Goal: Information Seeking & Learning: Find specific fact

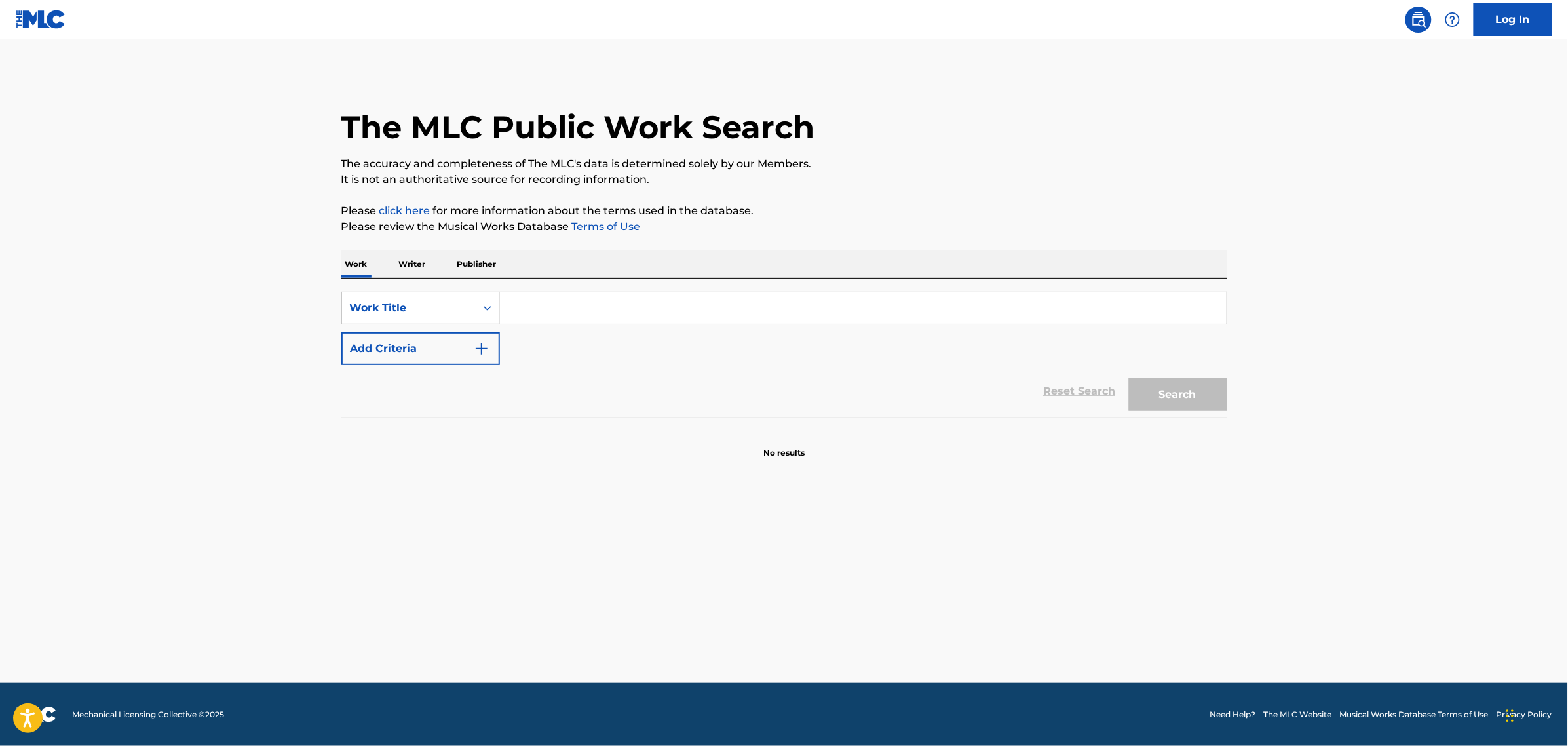
click at [574, 300] on input "Search Form" at bounding box center [863, 308] width 726 height 31
paste input "FF0Q8A"
type input "FF0Q8A"
click at [1129, 378] on button "Search" at bounding box center [1178, 395] width 98 height 33
drag, startPoint x: 590, startPoint y: 308, endPoint x: 492, endPoint y: 313, distance: 98.1
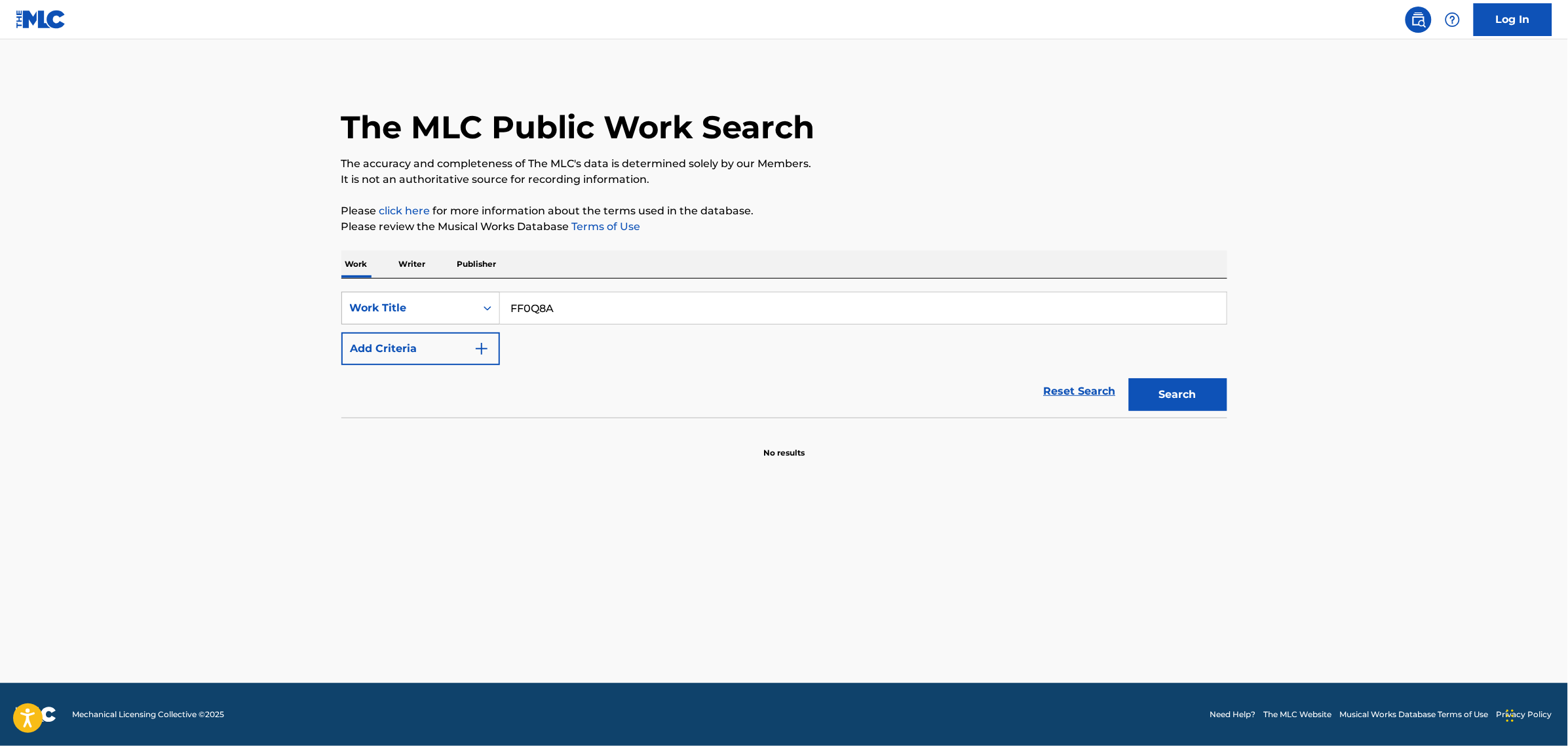
click at [491, 313] on div "SearchWithCriteriab921ddaf-d9b3-4d5d-bc5d-c6b9955aa1bb Work Title FF0Q8A" at bounding box center [784, 308] width 885 height 33
click at [464, 308] on div "Work Title" at bounding box center [409, 308] width 118 height 16
click at [441, 405] on div "MLC Song Code" at bounding box center [420, 407] width 157 height 33
click at [572, 306] on input "Search Form" at bounding box center [863, 308] width 726 height 31
paste input "FF0Q8A"
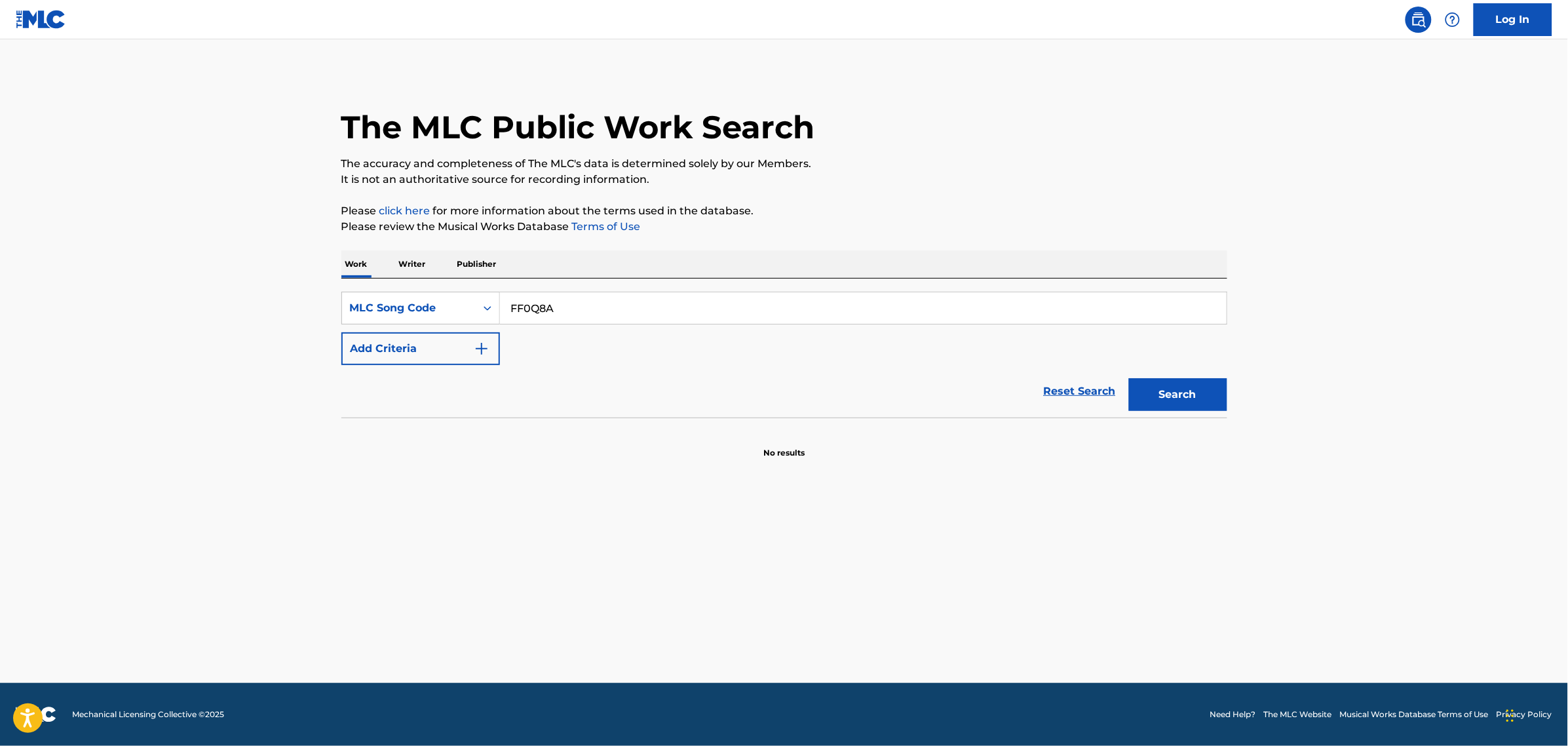
type input "FF0Q8A"
click at [1145, 395] on button "Search" at bounding box center [1178, 395] width 98 height 33
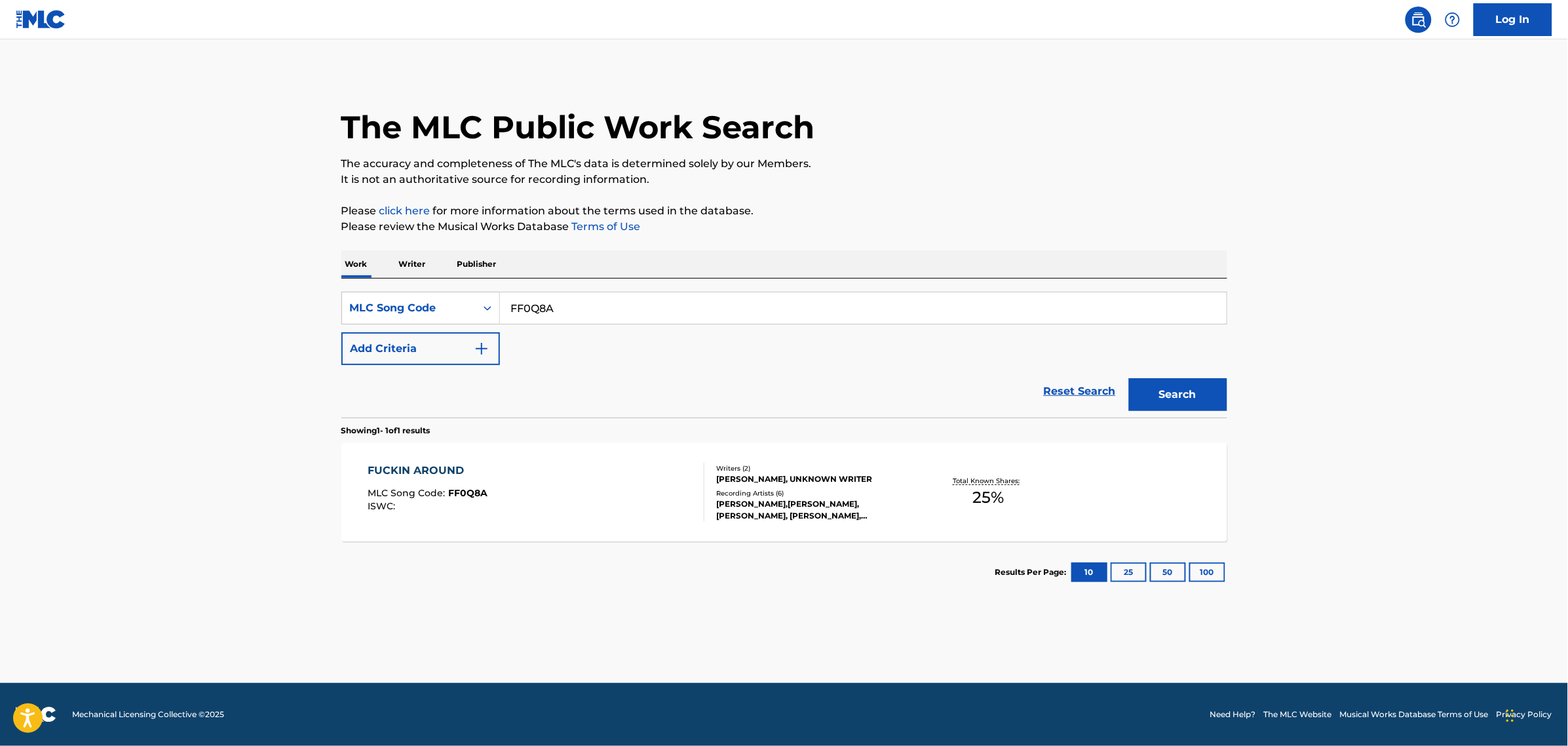
click at [560, 499] on div "FUCKIN AROUND MLC Song Code : FF0Q8A ISWC :" at bounding box center [535, 491] width 336 height 59
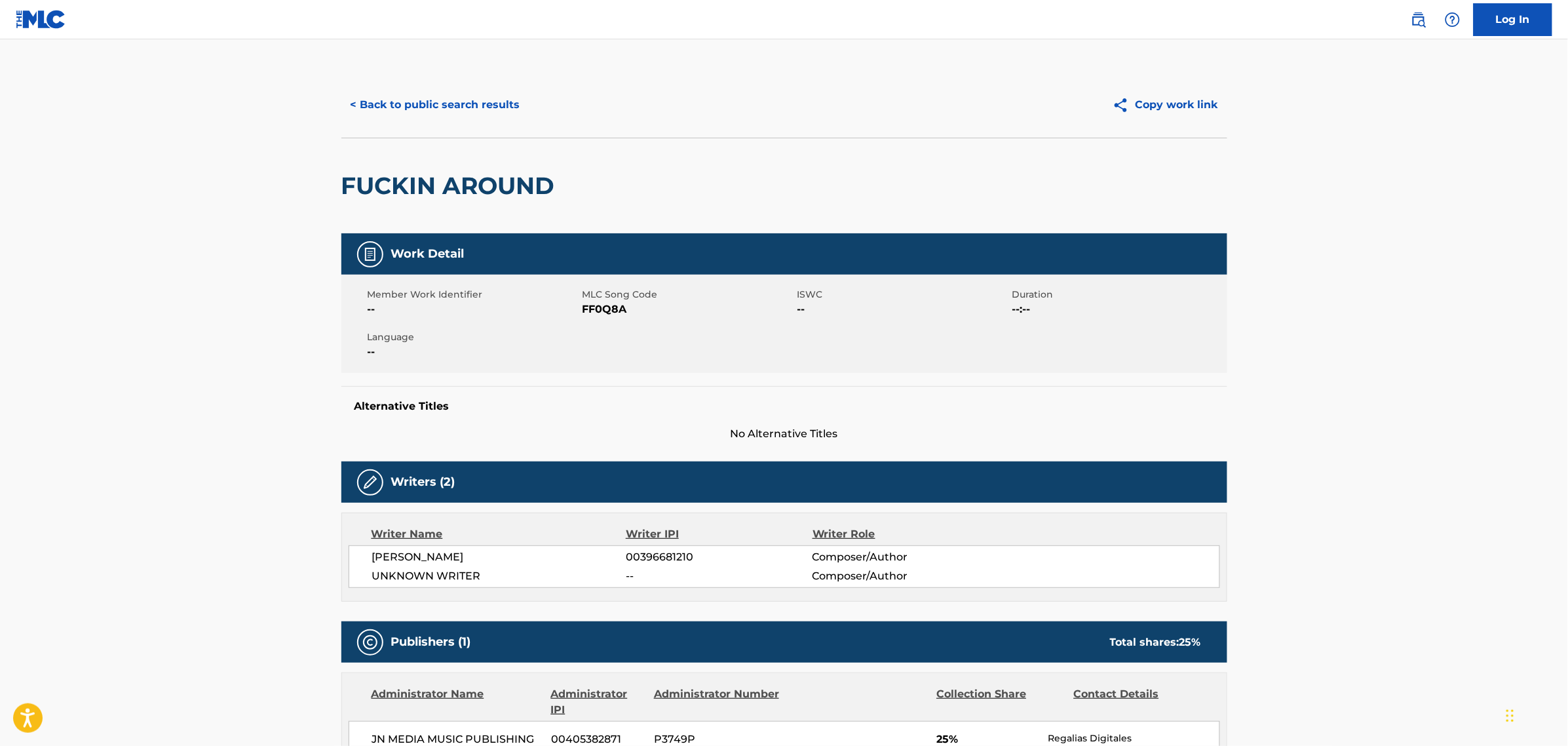
click at [606, 310] on span "FF0Q8A" at bounding box center [687, 309] width 212 height 16
copy span "FF0Q8A"
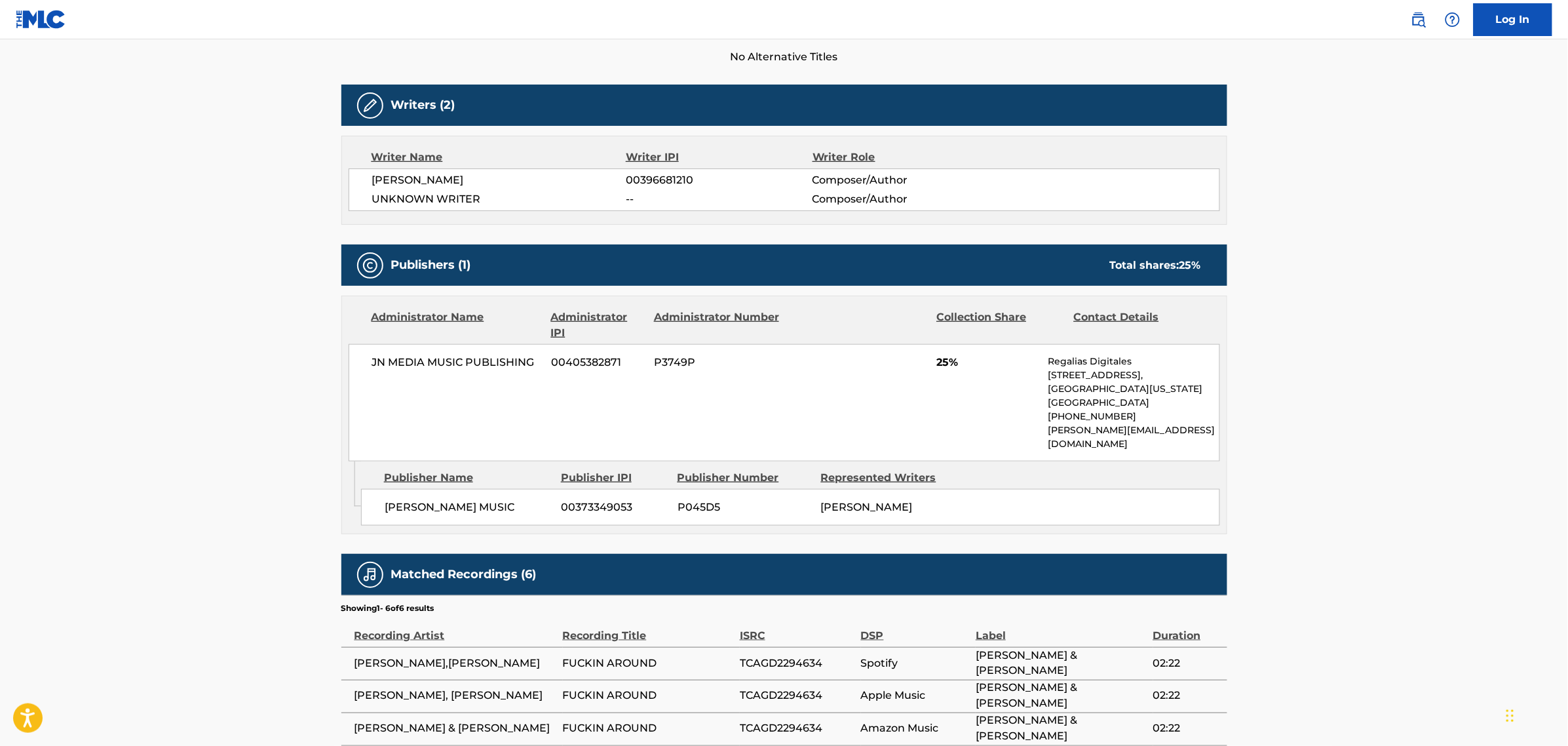
scroll to position [216, 0]
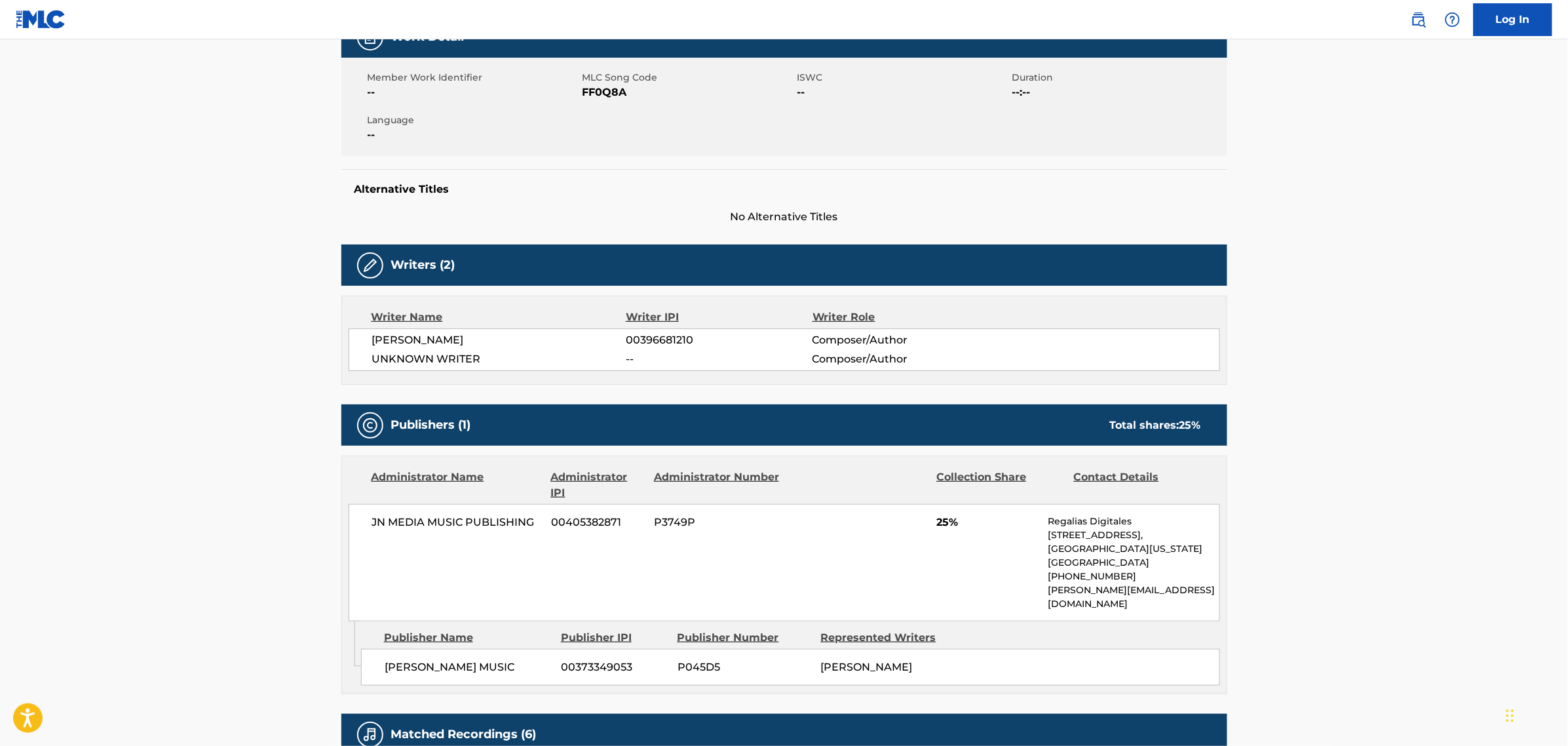
click at [1114, 588] on p "[PERSON_NAME][EMAIL_ADDRESS][DOMAIN_NAME]" at bounding box center [1132, 597] width 171 height 27
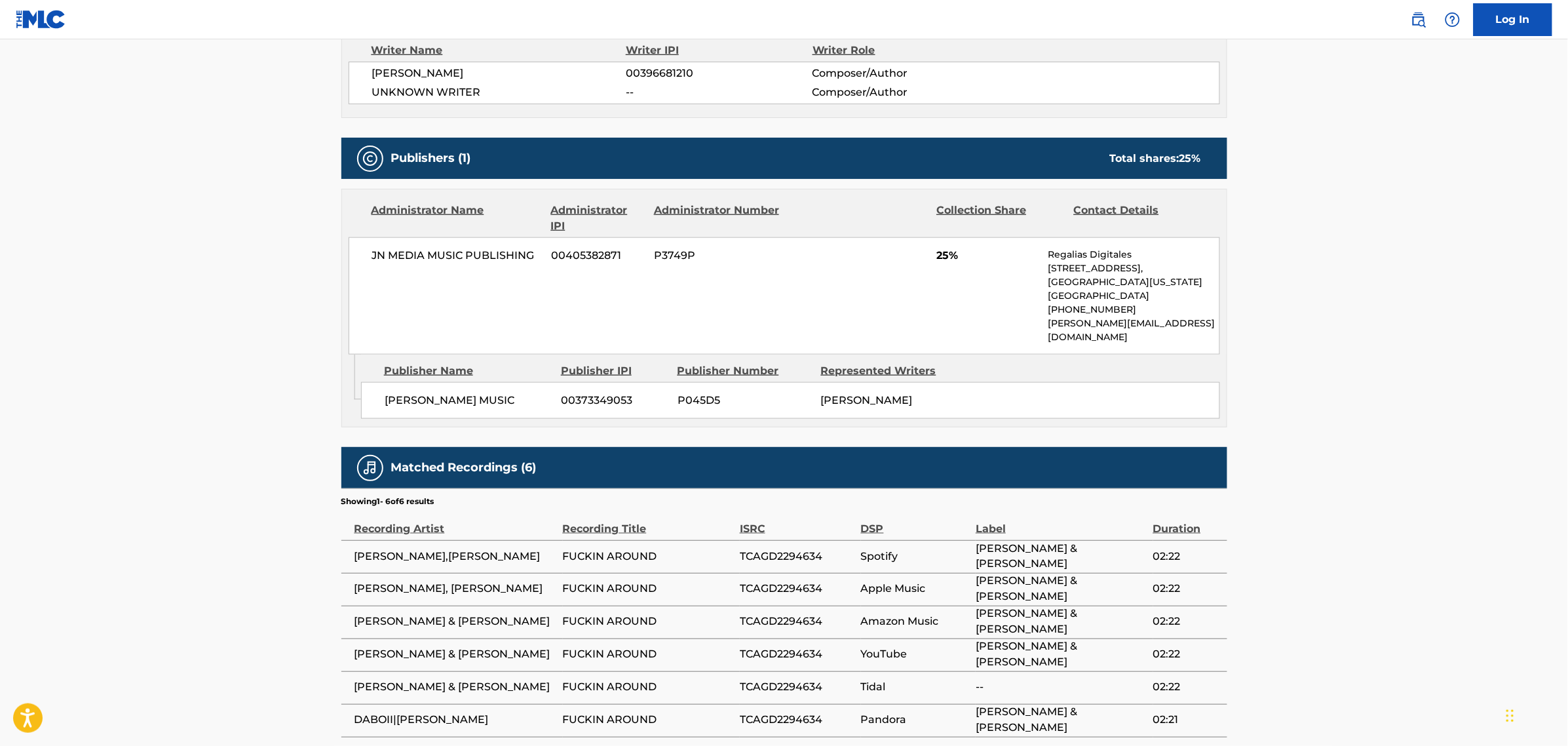
scroll to position [544, 0]
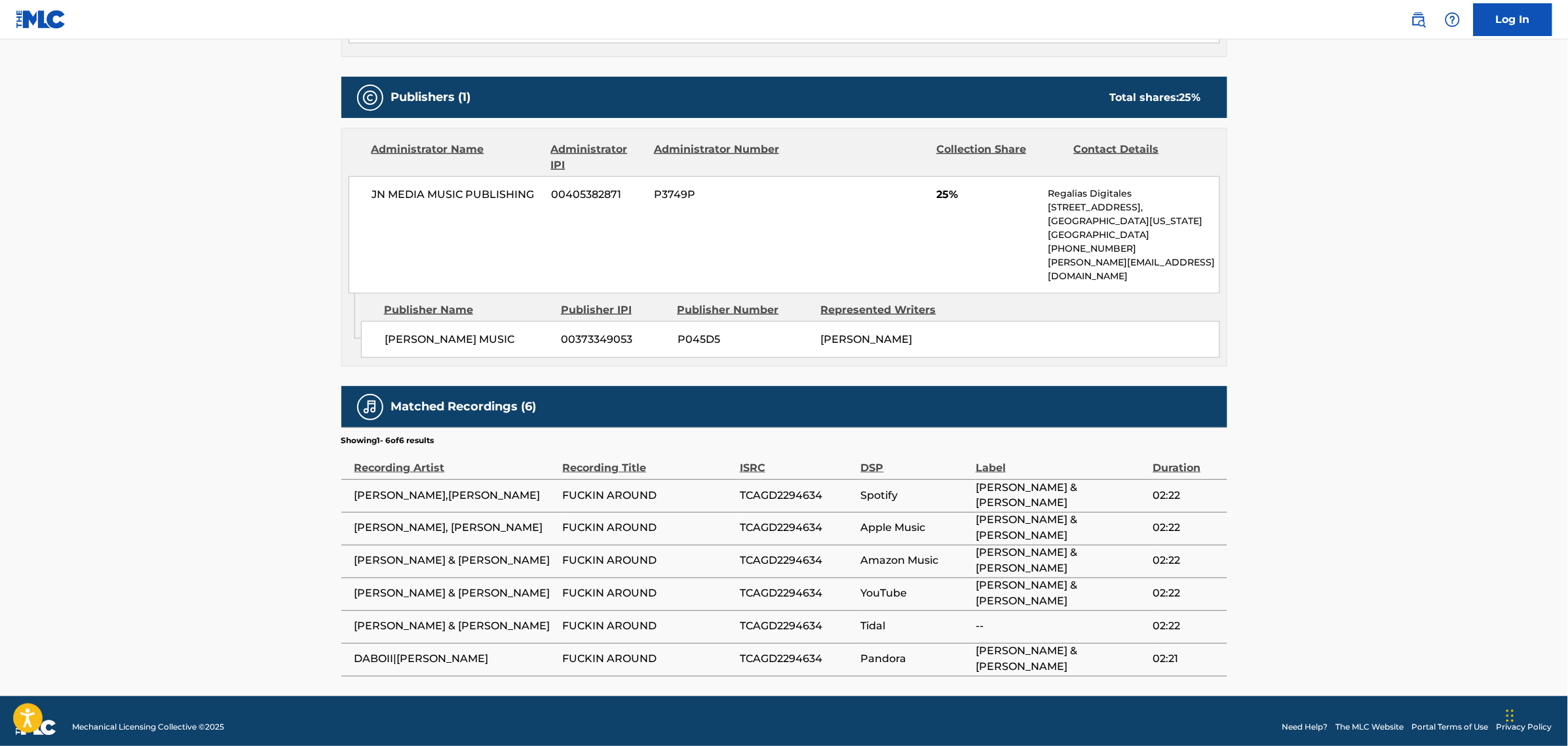
click at [784, 488] on span "TCAGD2294634" at bounding box center [798, 495] width 115 height 16
copy span "TCAGD2294634"
drag, startPoint x: 480, startPoint y: 518, endPoint x: 352, endPoint y: 522, distance: 128.1
click at [352, 522] on td "[PERSON_NAME], [PERSON_NAME]" at bounding box center [451, 529] width 221 height 33
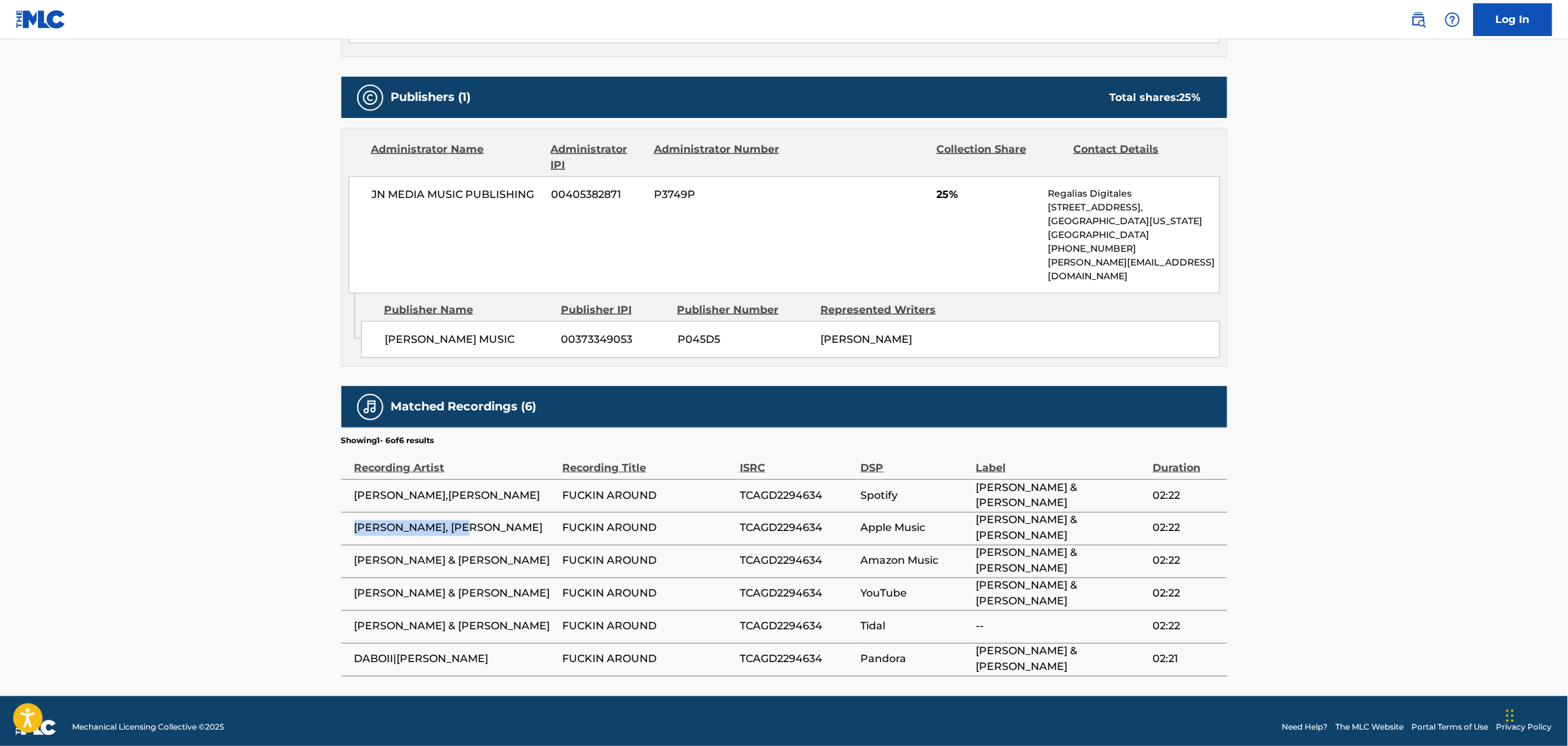
copy span "[PERSON_NAME], [PERSON_NAME]"
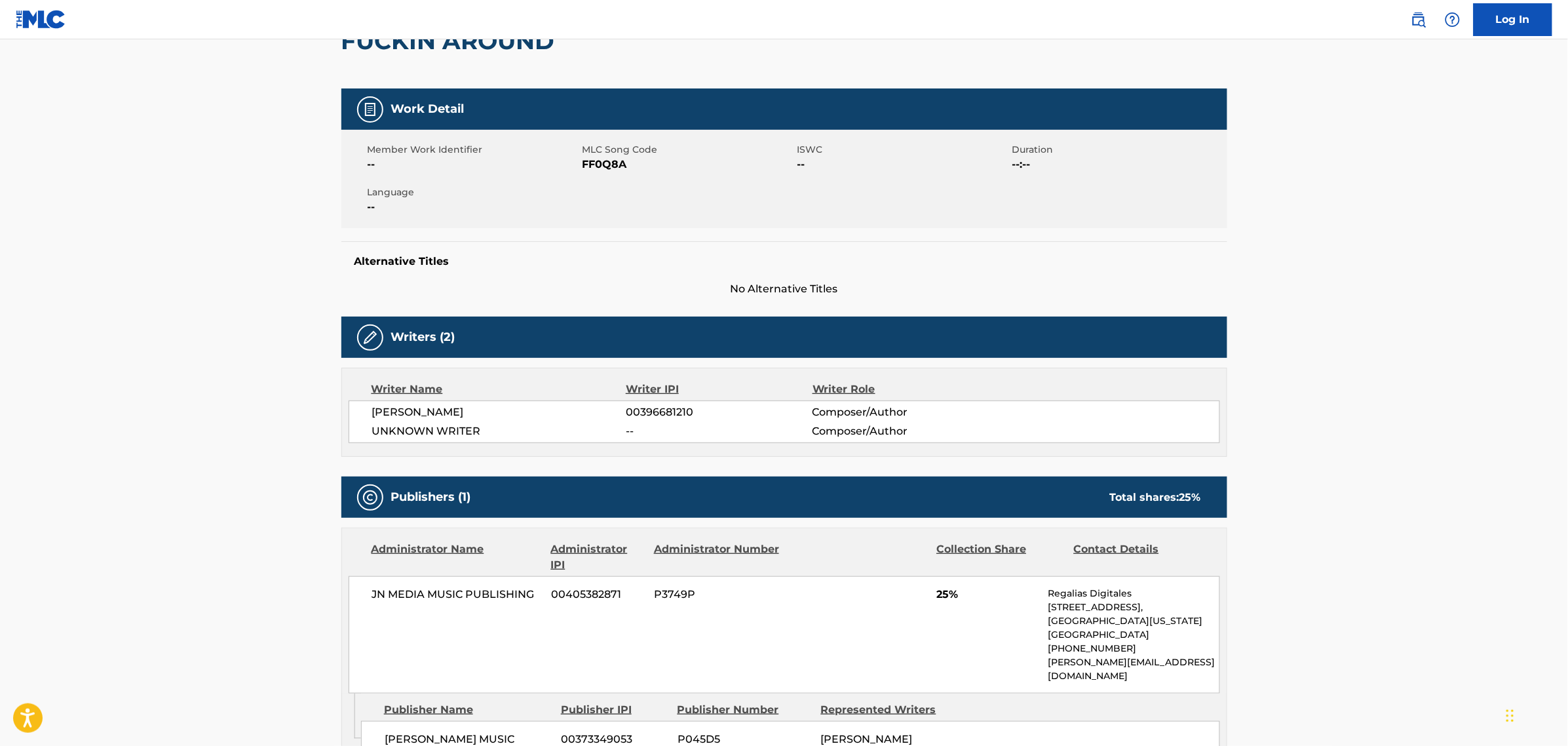
scroll to position [0, 0]
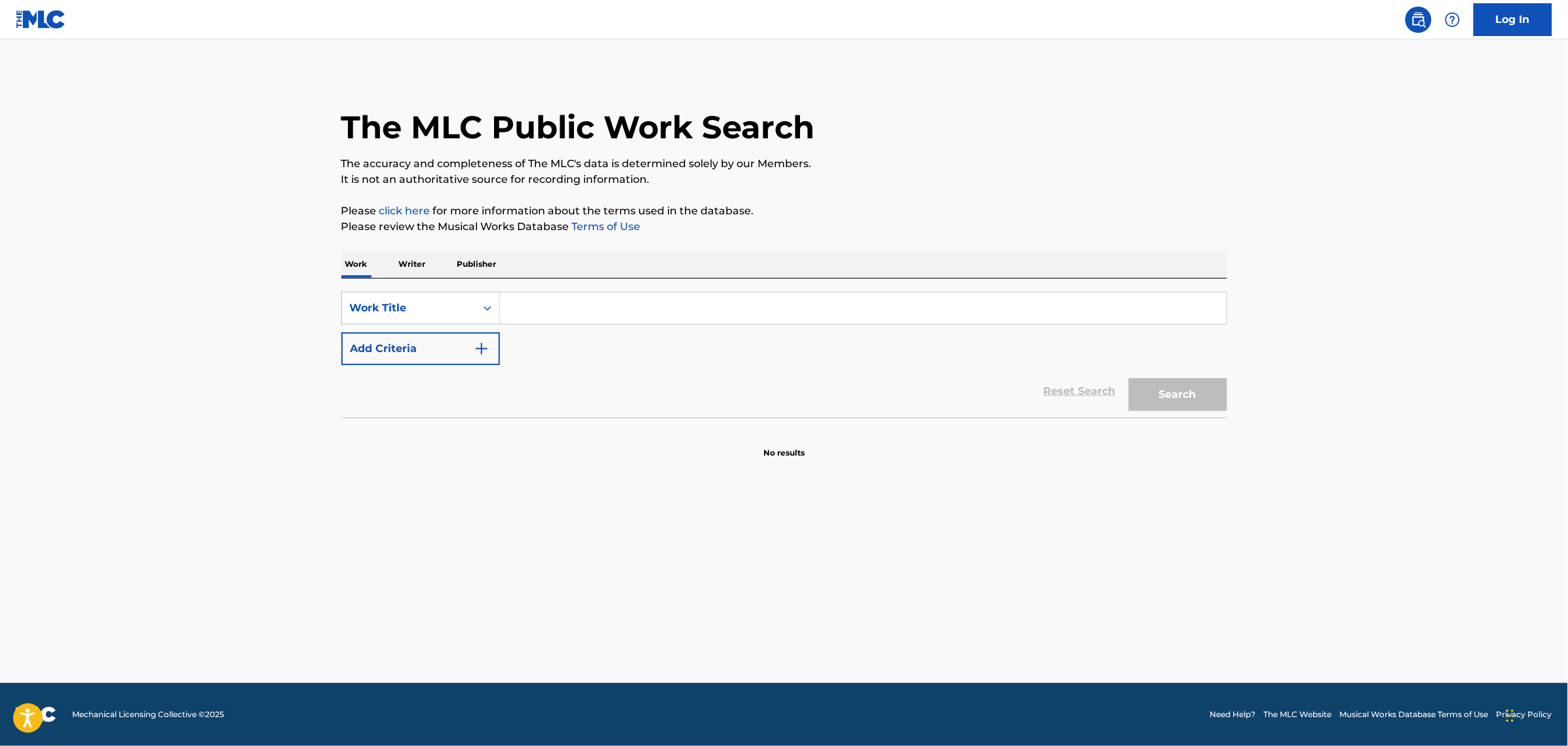
click at [568, 303] on input "Search Form" at bounding box center [863, 308] width 726 height 31
paste input "FF0SX1"
type input "FF0SX1"
click at [1195, 393] on button "Search" at bounding box center [1178, 395] width 98 height 33
click at [433, 306] on div "Work Title" at bounding box center [409, 308] width 118 height 16
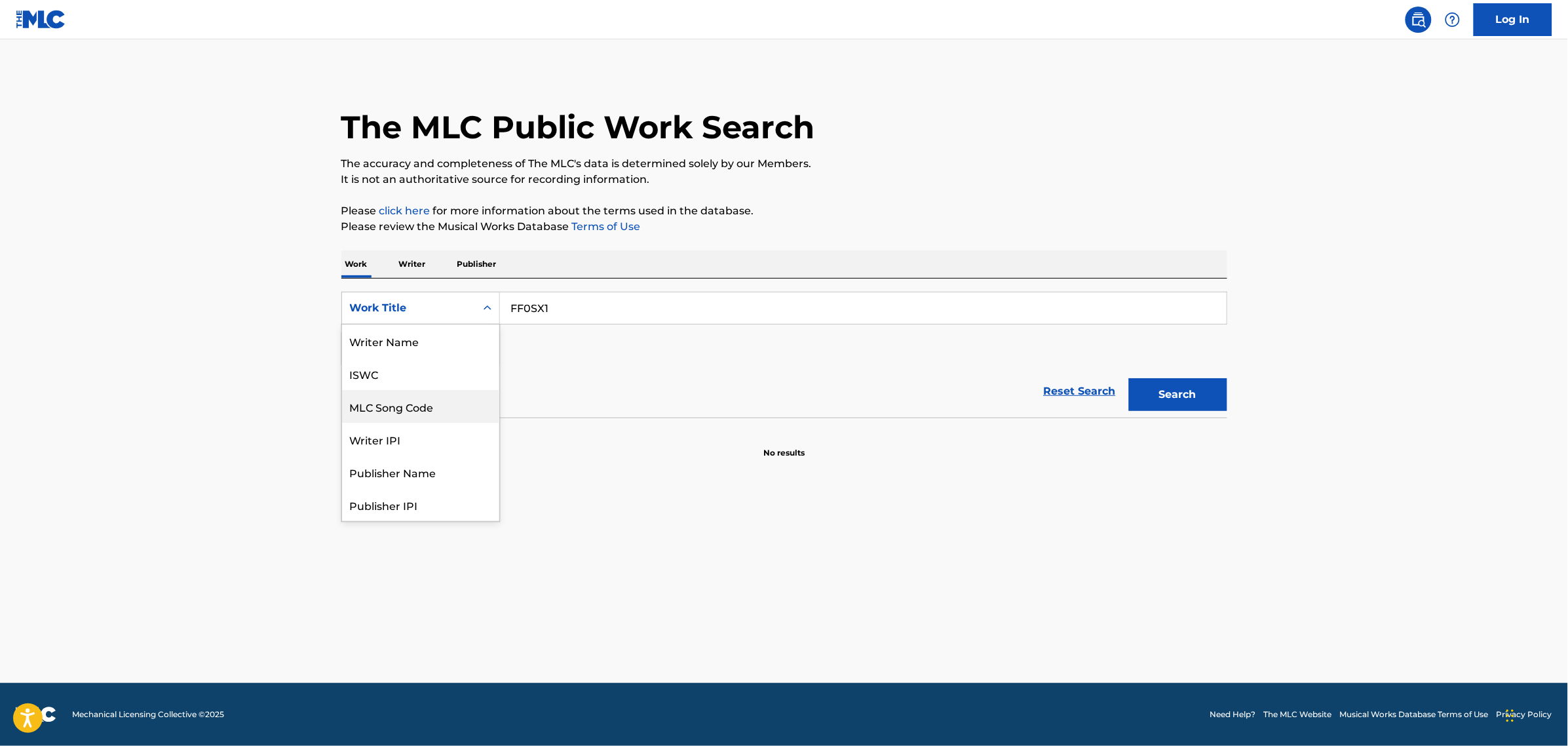
click at [432, 400] on div "MLC Song Code" at bounding box center [420, 407] width 157 height 33
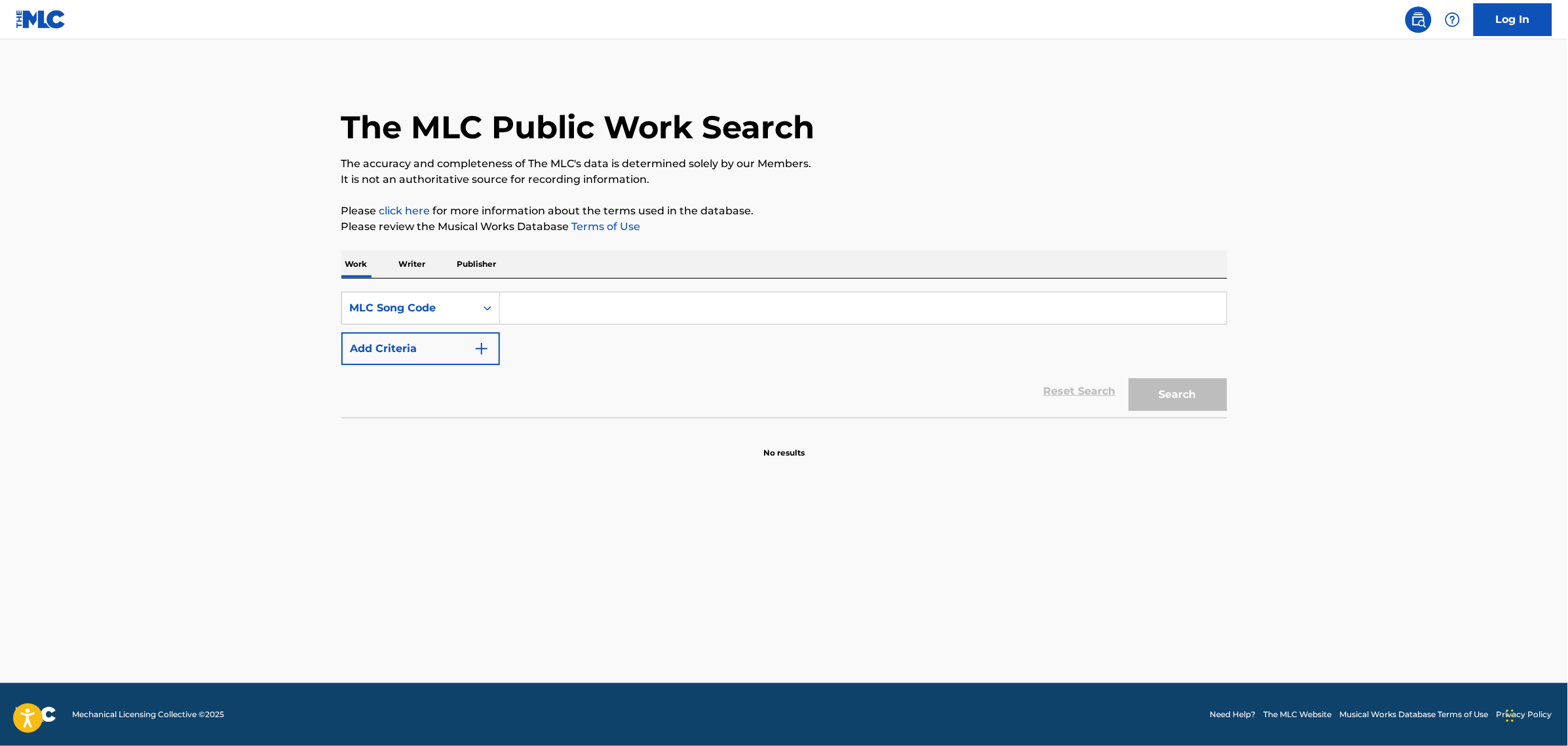
click at [555, 309] on input "Search Form" at bounding box center [863, 308] width 726 height 31
paste input "FF0SX1"
type input "FF0SX1"
click at [1129, 378] on button "Search" at bounding box center [1178, 395] width 98 height 33
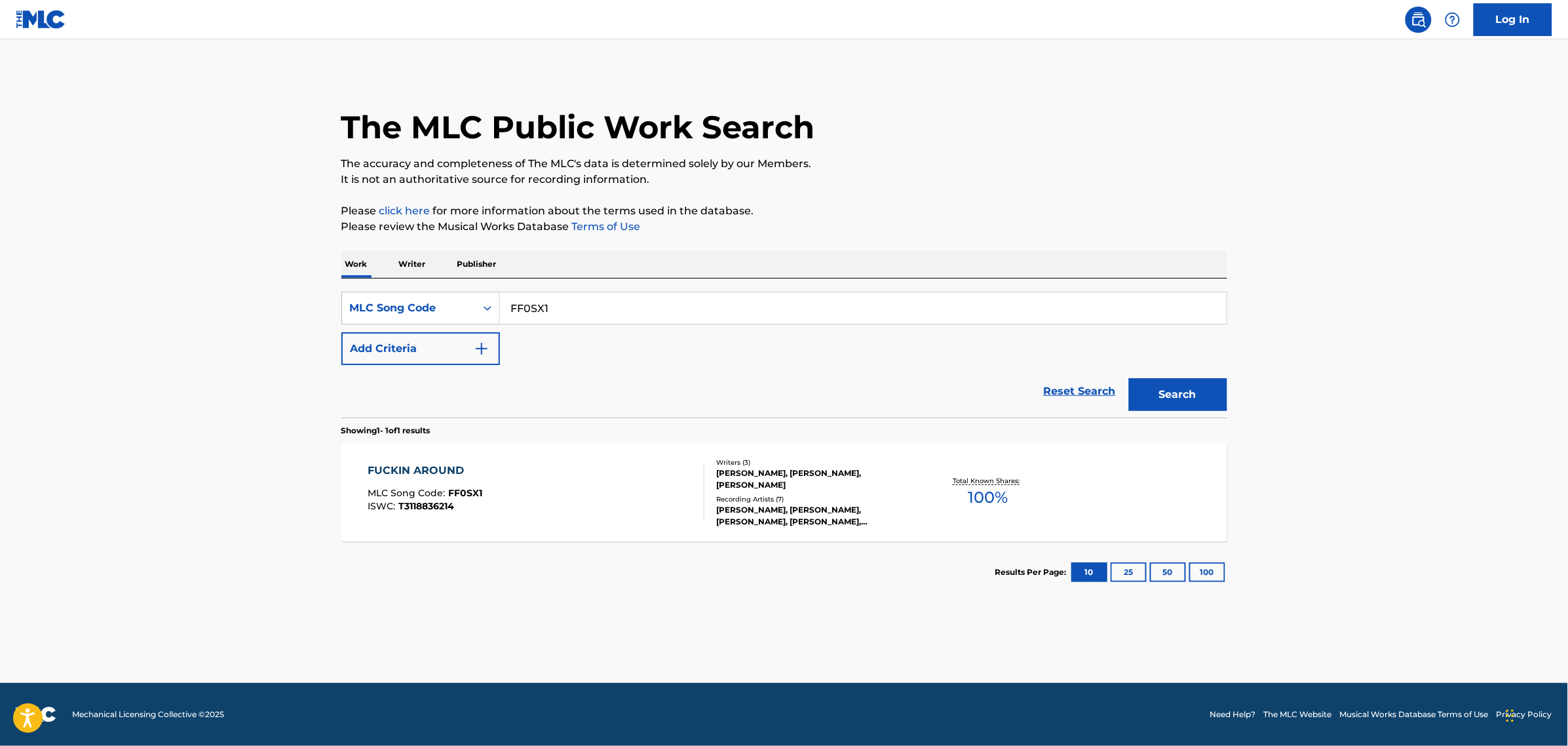
click at [652, 512] on div "FUCKIN AROUND MLC Song Code : FF0SX1 ISWC : T3118836214" at bounding box center [535, 491] width 336 height 59
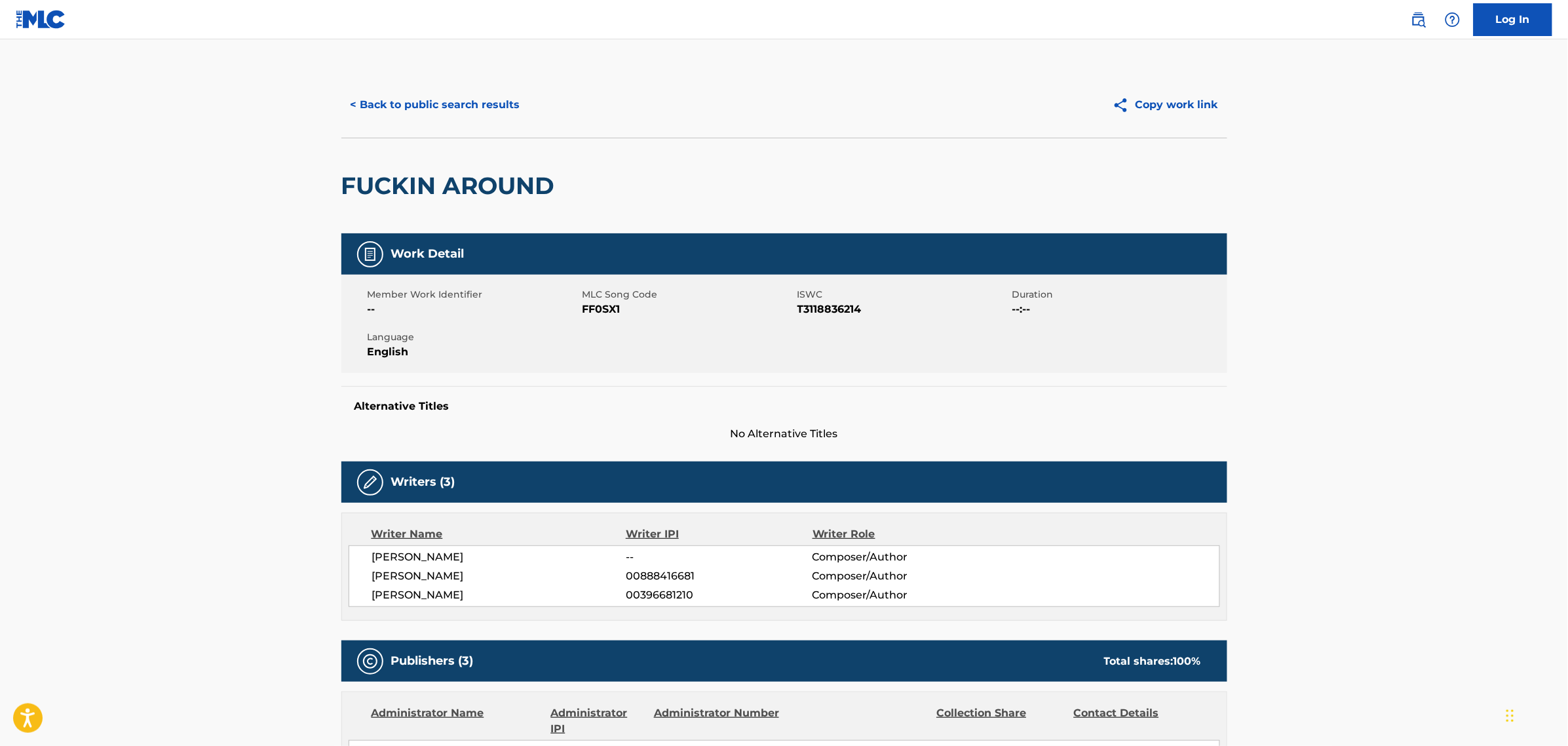
click at [606, 312] on span "FF0SX1" at bounding box center [687, 309] width 212 height 16
copy span "FF0SX1"
drag, startPoint x: 610, startPoint y: 189, endPoint x: 230, endPoint y: 177, distance: 380.2
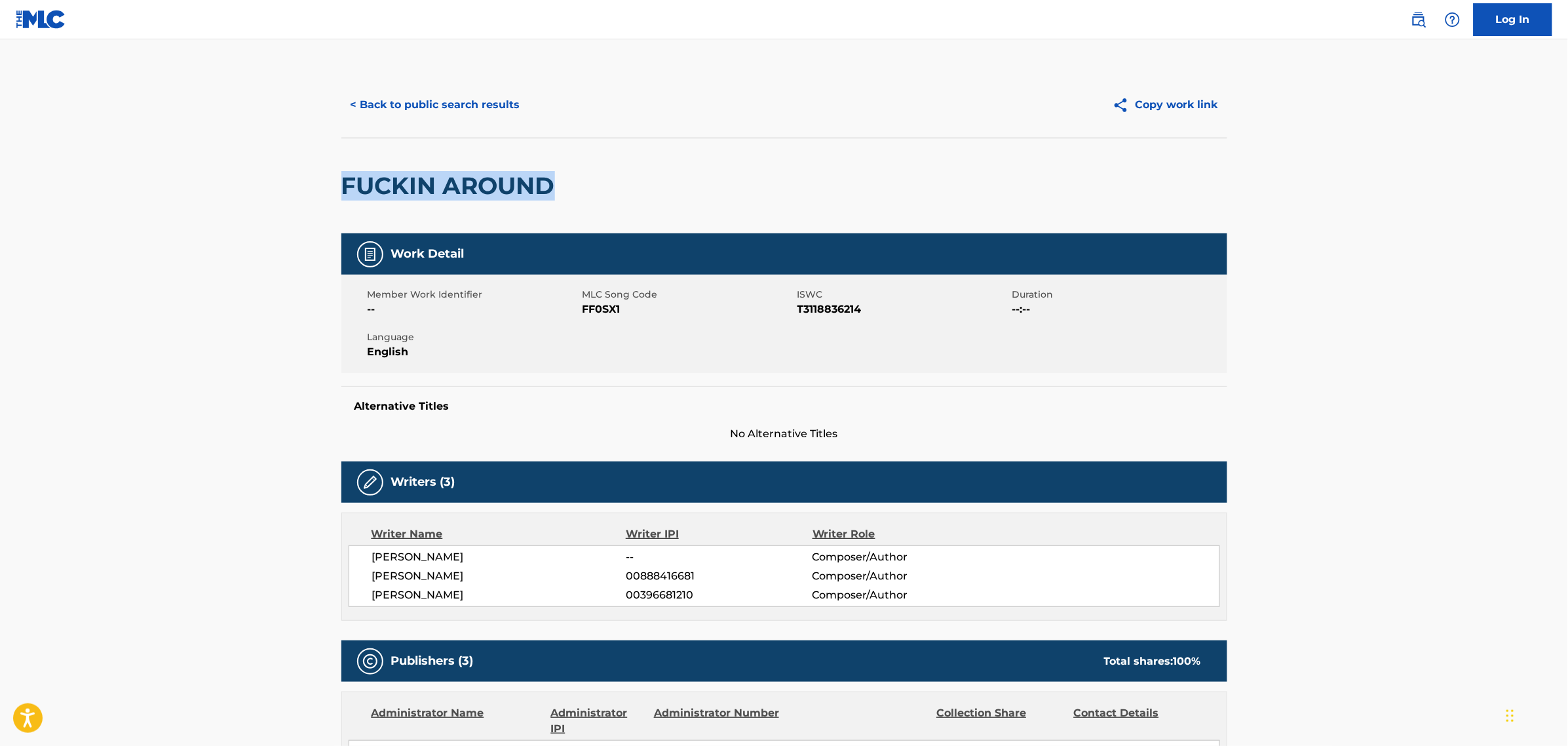
copy h2 "FUCKIN AROUND"
click at [597, 308] on span "FF0SX1" at bounding box center [687, 309] width 212 height 16
copy span "FF0SX1"
drag, startPoint x: 491, startPoint y: 574, endPoint x: 373, endPoint y: 582, distance: 118.3
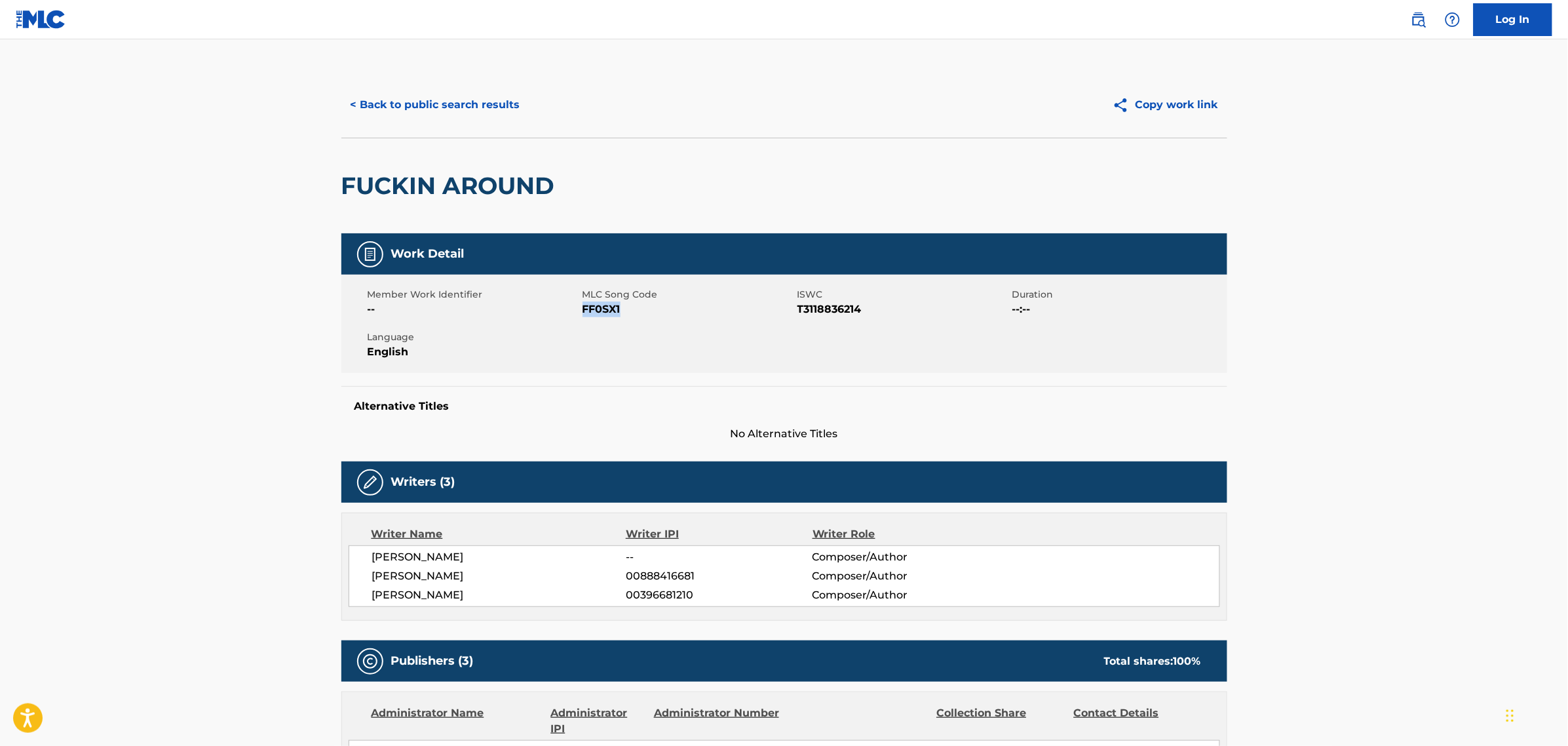
click at [373, 582] on span "MEKHYL JAMAL ERBY" at bounding box center [499, 576] width 255 height 16
copy span "MEKHYL JAMAL ERBY"
click at [405, 111] on button "< Back to public search results" at bounding box center [435, 105] width 188 height 33
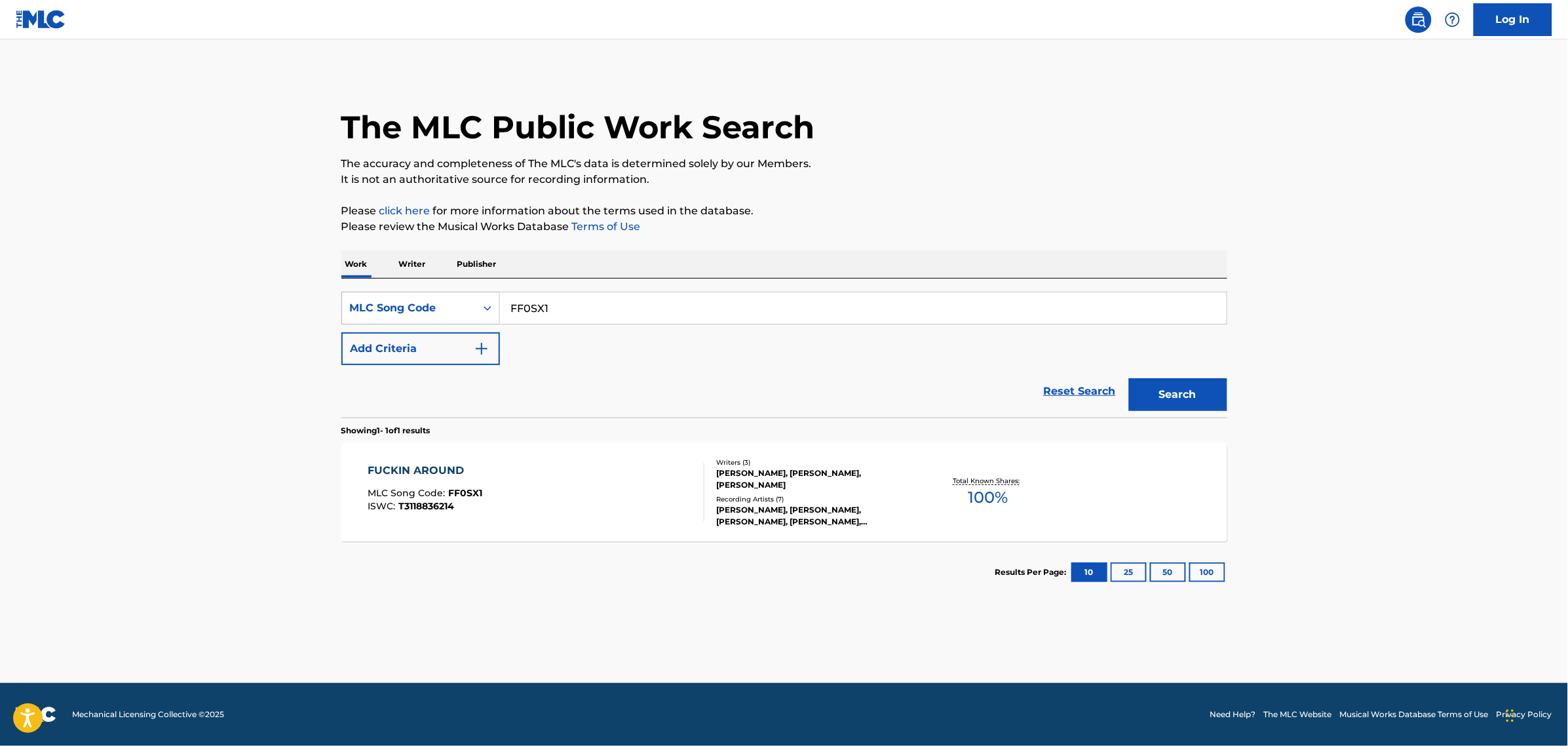
click at [472, 313] on div "MLC Song Code" at bounding box center [409, 308] width 134 height 25
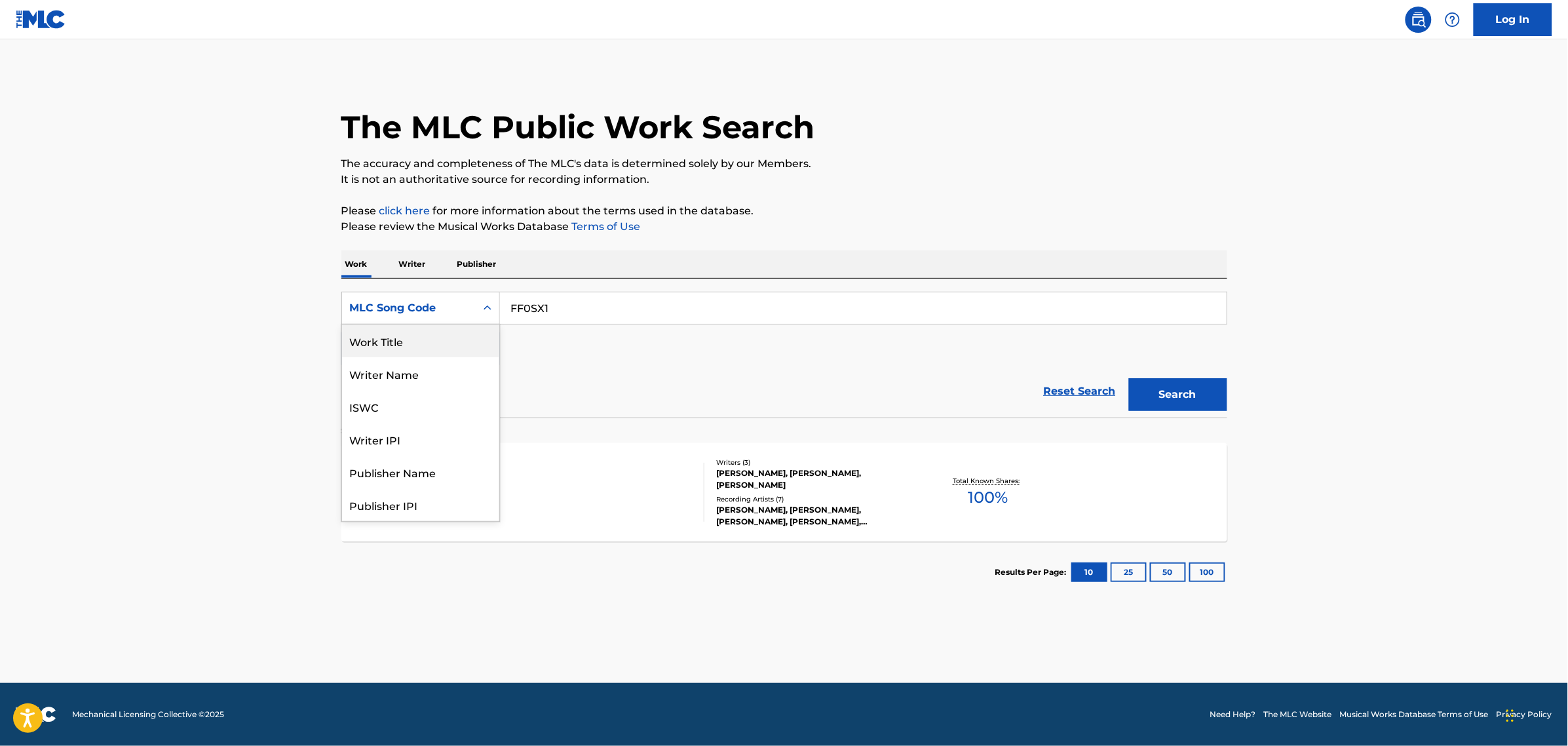
click at [446, 325] on div "Work Title" at bounding box center [420, 341] width 157 height 33
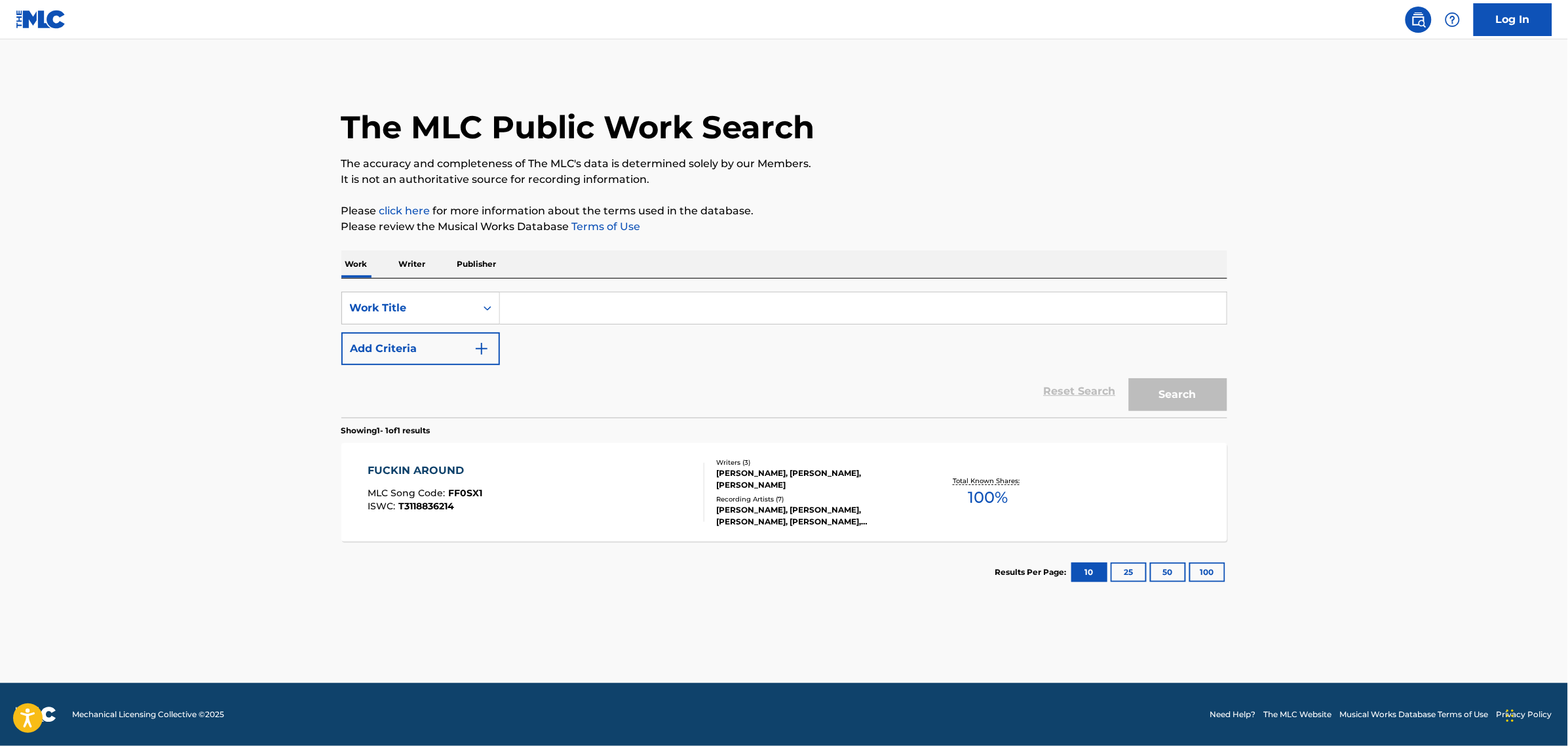
click at [587, 313] on input "Search Form" at bounding box center [863, 308] width 726 height 31
paste input "OPEN ON SUNDAY"
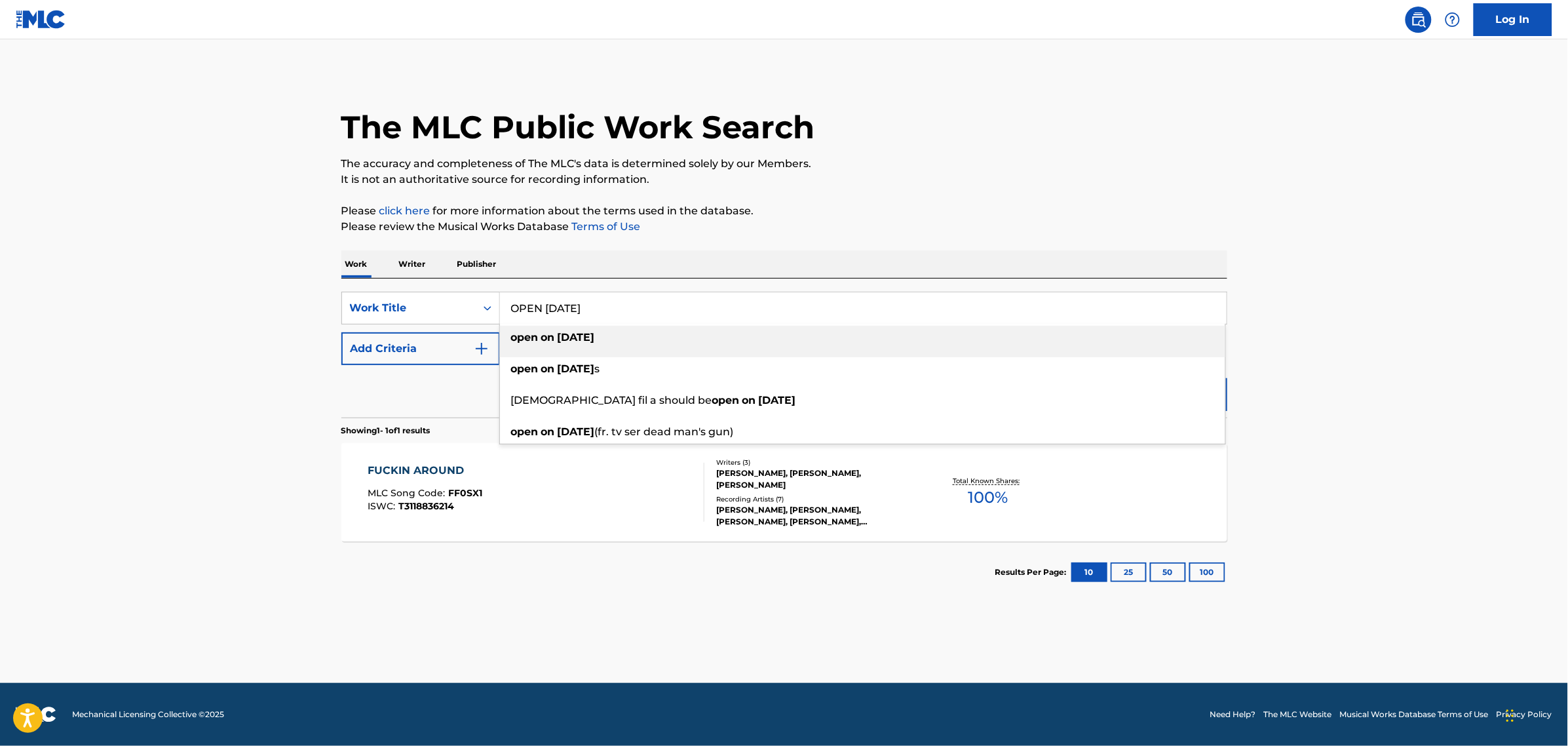
click at [572, 344] on div "open on sunday" at bounding box center [863, 337] width 725 height 23
type input "open on sunday"
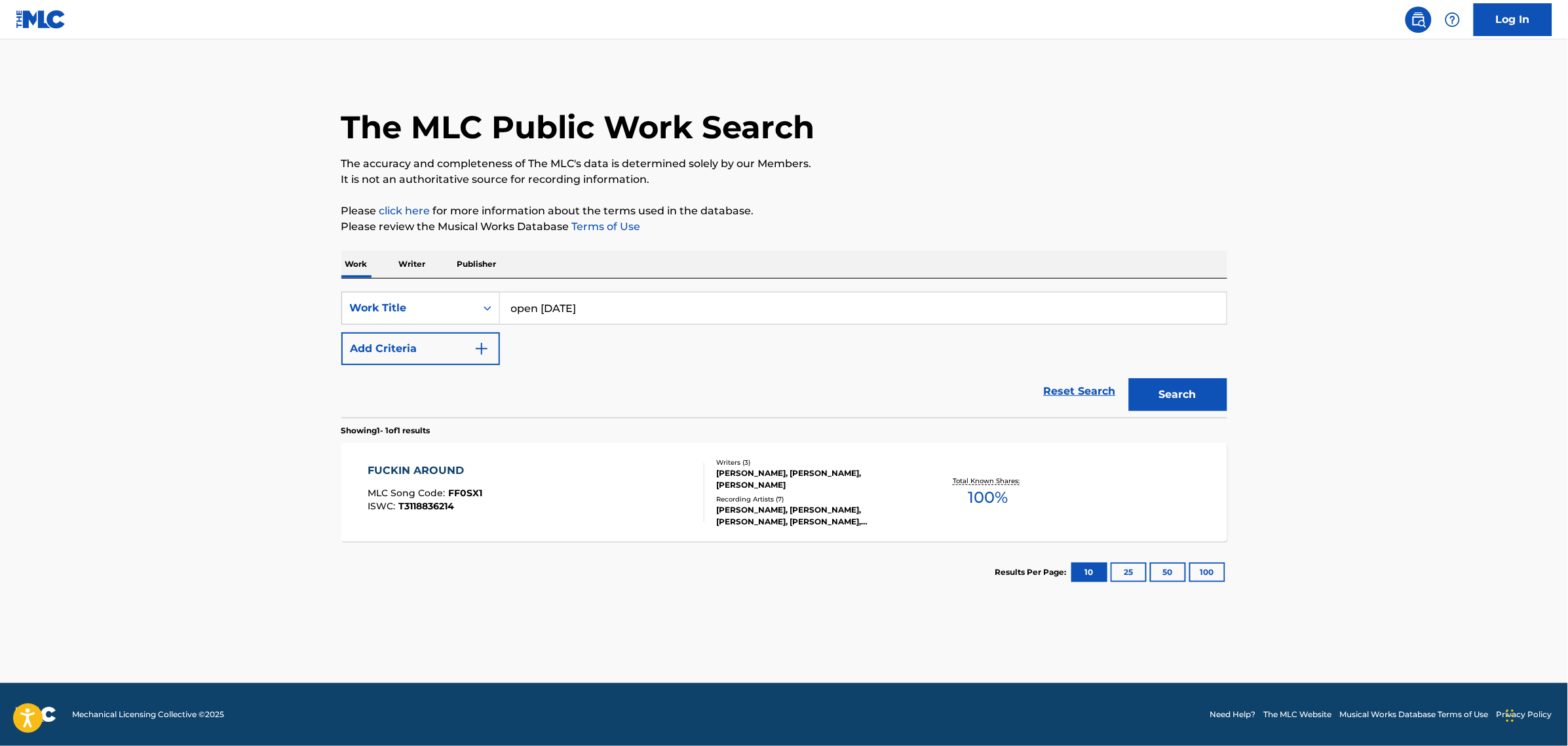
click at [1196, 400] on button "Search" at bounding box center [1178, 395] width 98 height 33
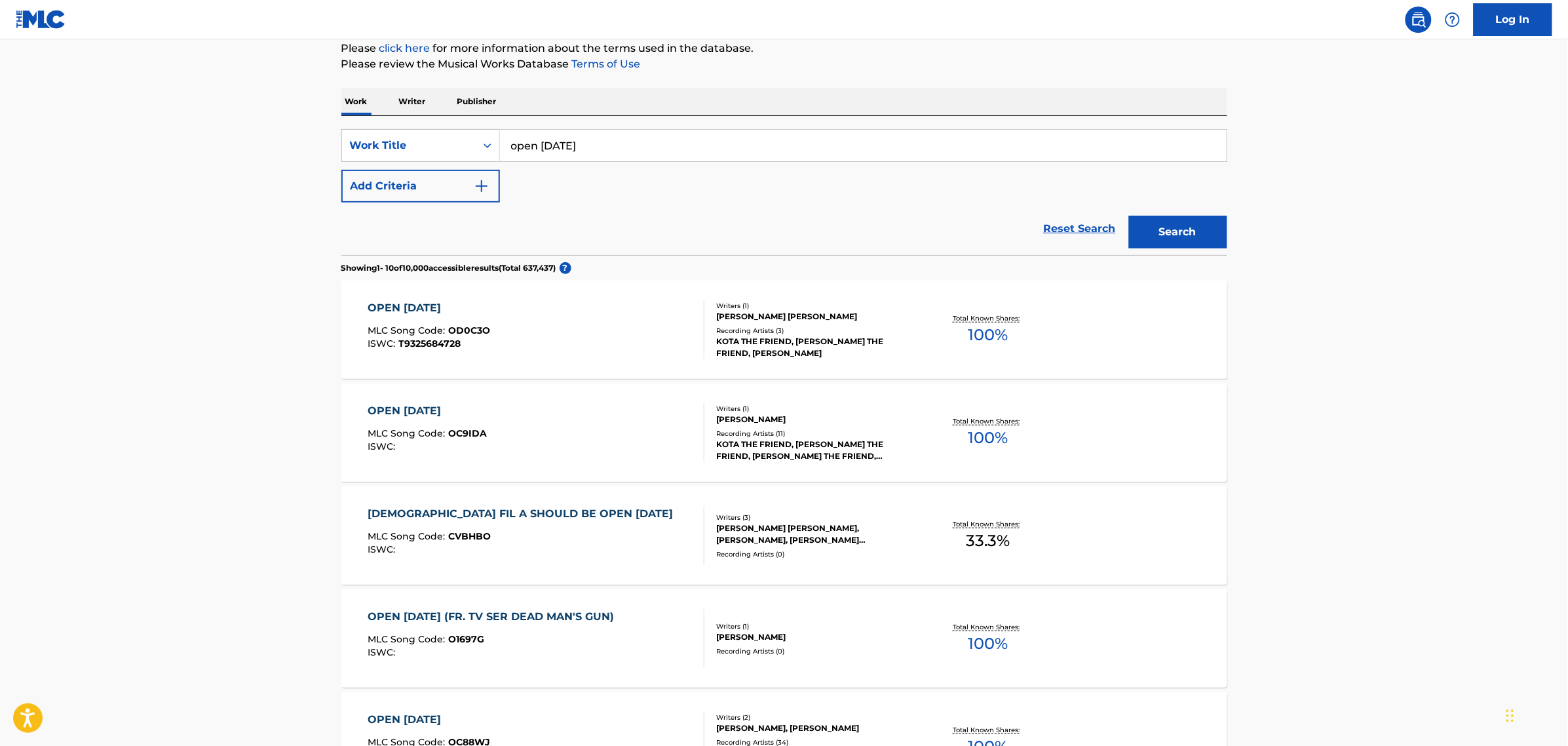
scroll to position [164, 0]
click at [658, 451] on div "OPEN ON SUNDAY MLC Song Code : OC9IDA ISWC :" at bounding box center [535, 431] width 336 height 59
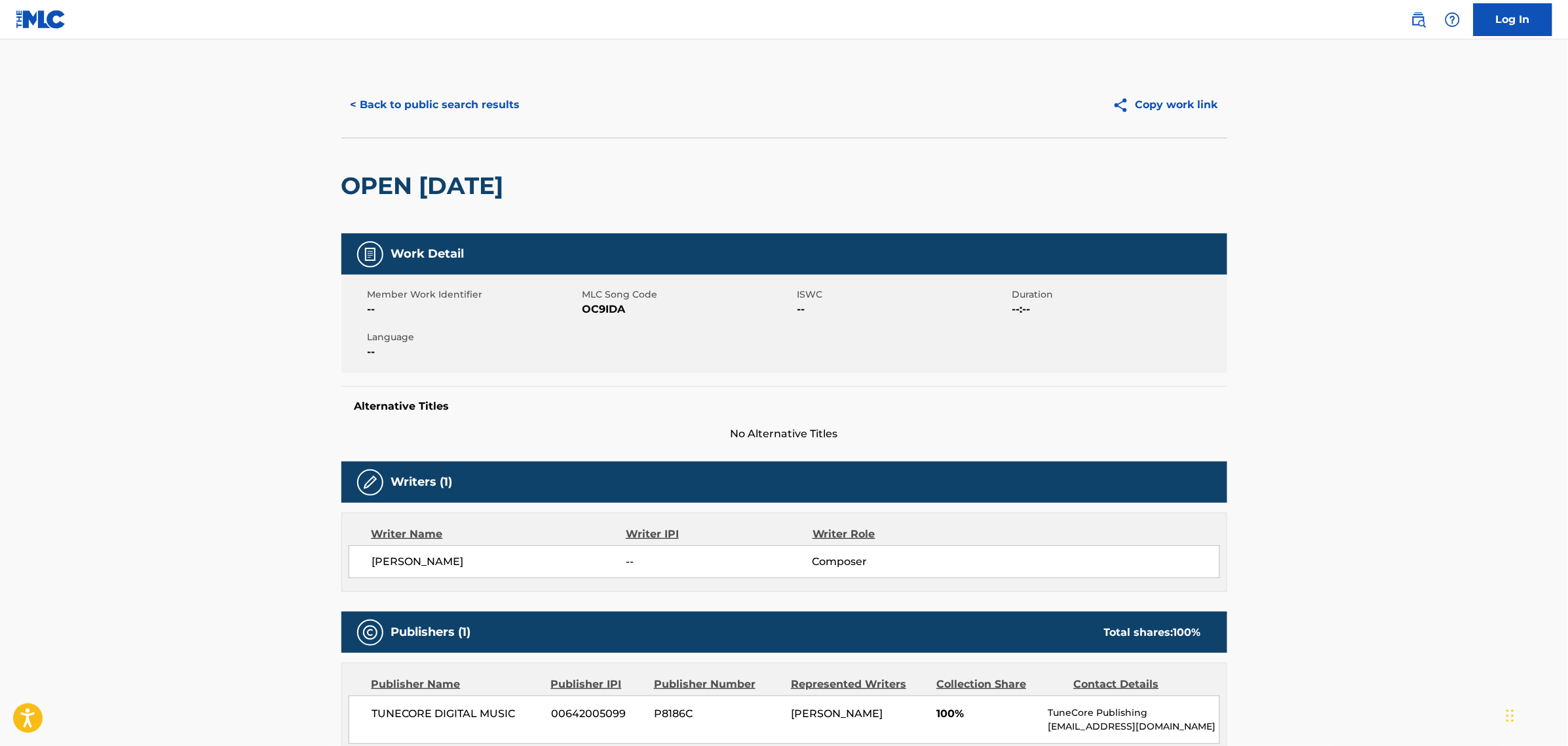
click at [449, 558] on span "DERYCK NICHOLSON" at bounding box center [499, 562] width 255 height 16
click at [494, 573] on div "DERYCK NICHOLSON -- Composer" at bounding box center [784, 562] width 872 height 33
drag, startPoint x: 494, startPoint y: 562, endPoint x: 326, endPoint y: 547, distance: 168.7
click at [326, 547] on div "< Back to public search results Copy work link OPEN ON SUNDAY Work Detail Membe…" at bounding box center [784, 658] width 918 height 1173
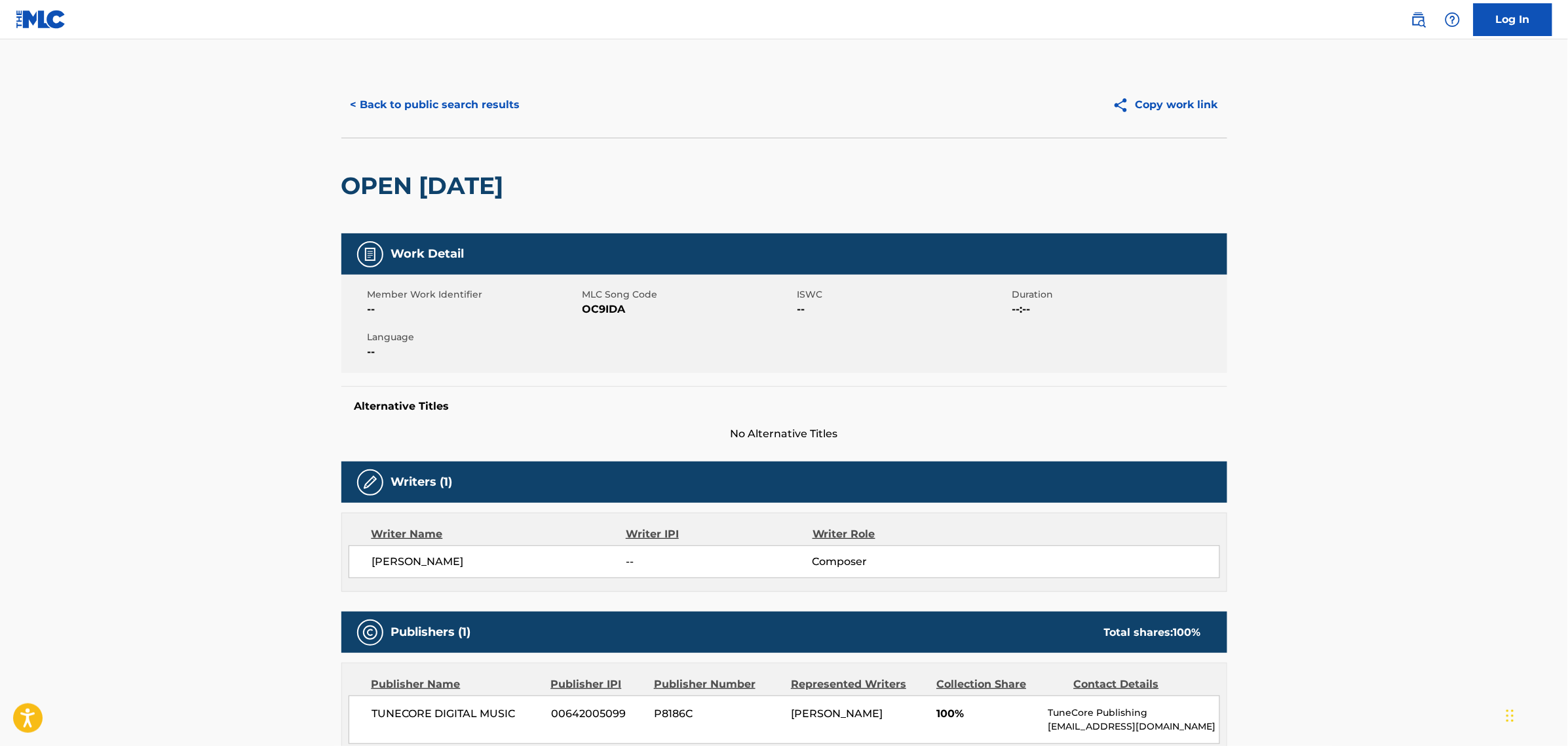
copy span "DERYCK NICHOLSON"
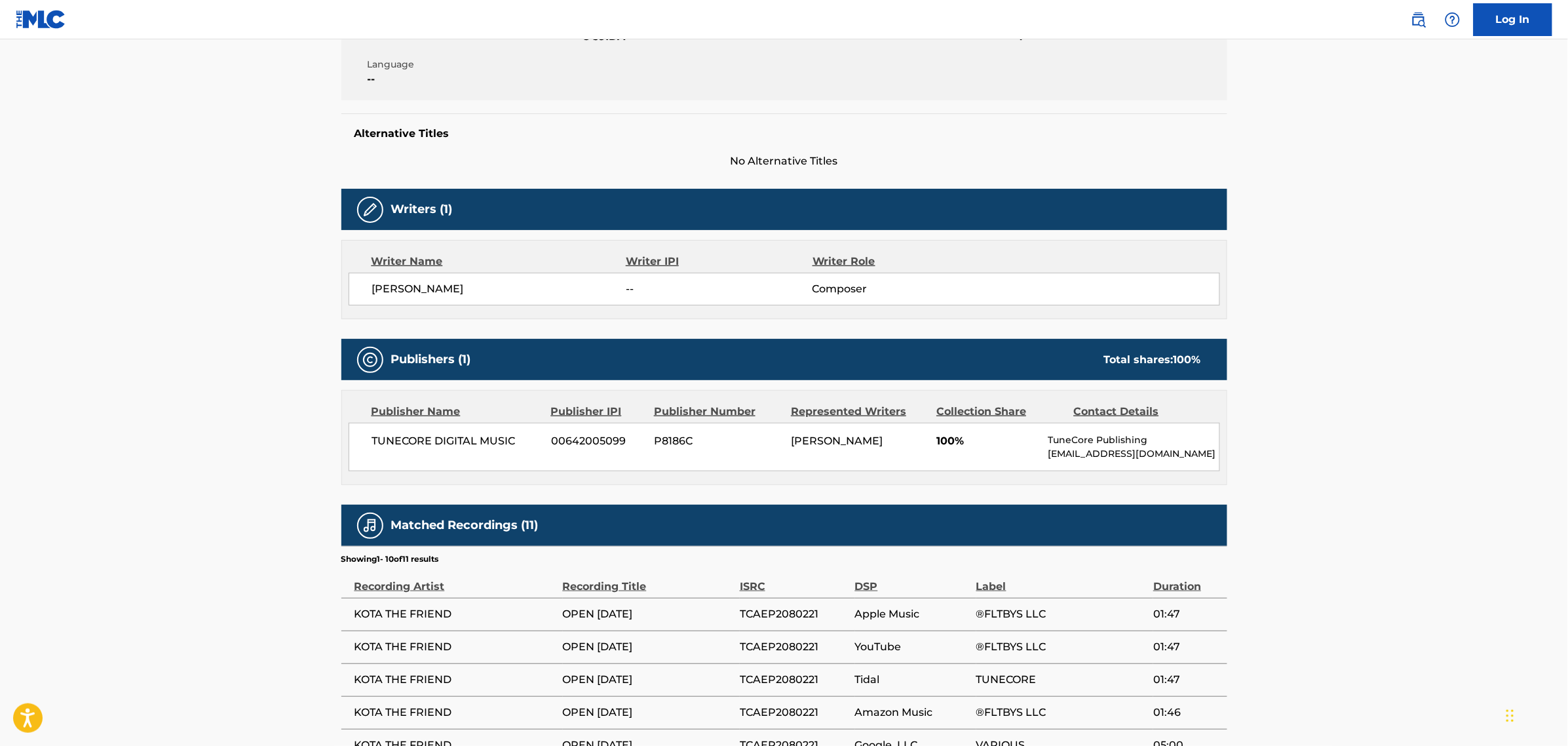
scroll to position [328, 0]
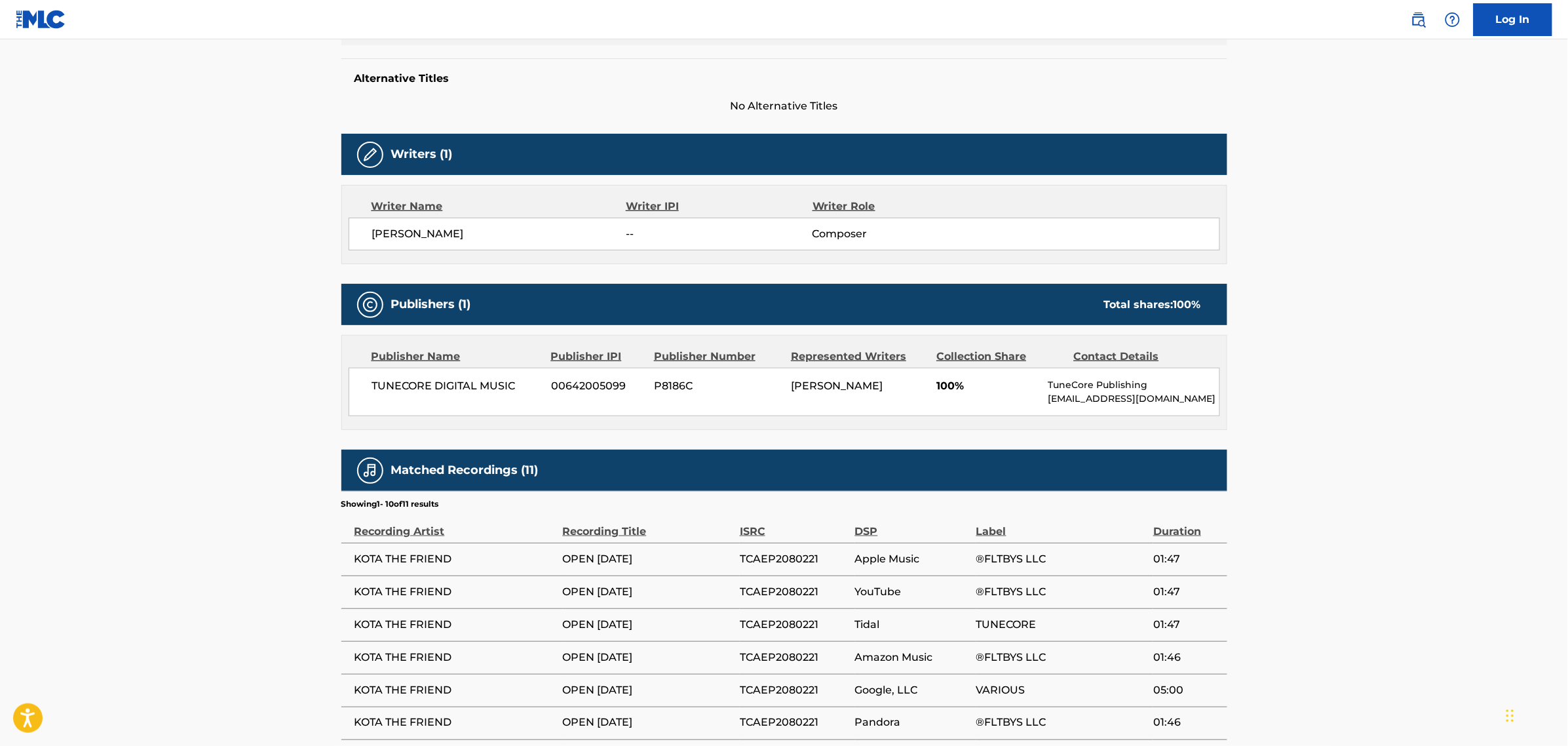
click at [1403, 391] on main "< Back to public search results Copy work link OPEN ON SUNDAY Work Detail Membe…" at bounding box center [784, 325] width 1568 height 1227
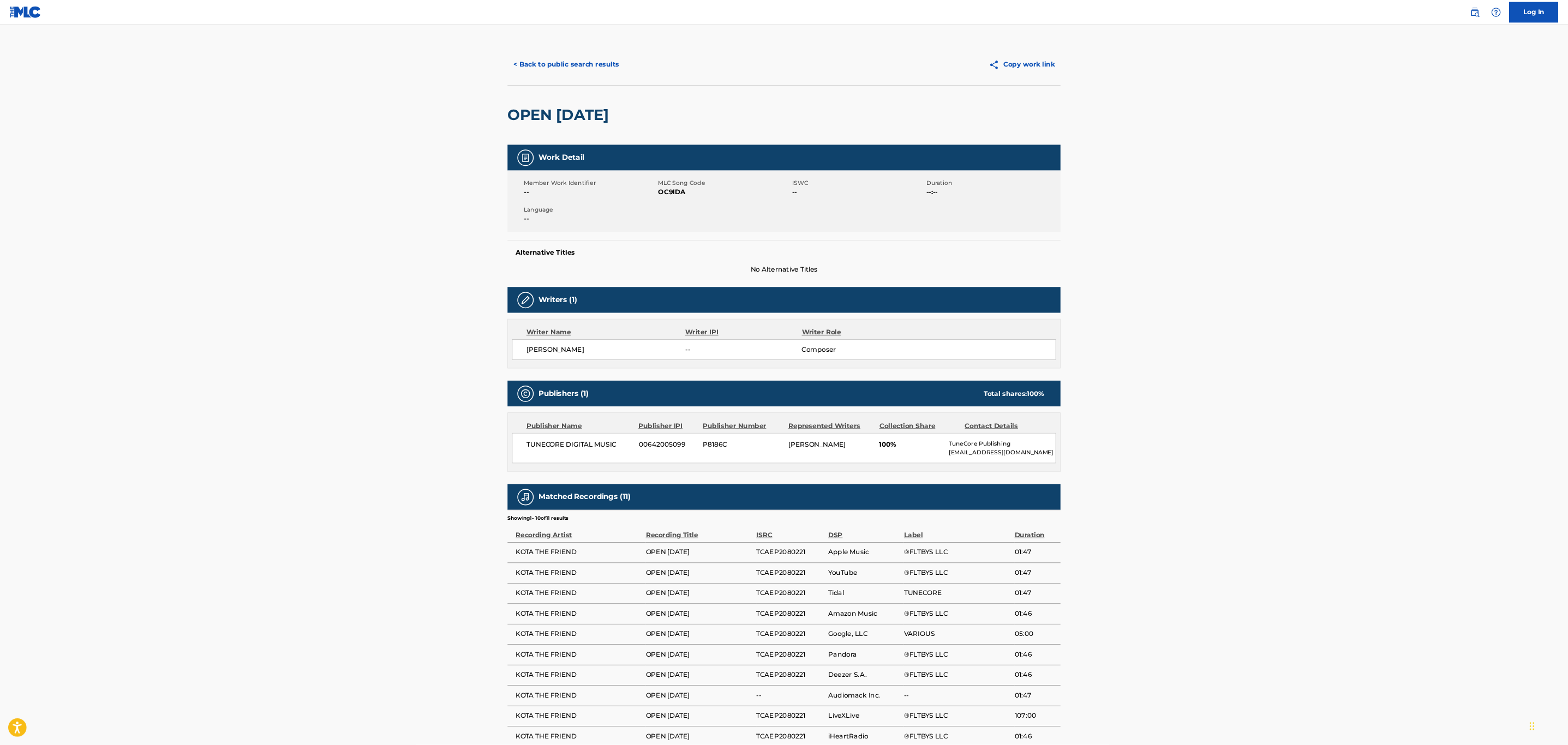
scroll to position [0, 0]
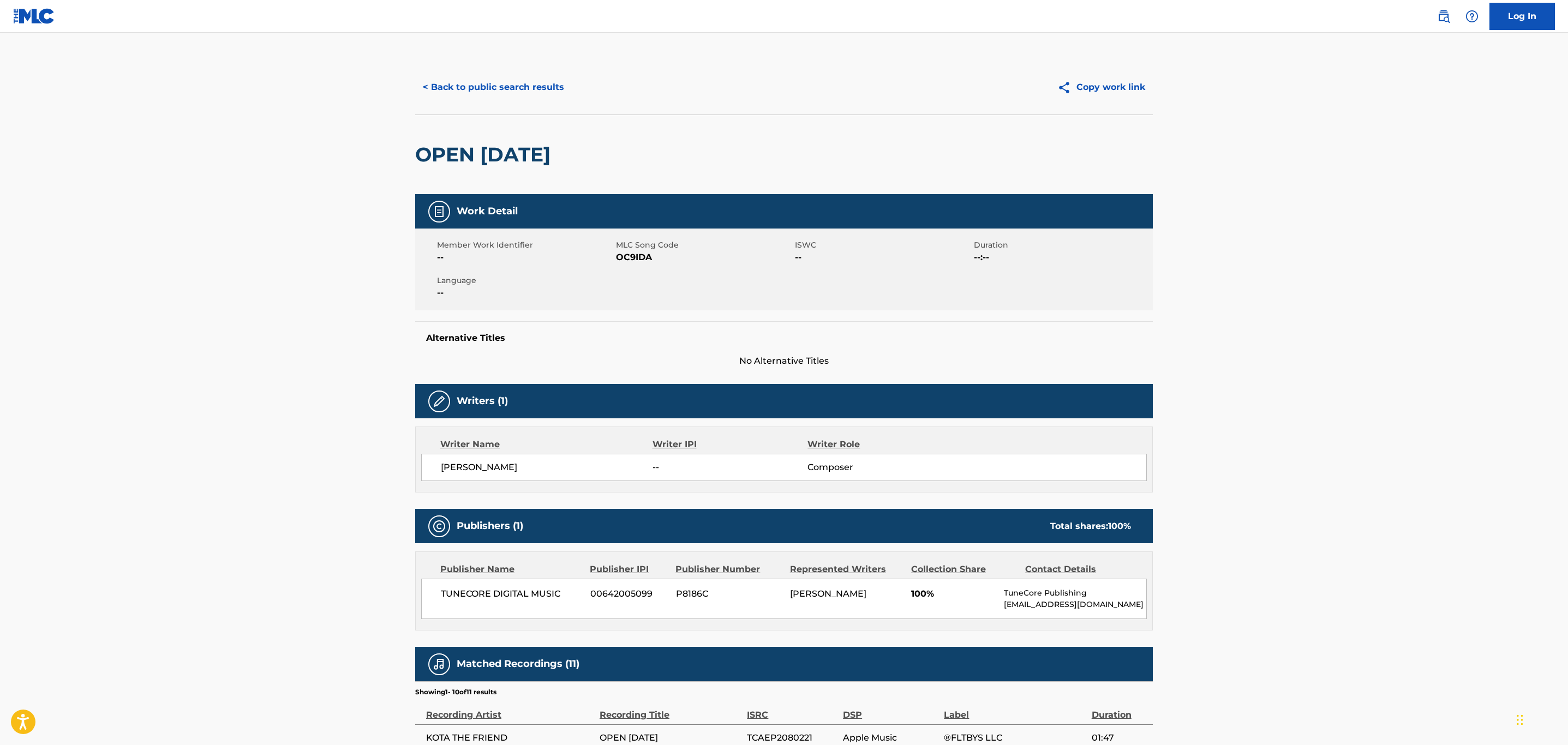
click at [490, 88] on button "< Back to public search results" at bounding box center [493, 88] width 157 height 28
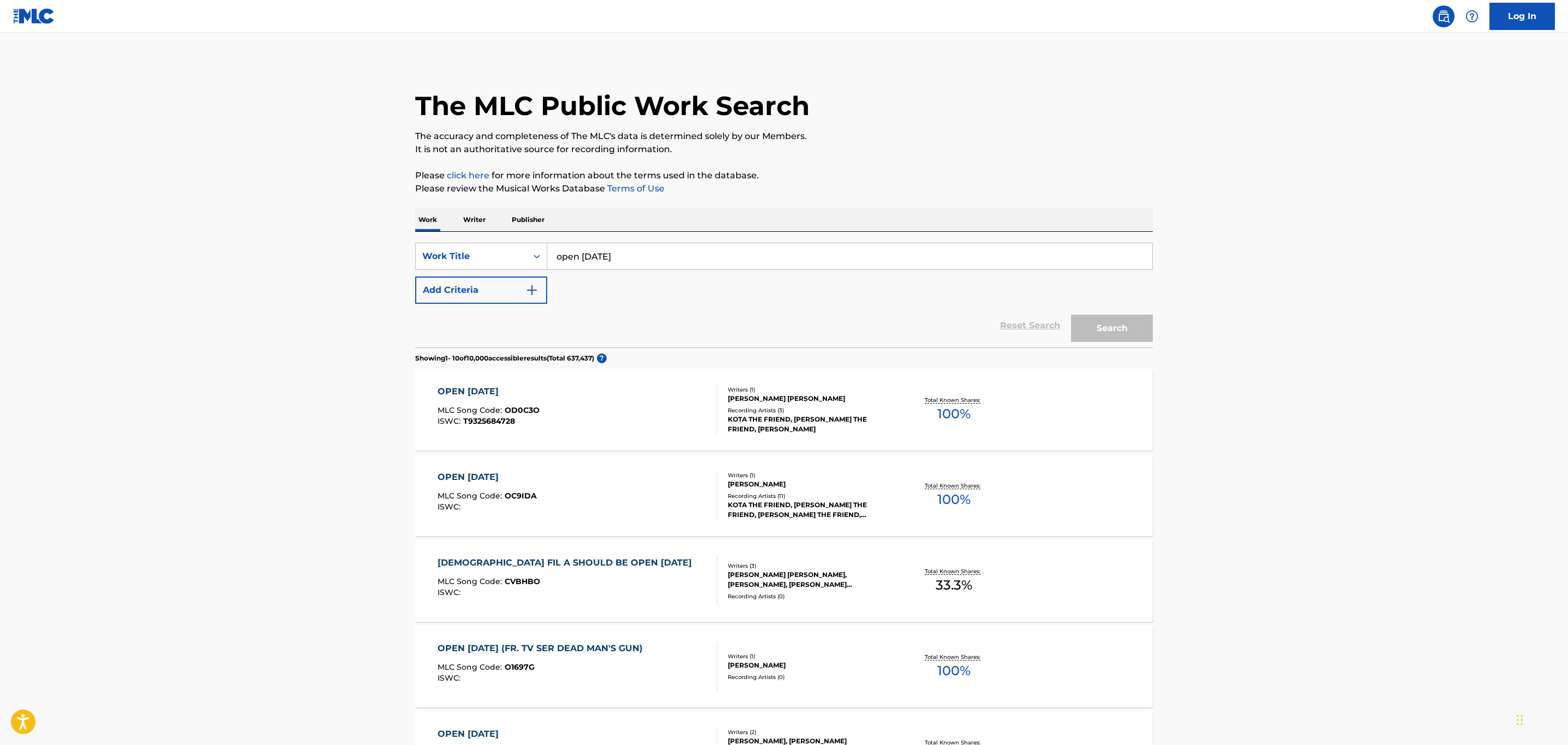
scroll to position [136, 0]
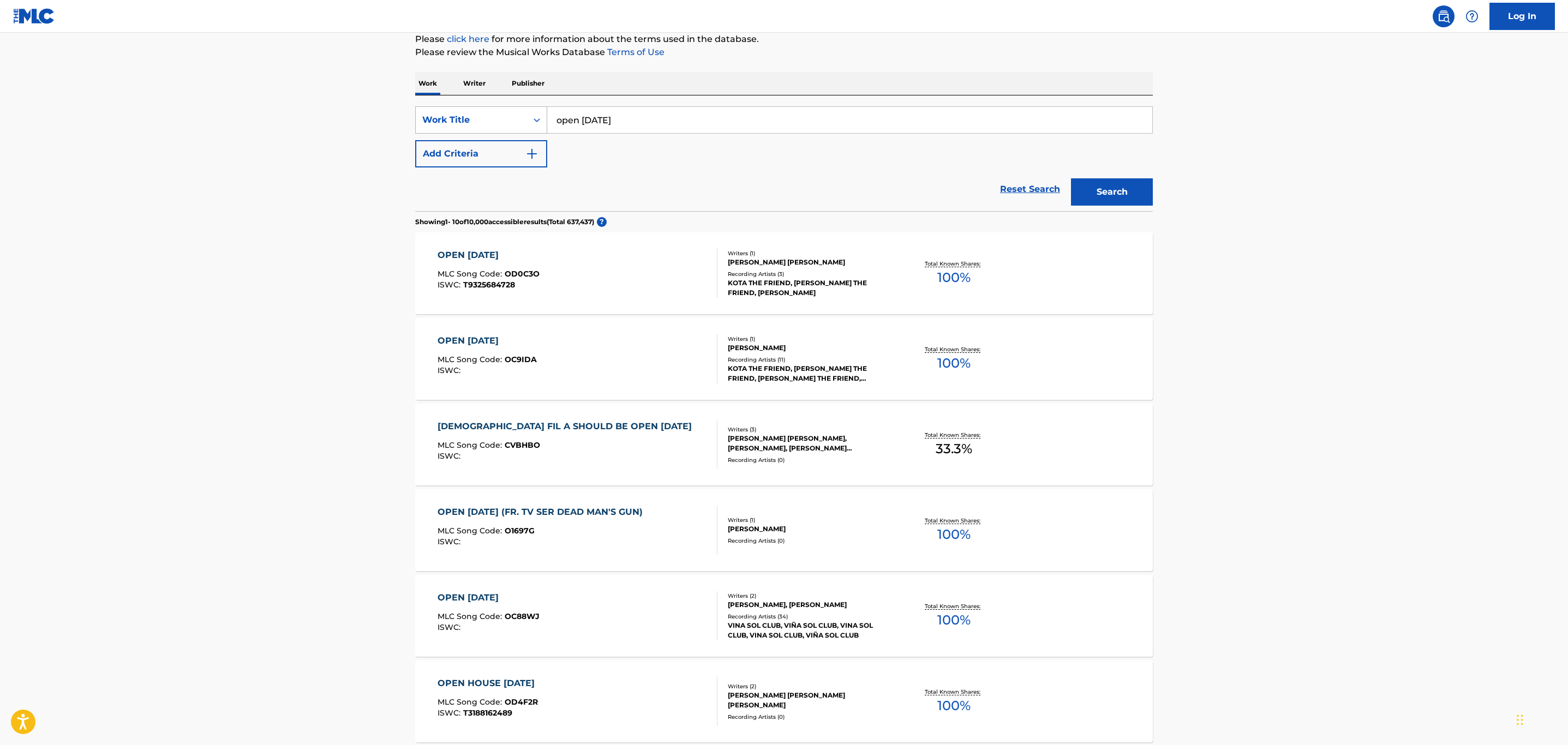
click at [598, 118] on input "open on sunday" at bounding box center [849, 120] width 605 height 26
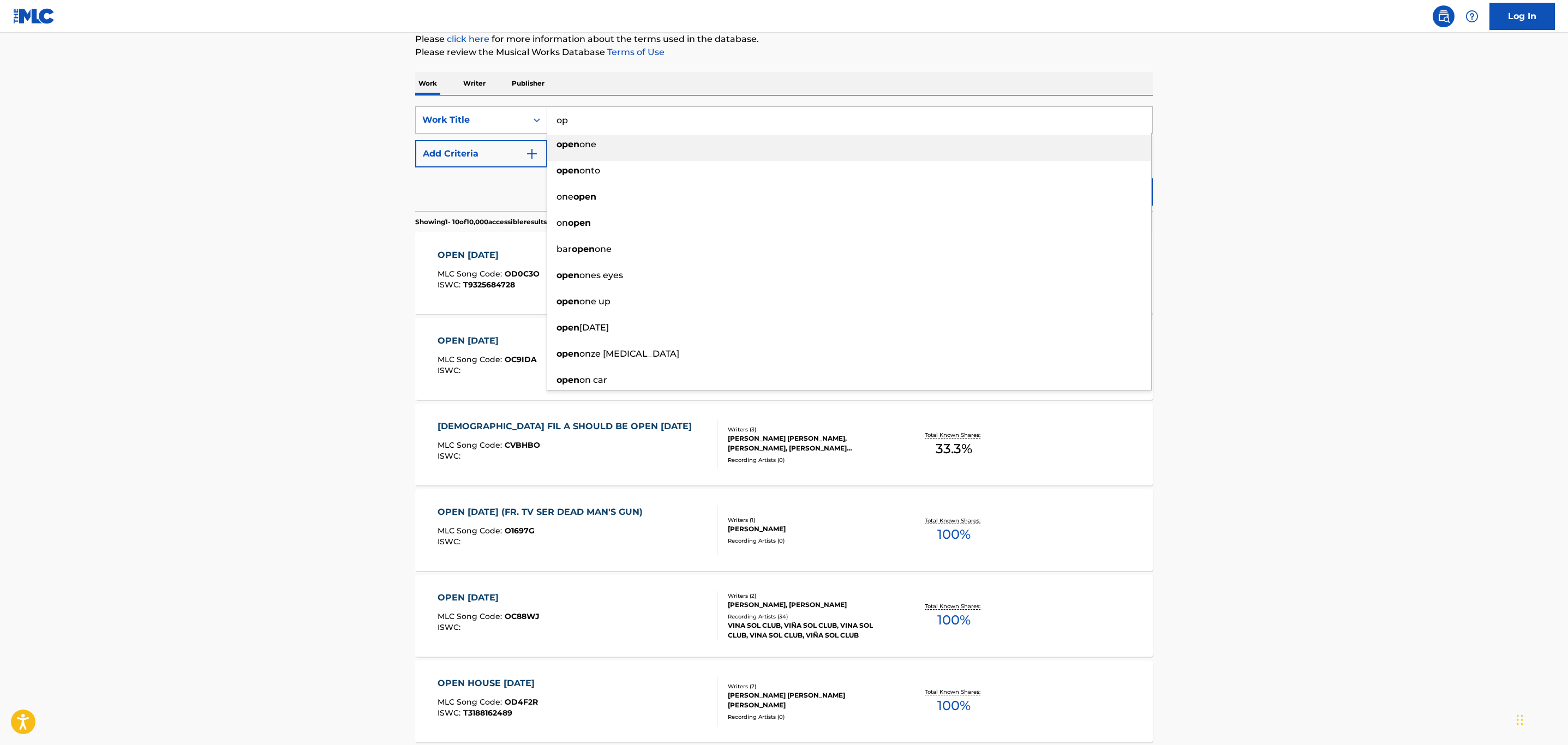
type input "o"
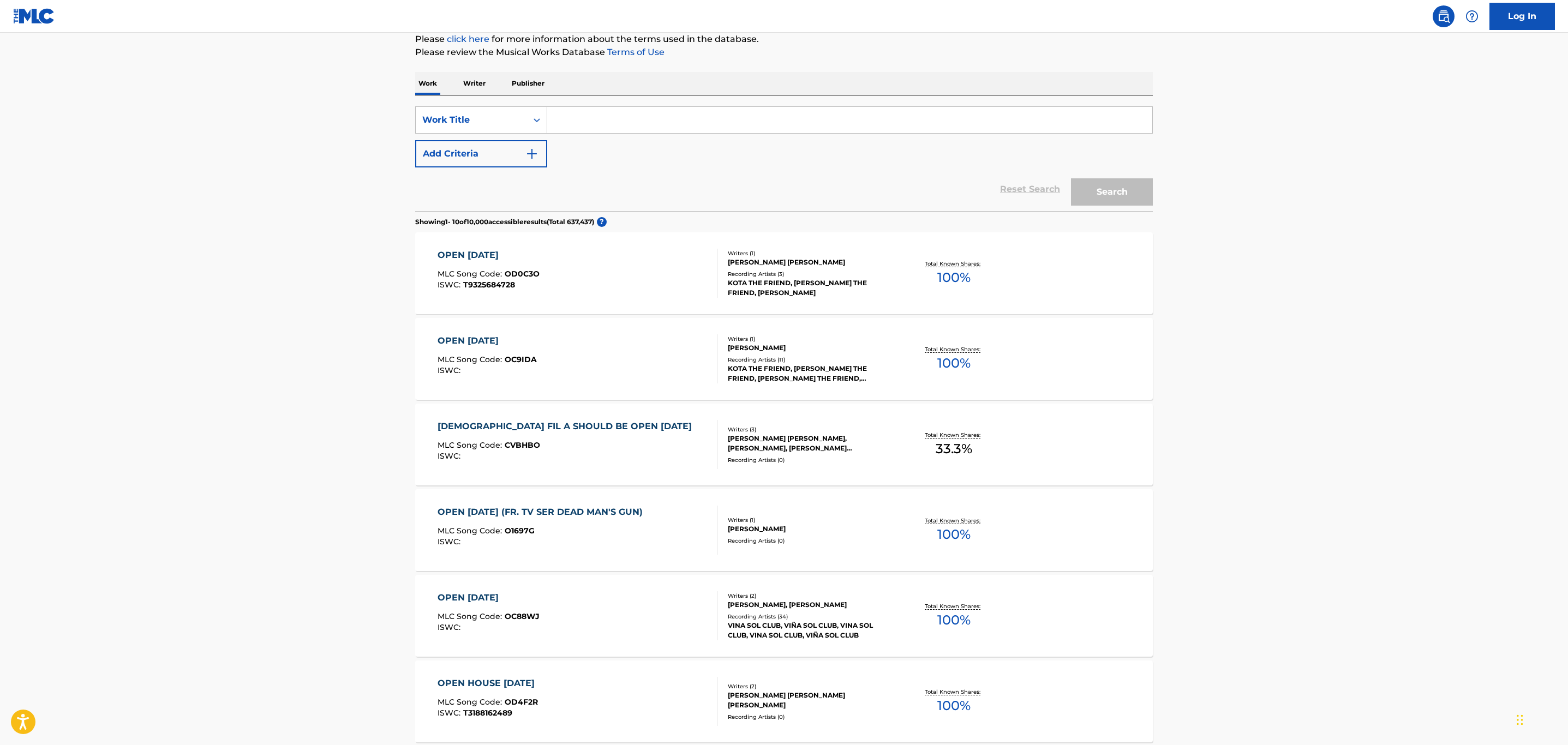
paste input "BOY OH BOY"
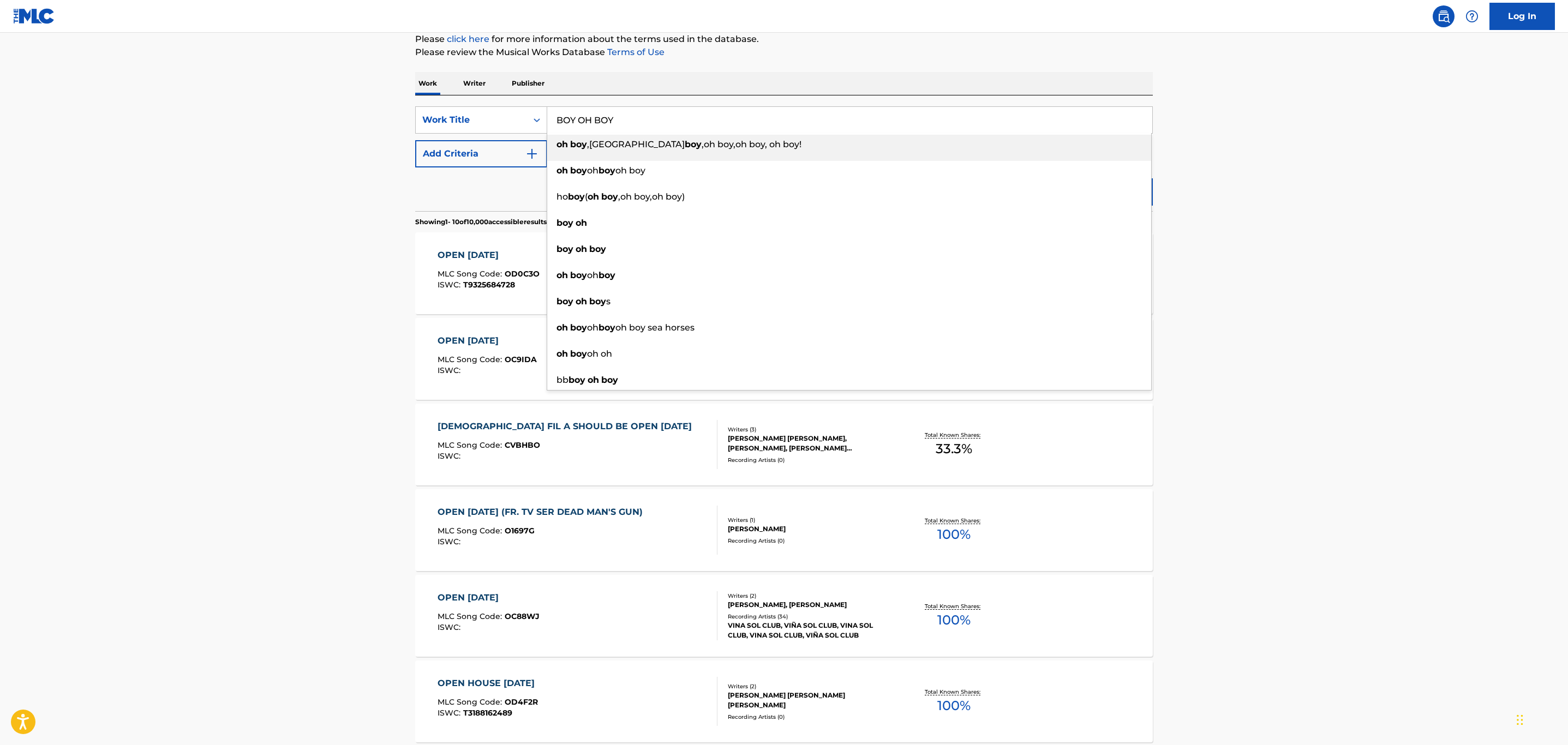
type input "BOY OH BOY"
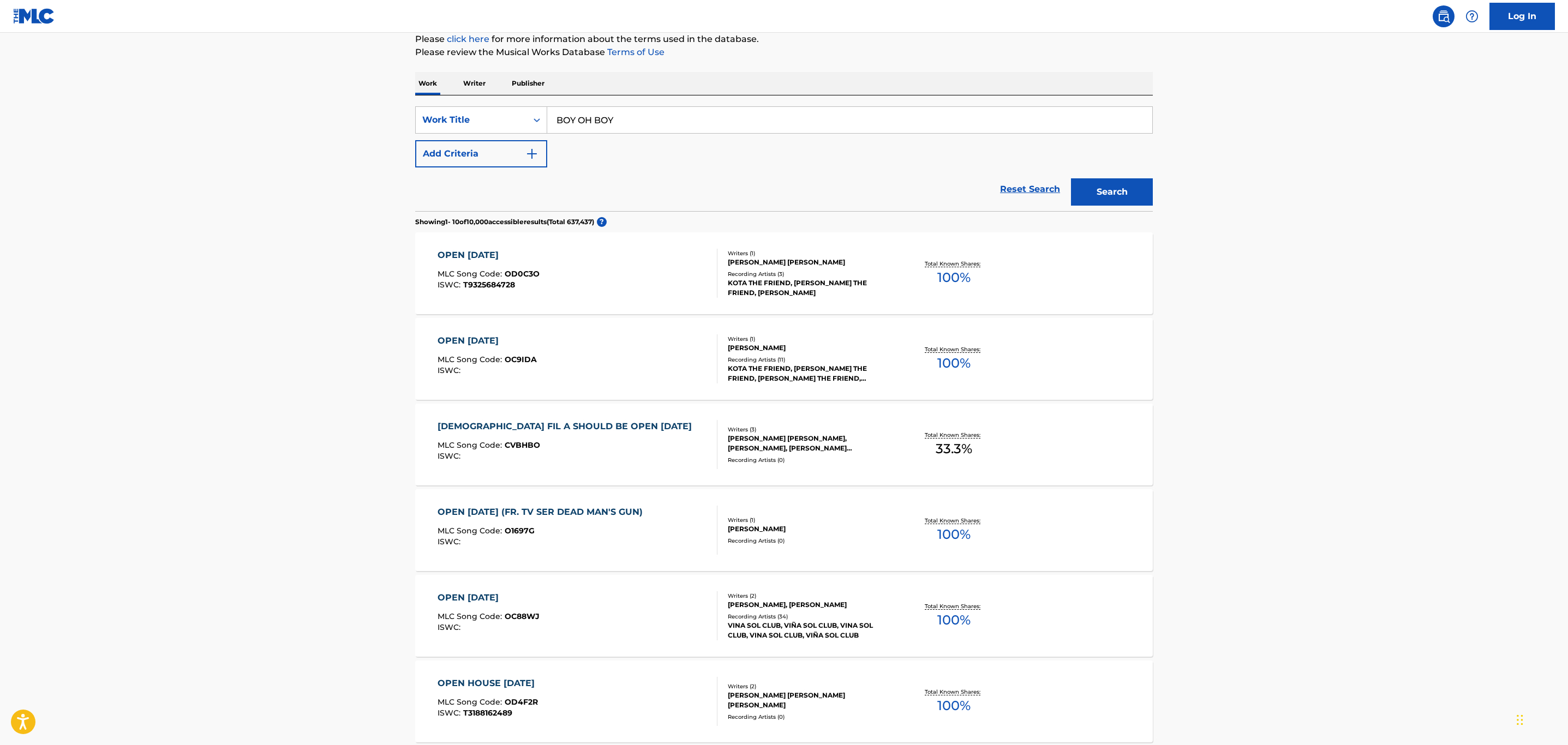
click at [498, 150] on button "Add Criteria" at bounding box center [481, 154] width 132 height 28
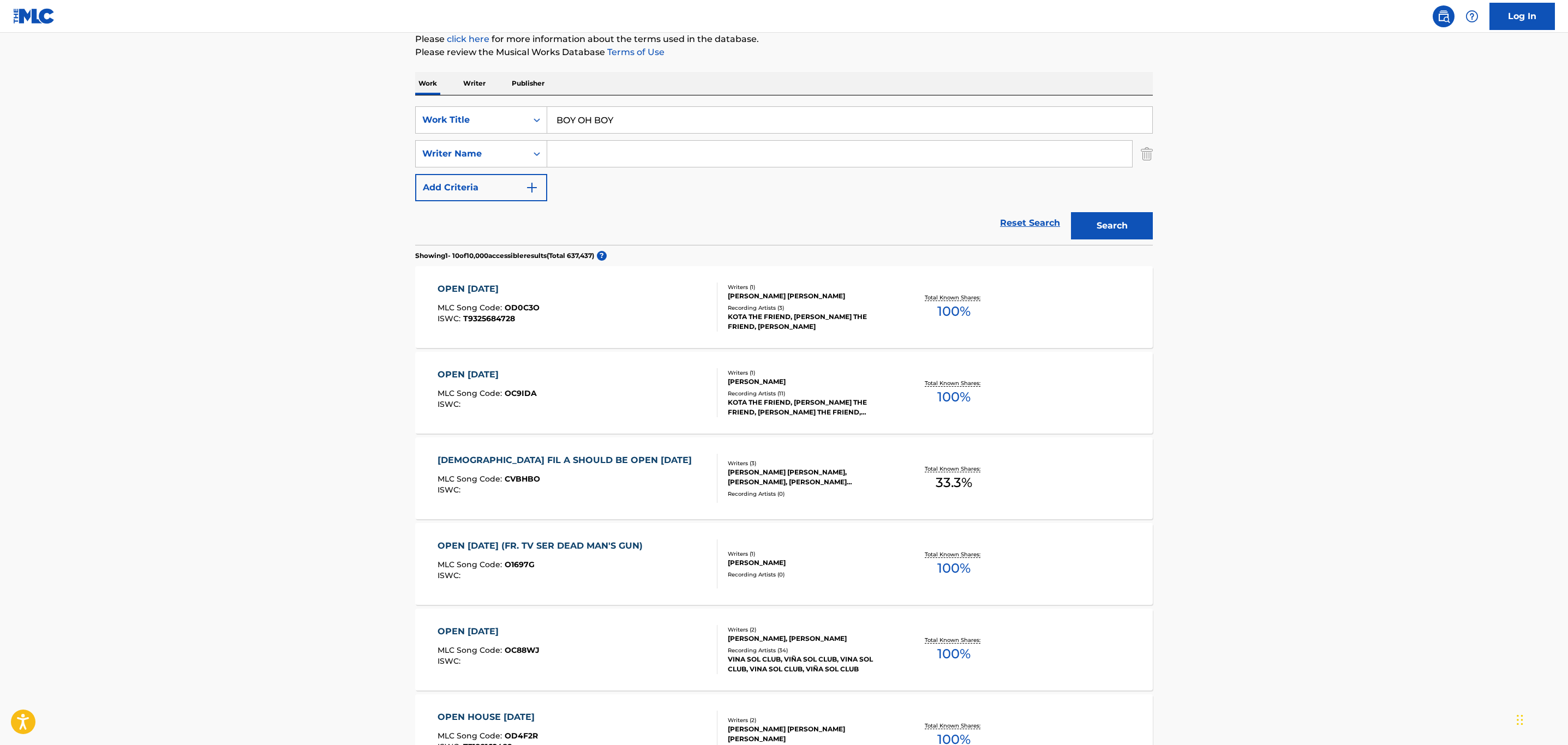
click at [626, 145] on input "Search Form" at bounding box center [840, 153] width 585 height 26
type input "pentz"
click at [1071, 212] on button "Search" at bounding box center [1112, 226] width 82 height 28
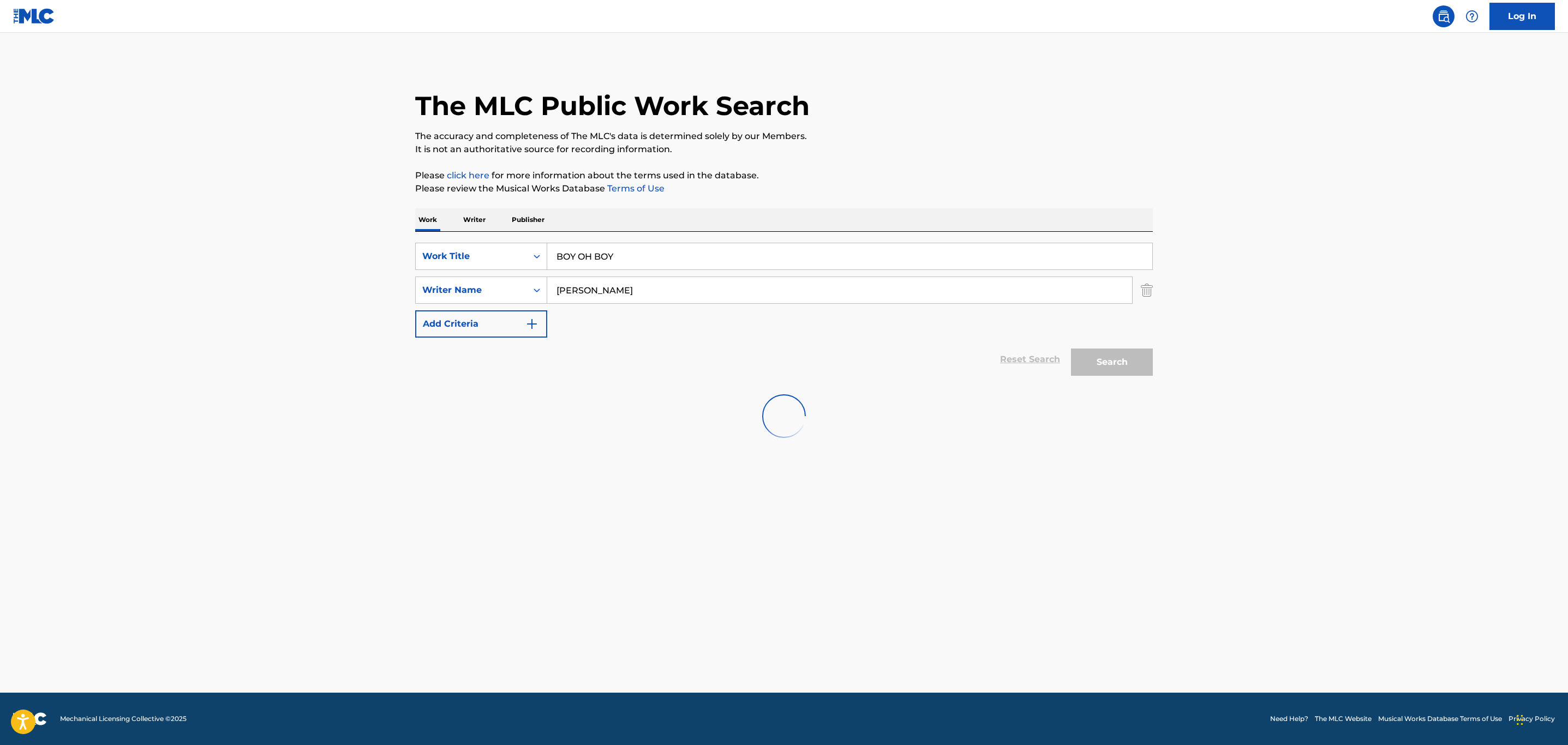
scroll to position [0, 0]
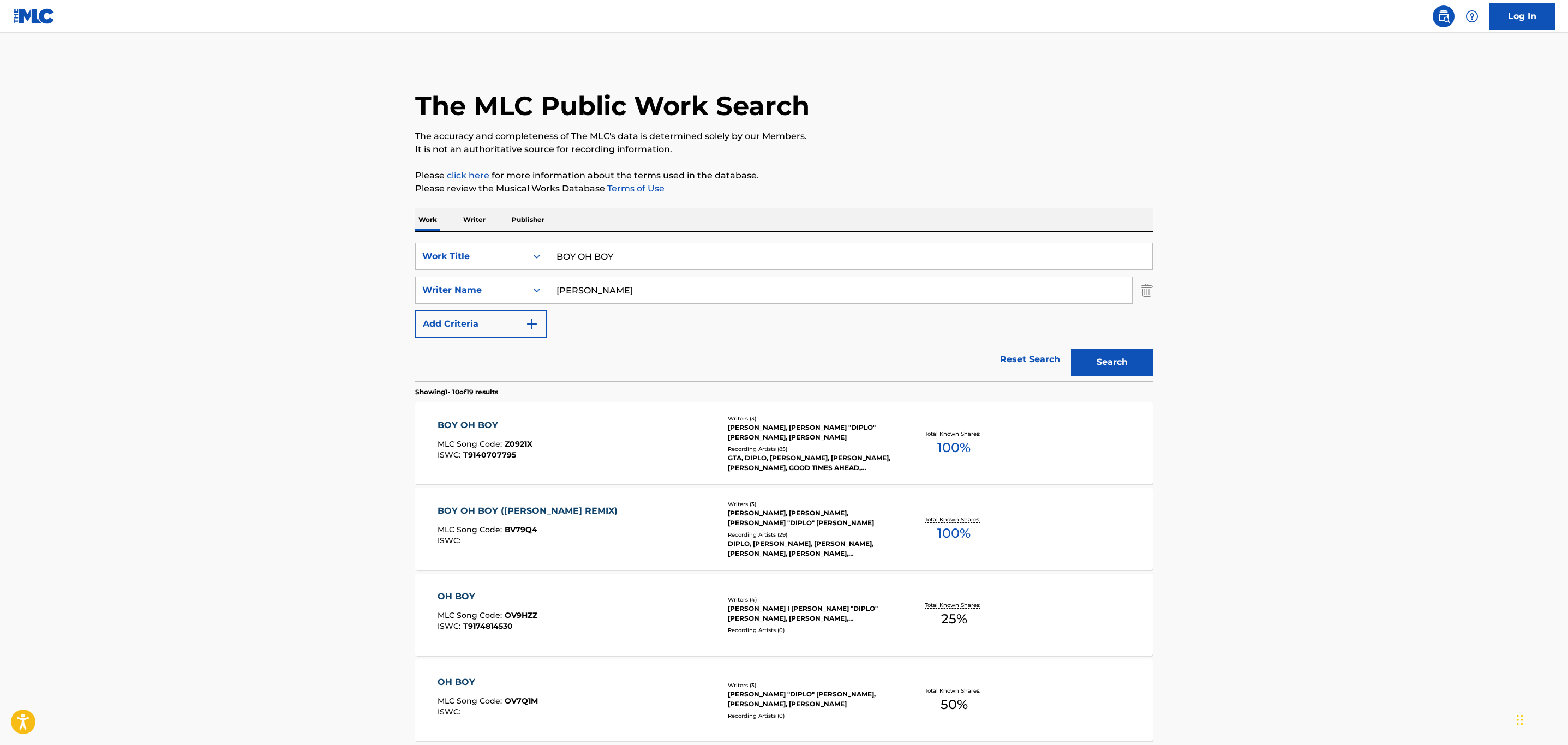
click at [612, 441] on div "BOY OH BOY MLC Song Code : Z0921X ISWC : T9140707795" at bounding box center [577, 443] width 280 height 49
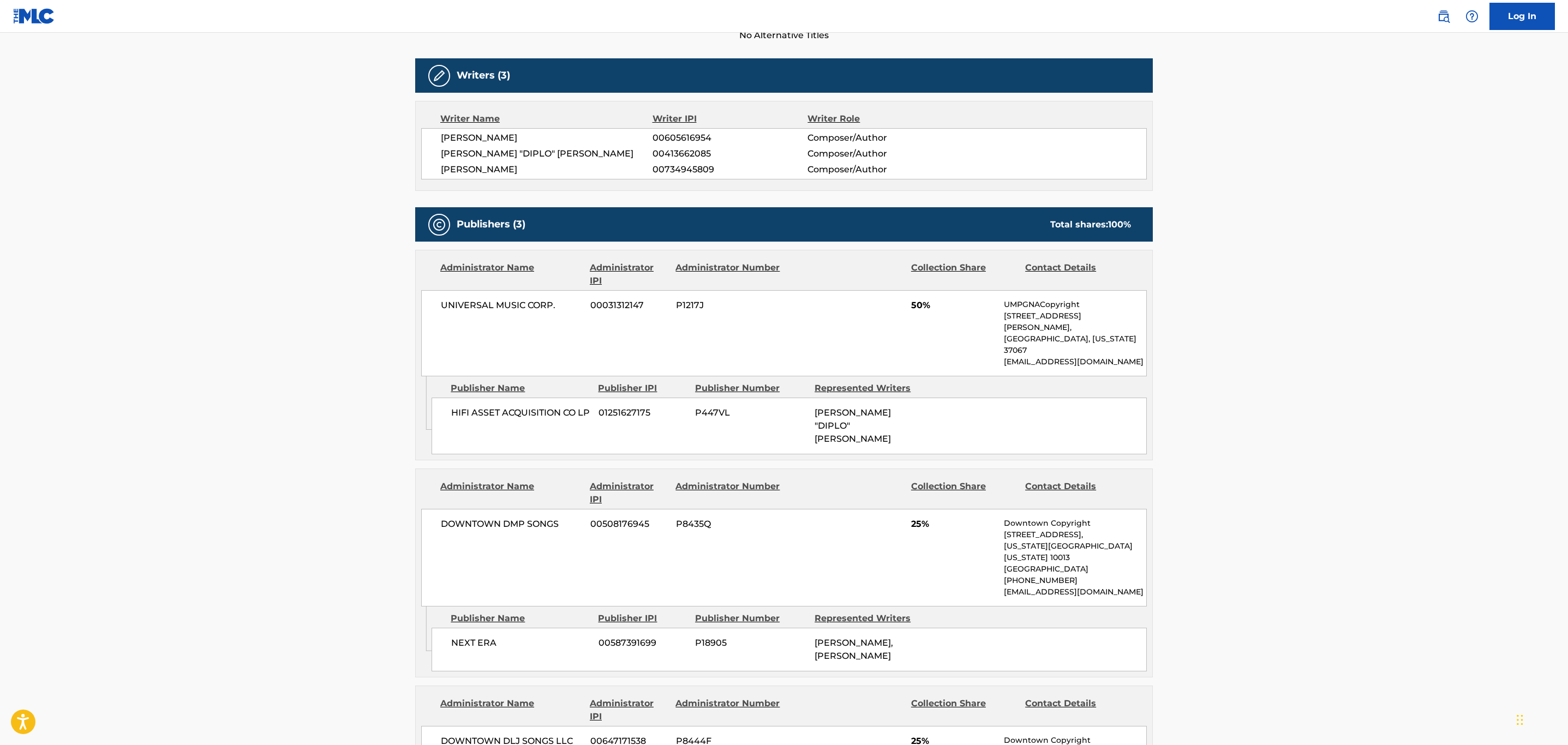
scroll to position [245, 0]
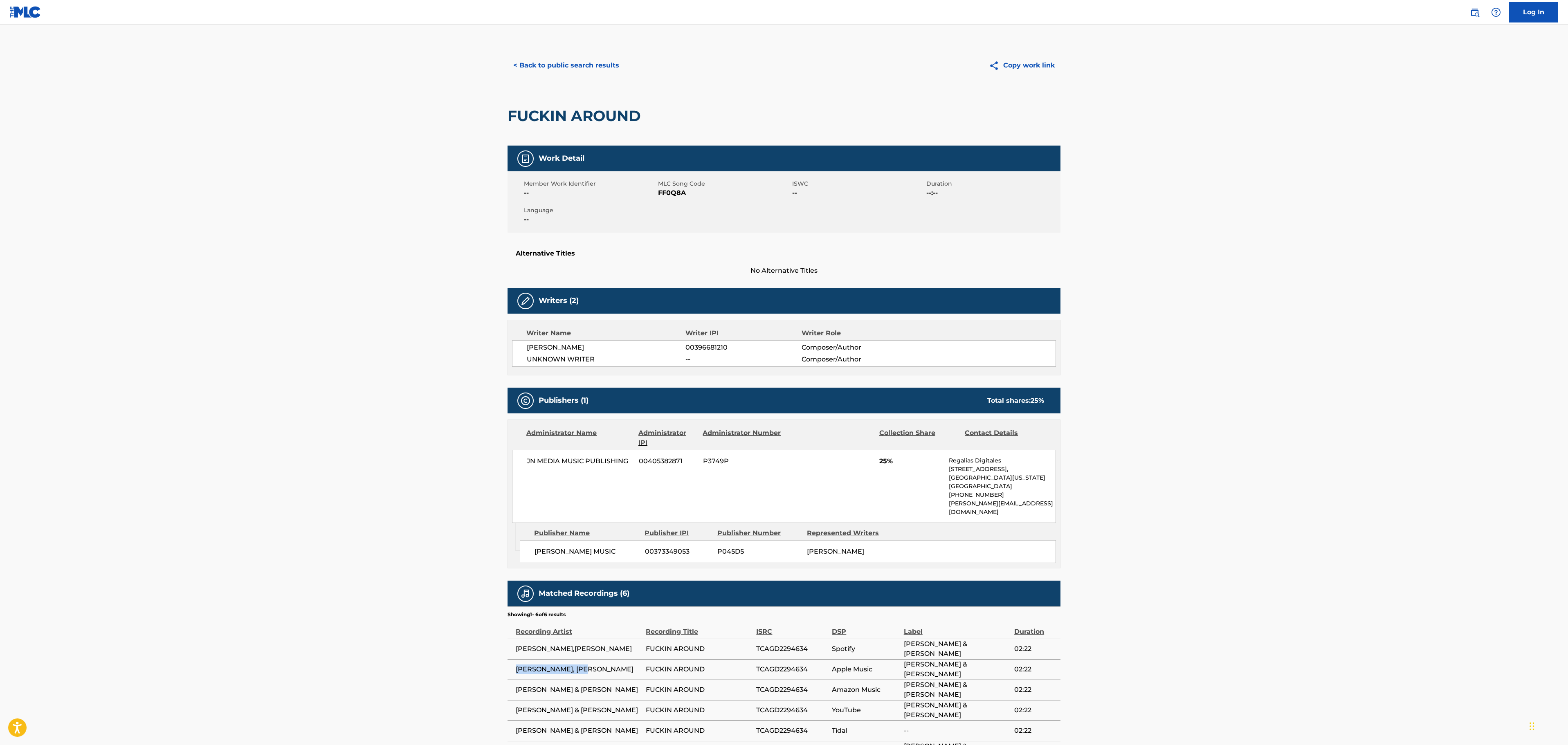
click at [595, 61] on button "< Back to public search results" at bounding box center [566, 66] width 117 height 21
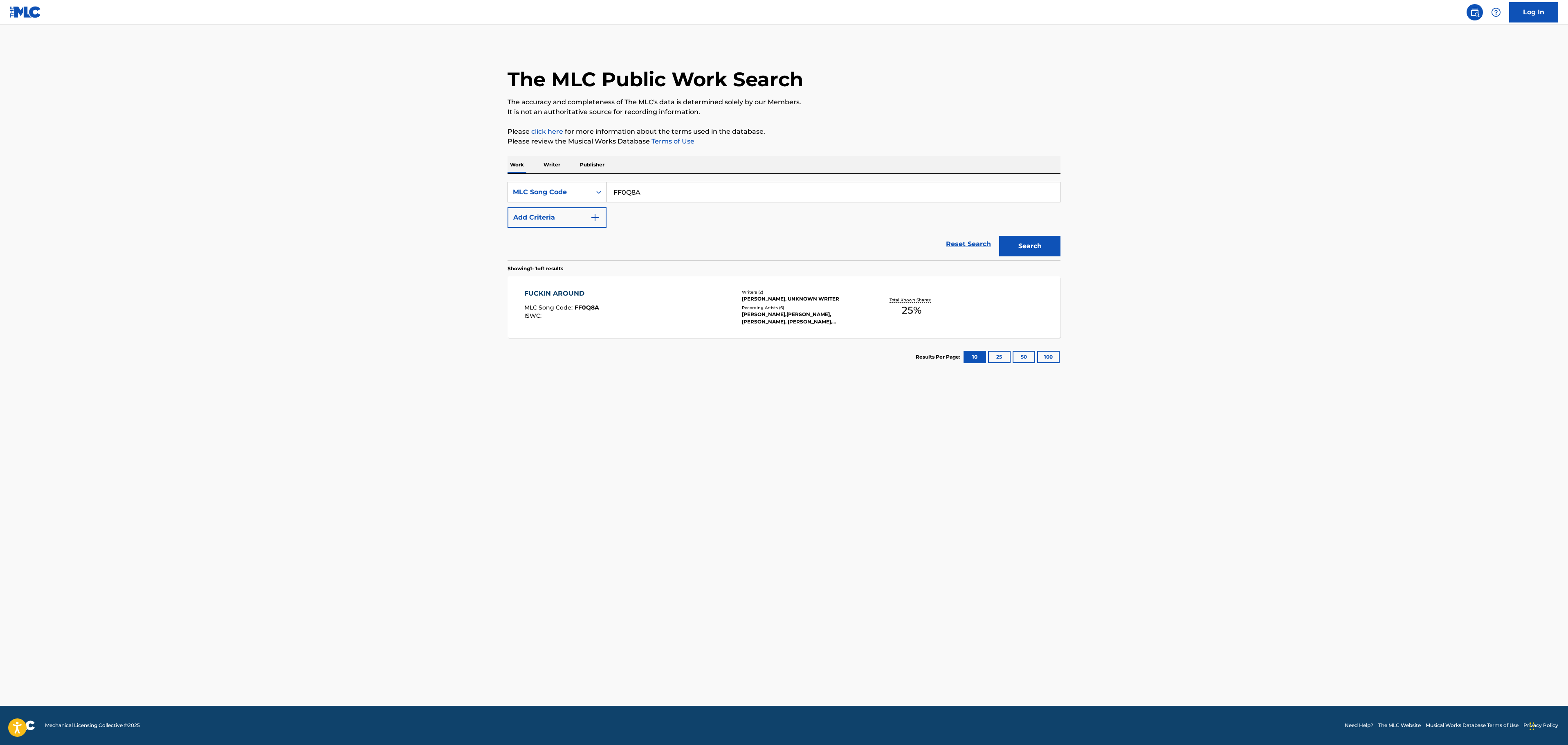
drag, startPoint x: 682, startPoint y: 195, endPoint x: 379, endPoint y: 198, distance: 303.0
click at [379, 198] on main "The MLC Public Work Search The accuracy and completeness of The MLC's data is d…" at bounding box center [784, 365] width 1568 height 681
paste input "B84234"
type input "B84234"
click at [999, 236] on button "Search" at bounding box center [1029, 247] width 61 height 21
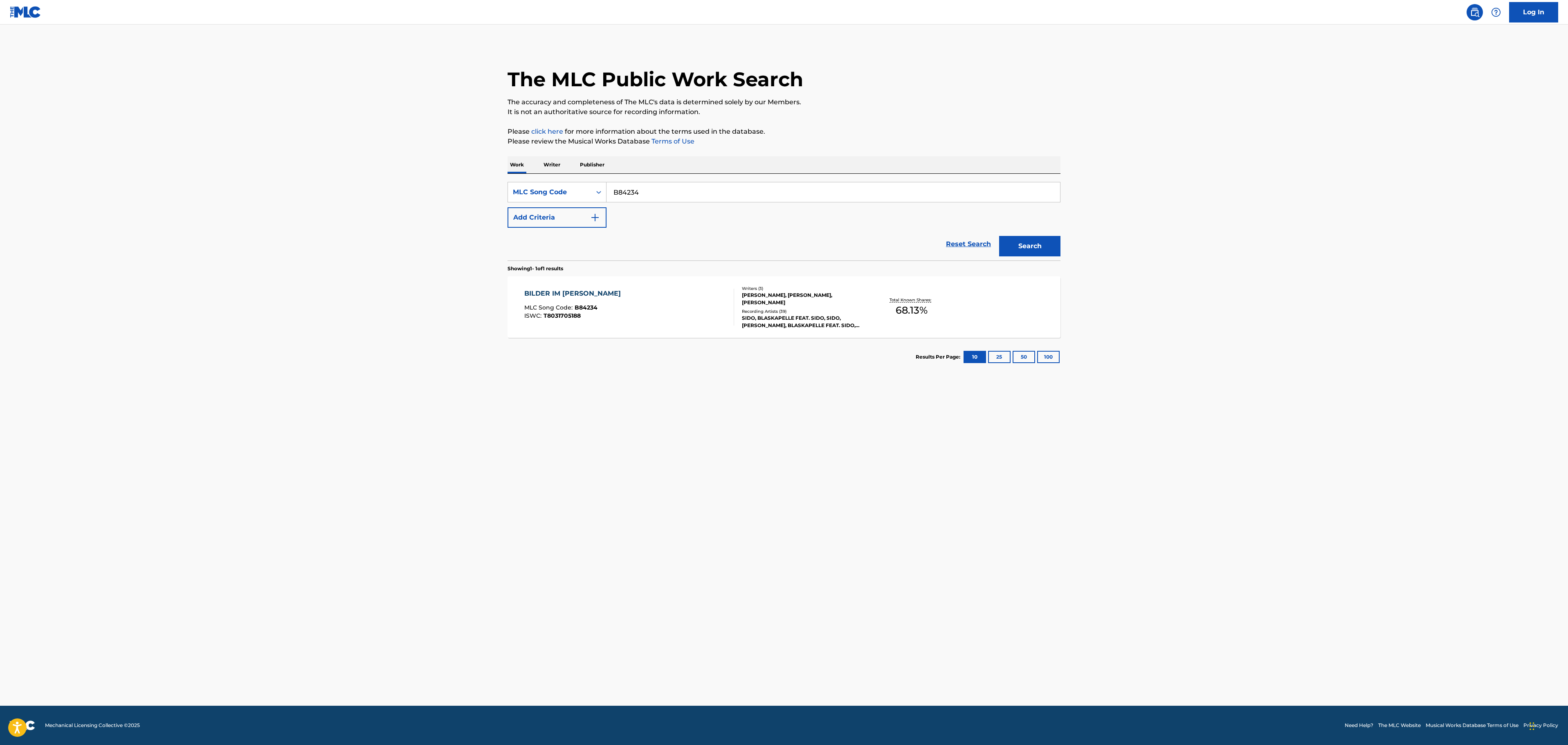
click at [684, 311] on div "BILDER IM [PERSON_NAME] MLC Song Code : B84234 ISWC : T8031705188" at bounding box center [629, 307] width 210 height 37
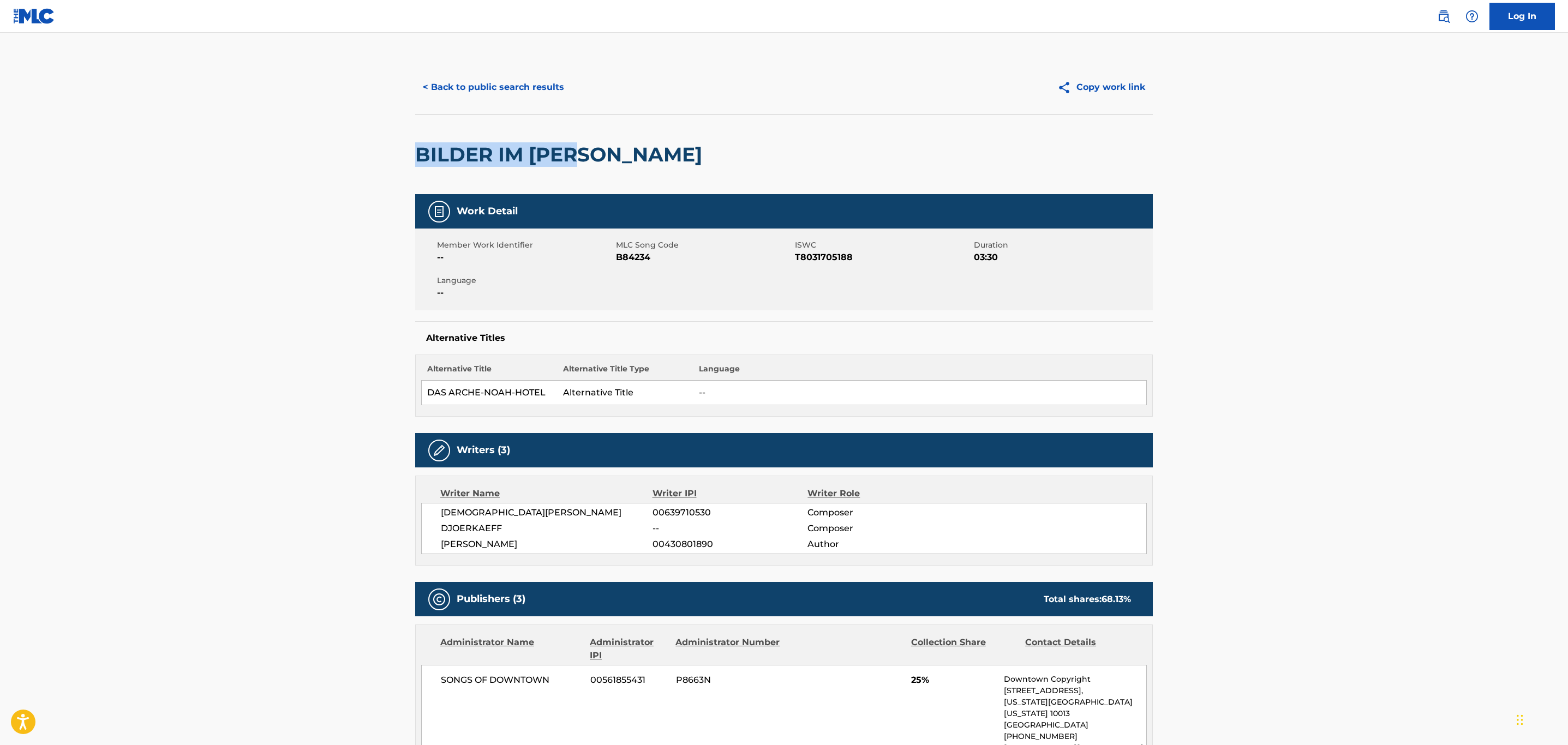
drag, startPoint x: 621, startPoint y: 161, endPoint x: 188, endPoint y: 164, distance: 433.0
copy h2 "BILDER IM [PERSON_NAME]"
click at [639, 256] on span "B84234" at bounding box center [704, 257] width 176 height 13
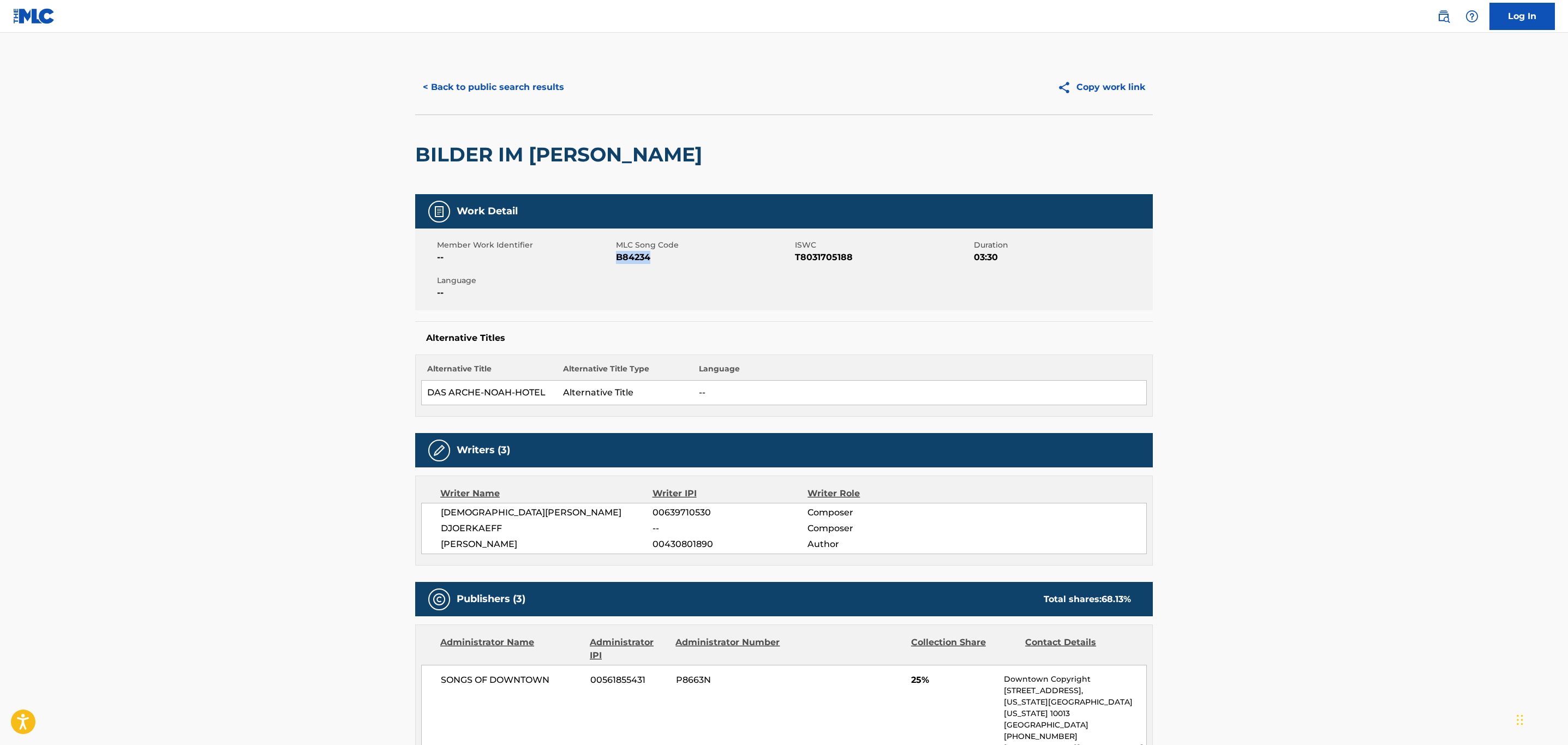
copy span "B84234"
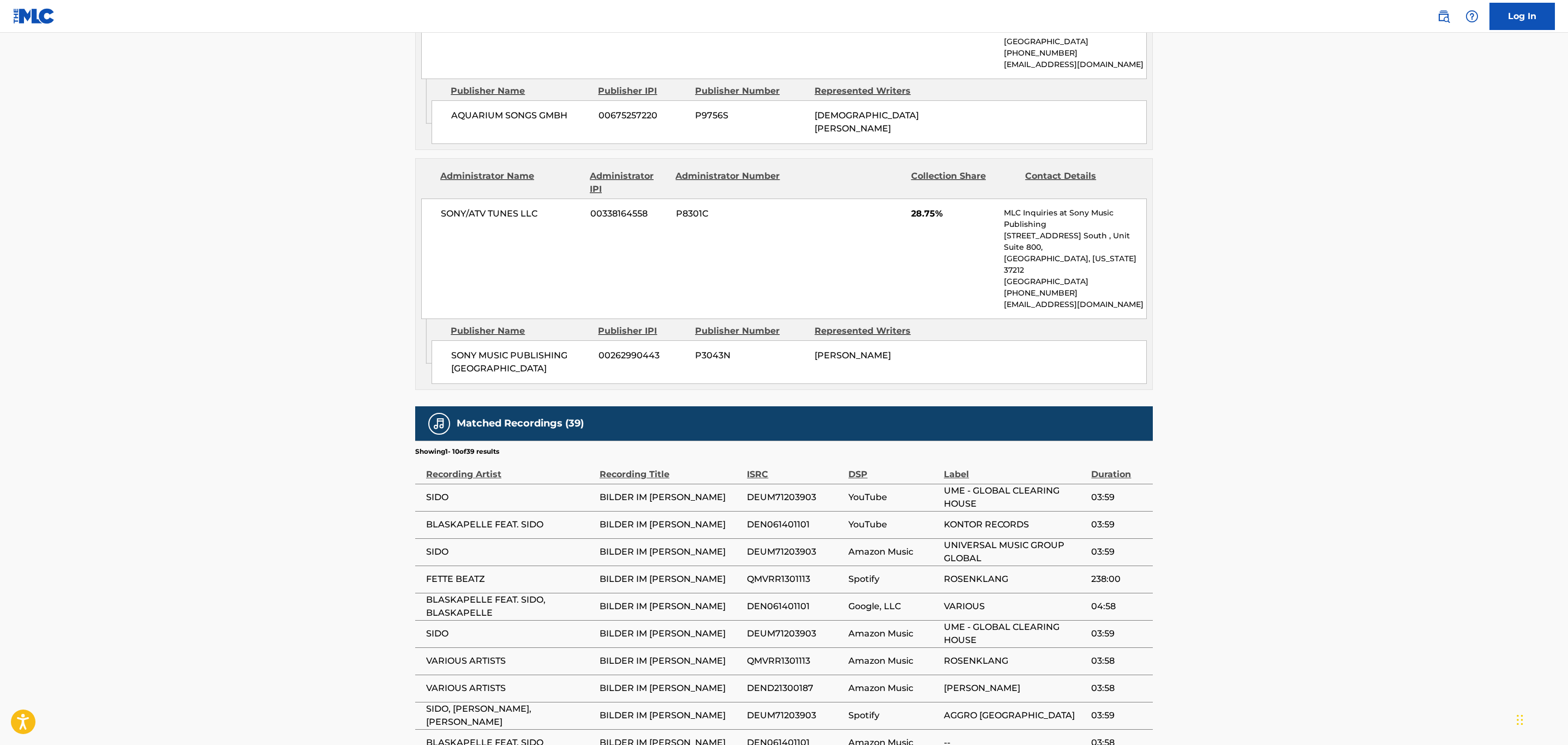
scroll to position [971, 0]
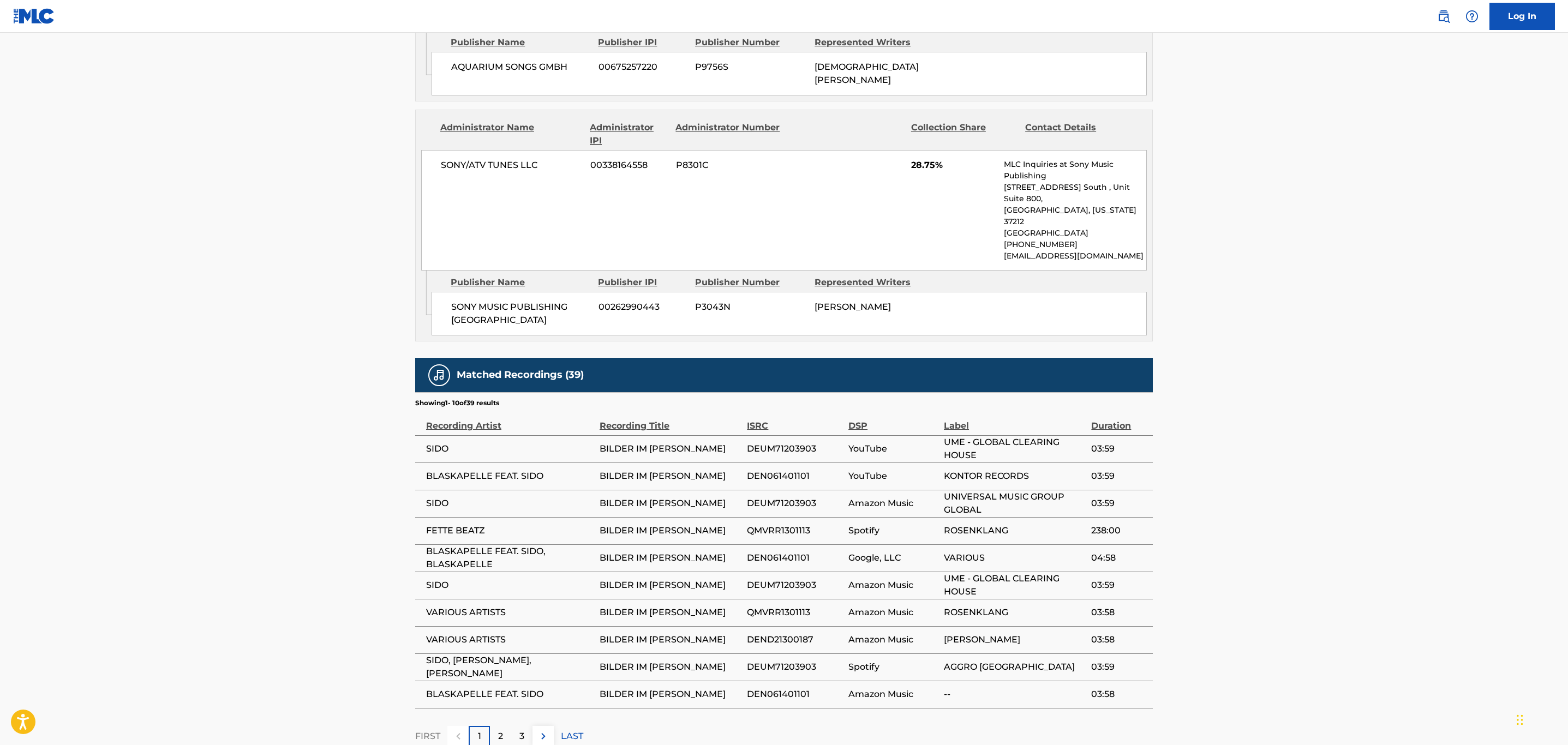
click at [775, 442] on span "DEUM71203903" at bounding box center [795, 449] width 96 height 13
copy span "DEUM71203903"
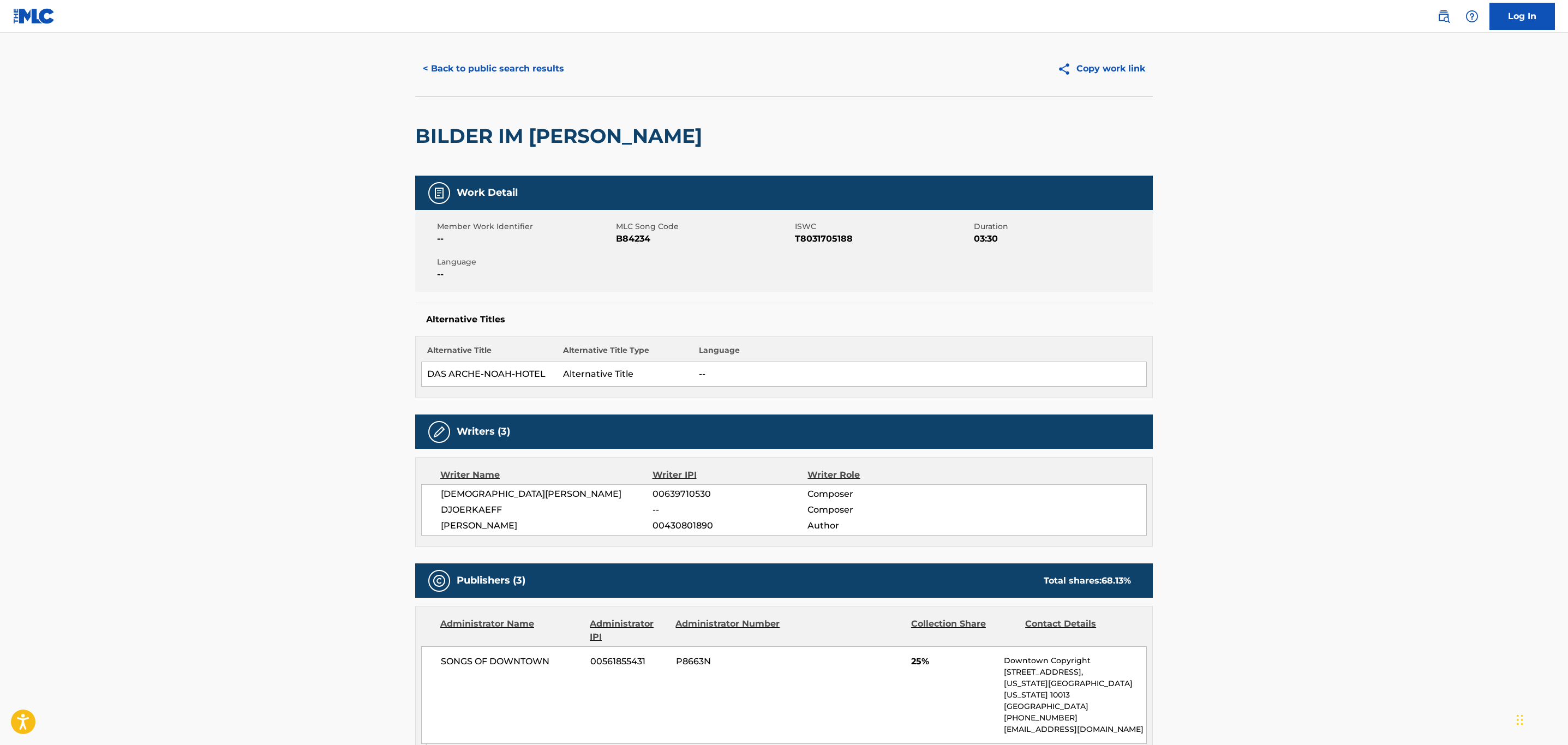
scroll to position [0, 0]
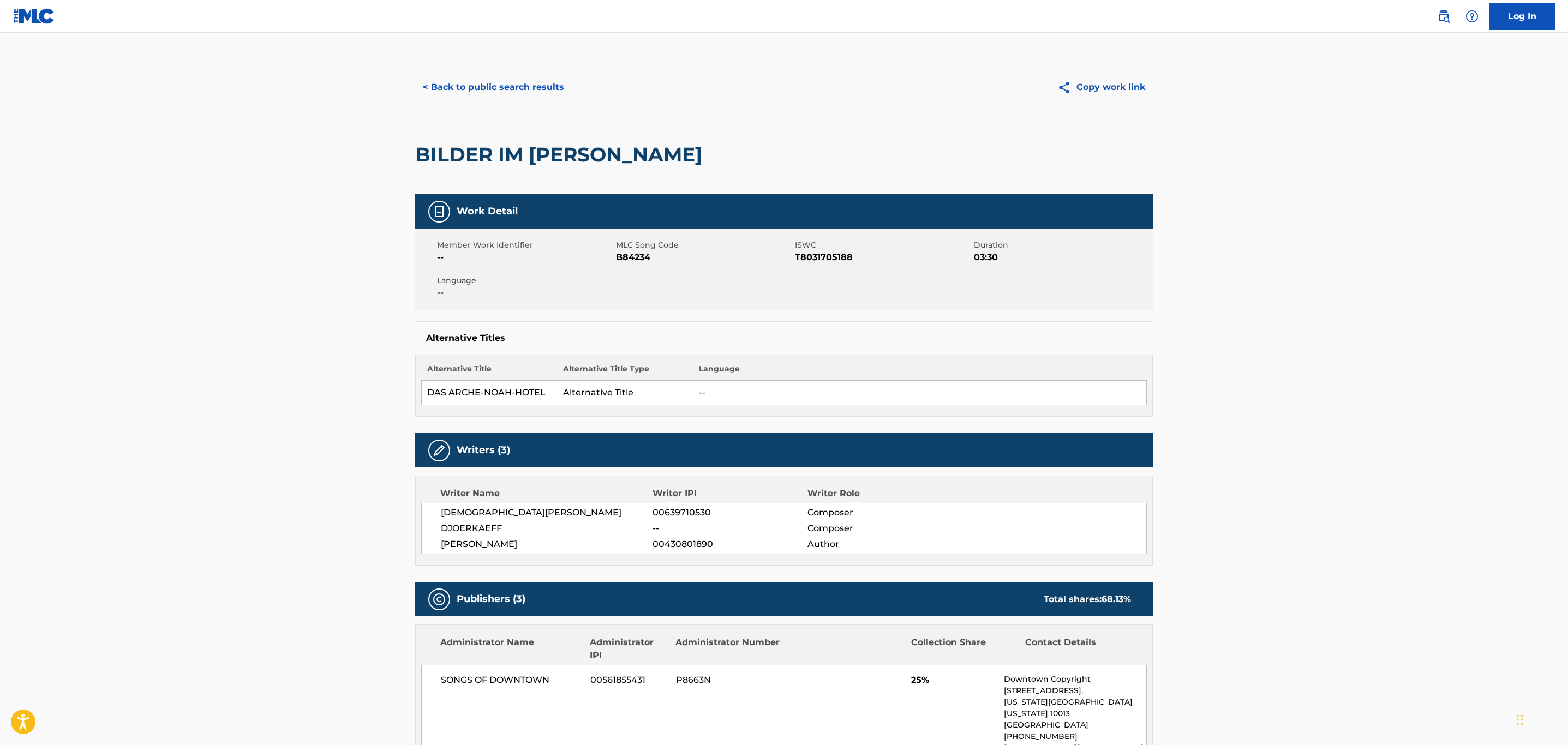
click at [537, 85] on button "< Back to public search results" at bounding box center [493, 88] width 157 height 28
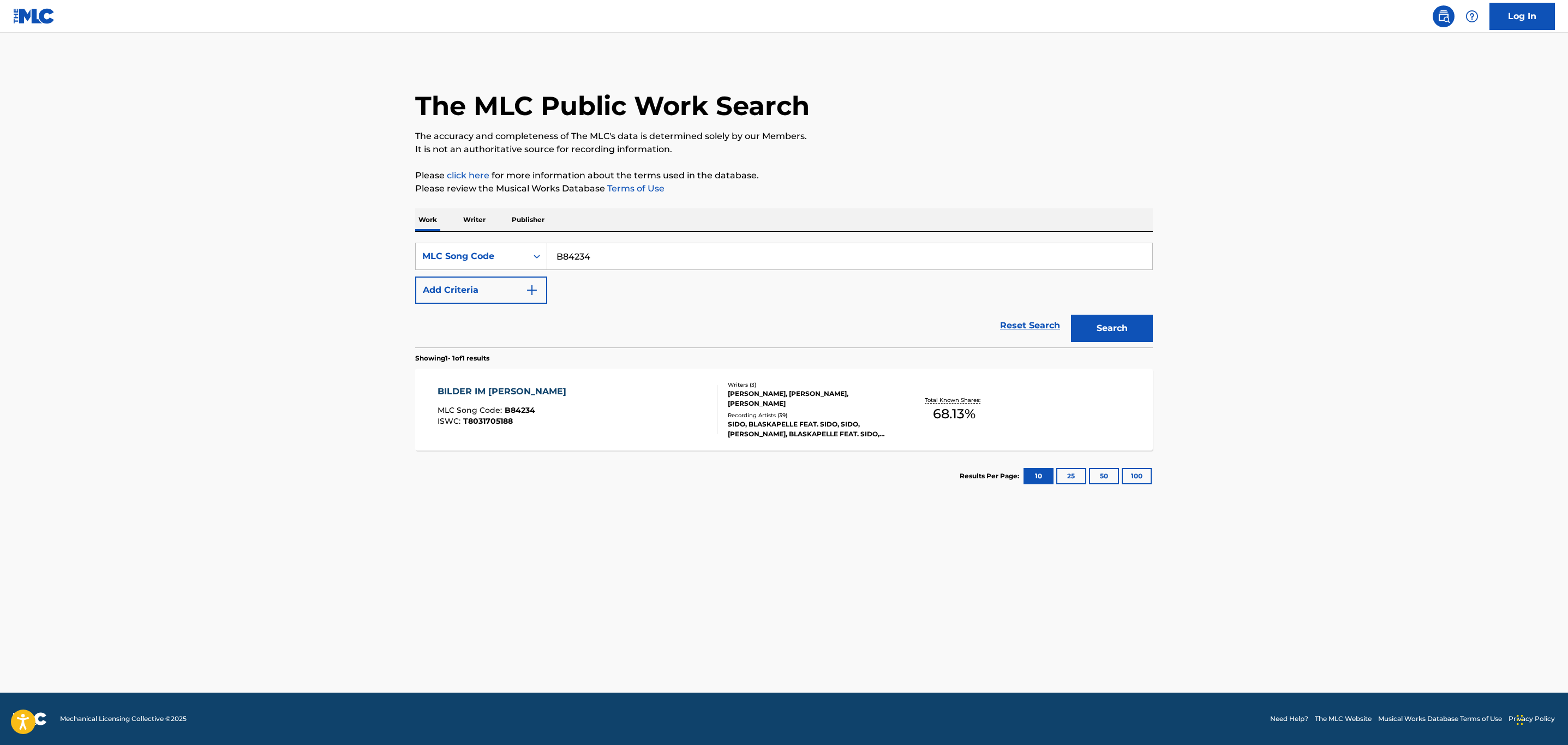
drag, startPoint x: 546, startPoint y: 252, endPoint x: 250, endPoint y: 245, distance: 296.1
click at [250, 245] on main "The MLC Public Work Search The accuracy and completeness of The MLC's data is d…" at bounding box center [784, 362] width 1568 height 660
paste input "FA6C7R"
click at [1071, 315] on button "Search" at bounding box center [1112, 329] width 82 height 28
drag, startPoint x: 637, startPoint y: 262, endPoint x: 445, endPoint y: 286, distance: 193.5
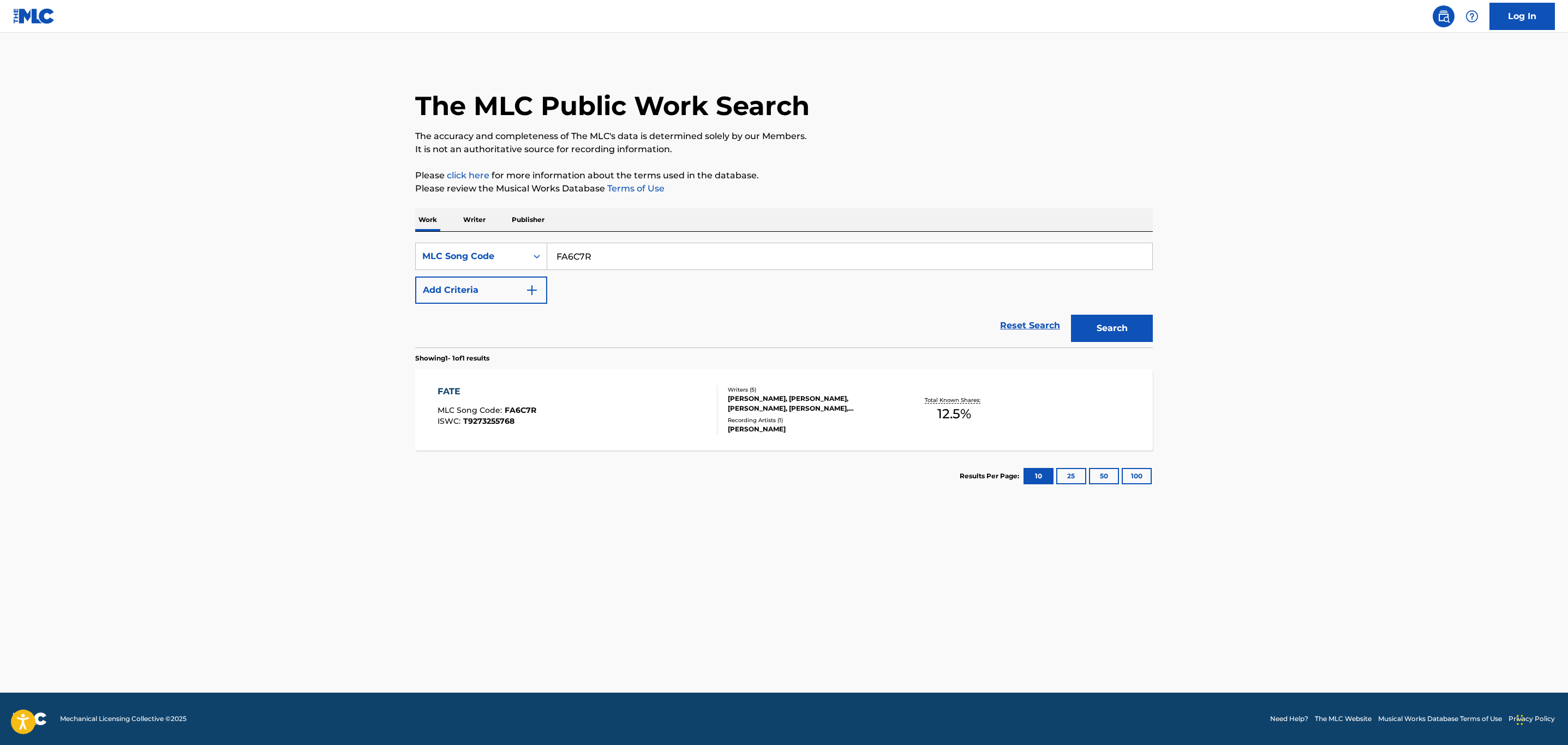
click at [445, 286] on div "SearchWithCriteria7166b2d7-d2ef-435e-bced-41d070f633ab MLC Song Code FA6C7R Add…" at bounding box center [784, 273] width 737 height 61
paste input "TD4BW3"
type input "TD4BW3"
click at [1071, 315] on button "Search" at bounding box center [1112, 329] width 82 height 28
click at [606, 396] on div "TREPPENHAUS MLC Song Code : TD4BW3 ISWC :" at bounding box center [577, 409] width 280 height 49
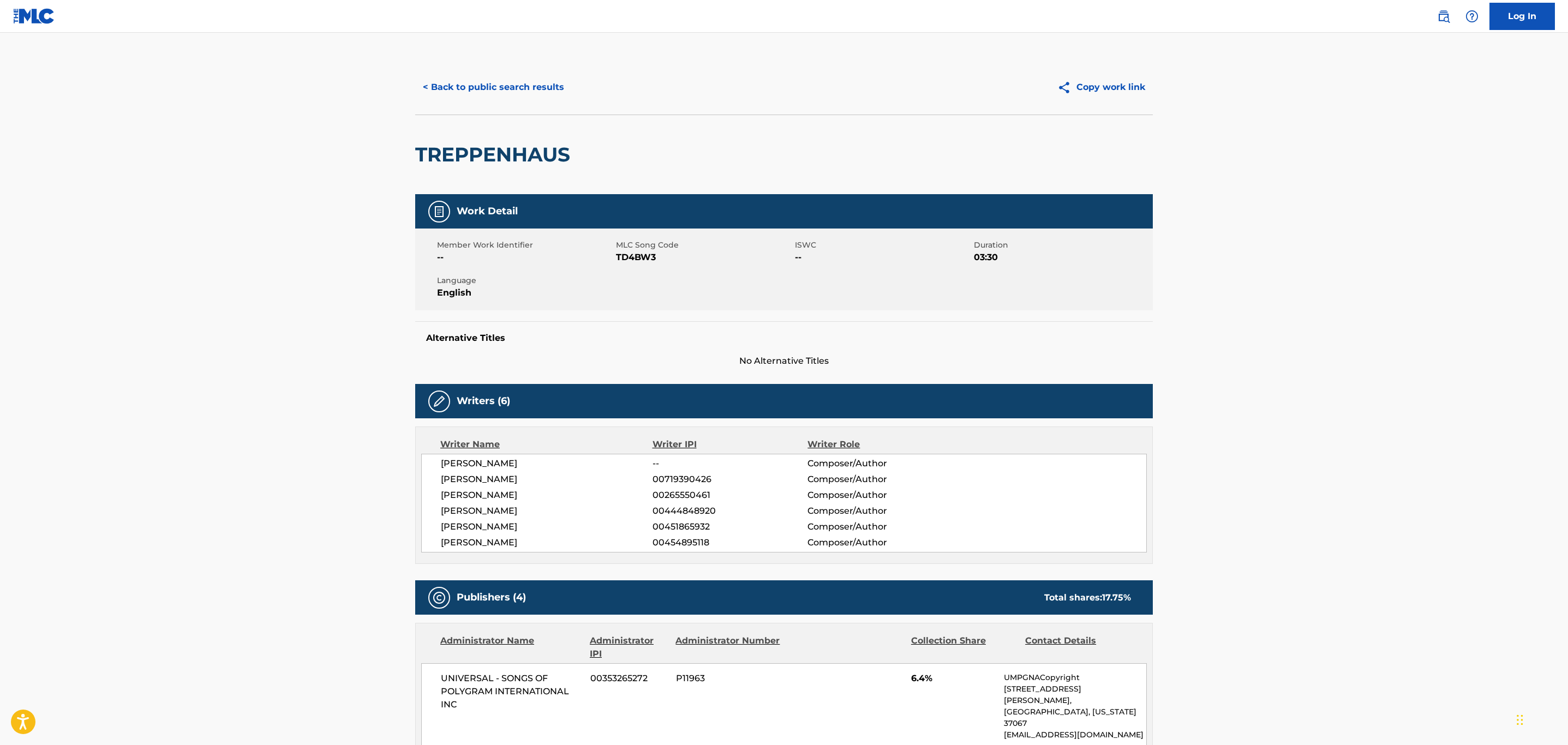
click at [523, 92] on button "< Back to public search results" at bounding box center [493, 88] width 157 height 28
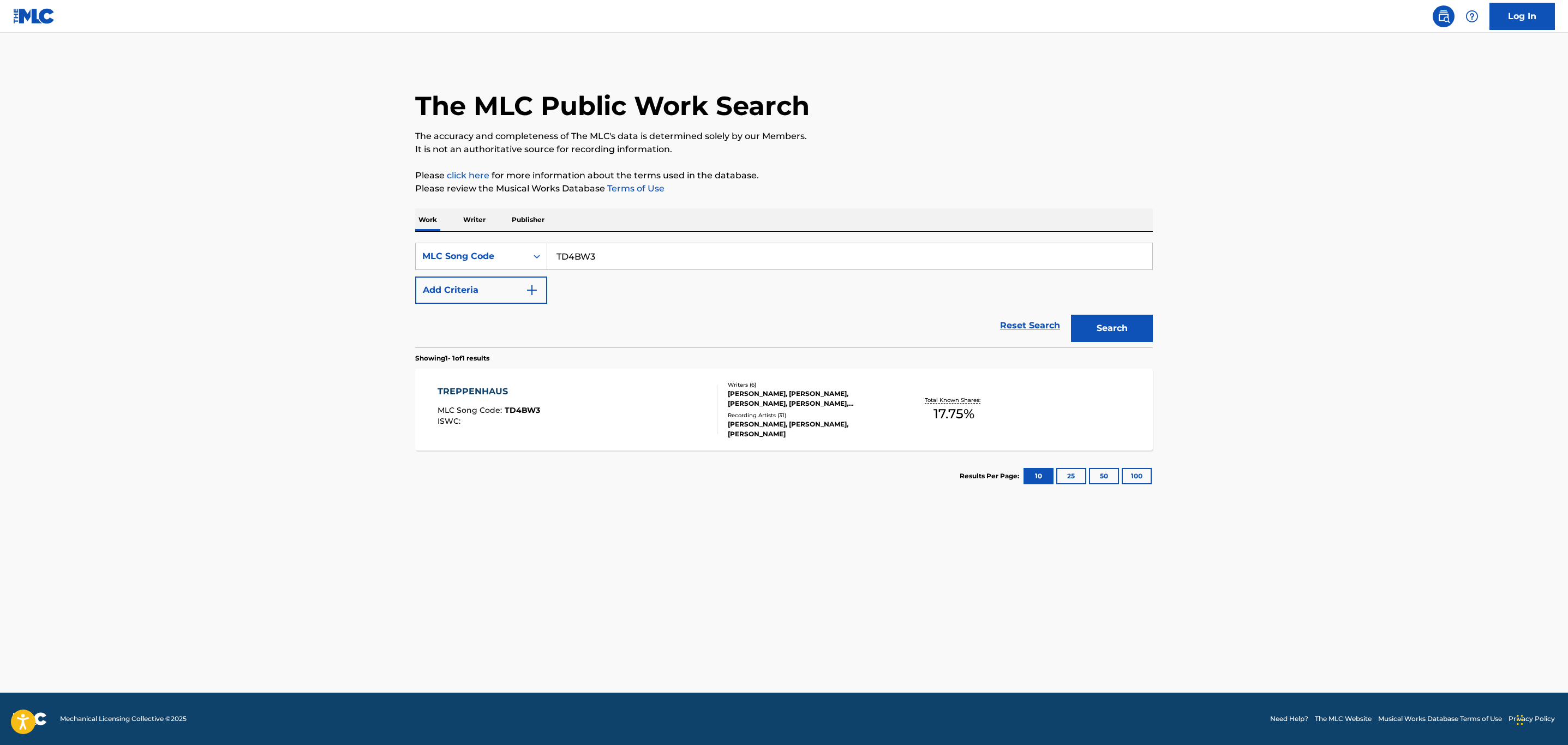
drag, startPoint x: 609, startPoint y: 256, endPoint x: 346, endPoint y: 265, distance: 263.2
click at [346, 265] on main "The MLC Public Work Search The accuracy and completeness of The MLC's data is d…" at bounding box center [784, 362] width 1568 height 660
paste input "BV79Q4"
type input "BV79Q4"
click at [1071, 315] on button "Search" at bounding box center [1112, 329] width 82 height 28
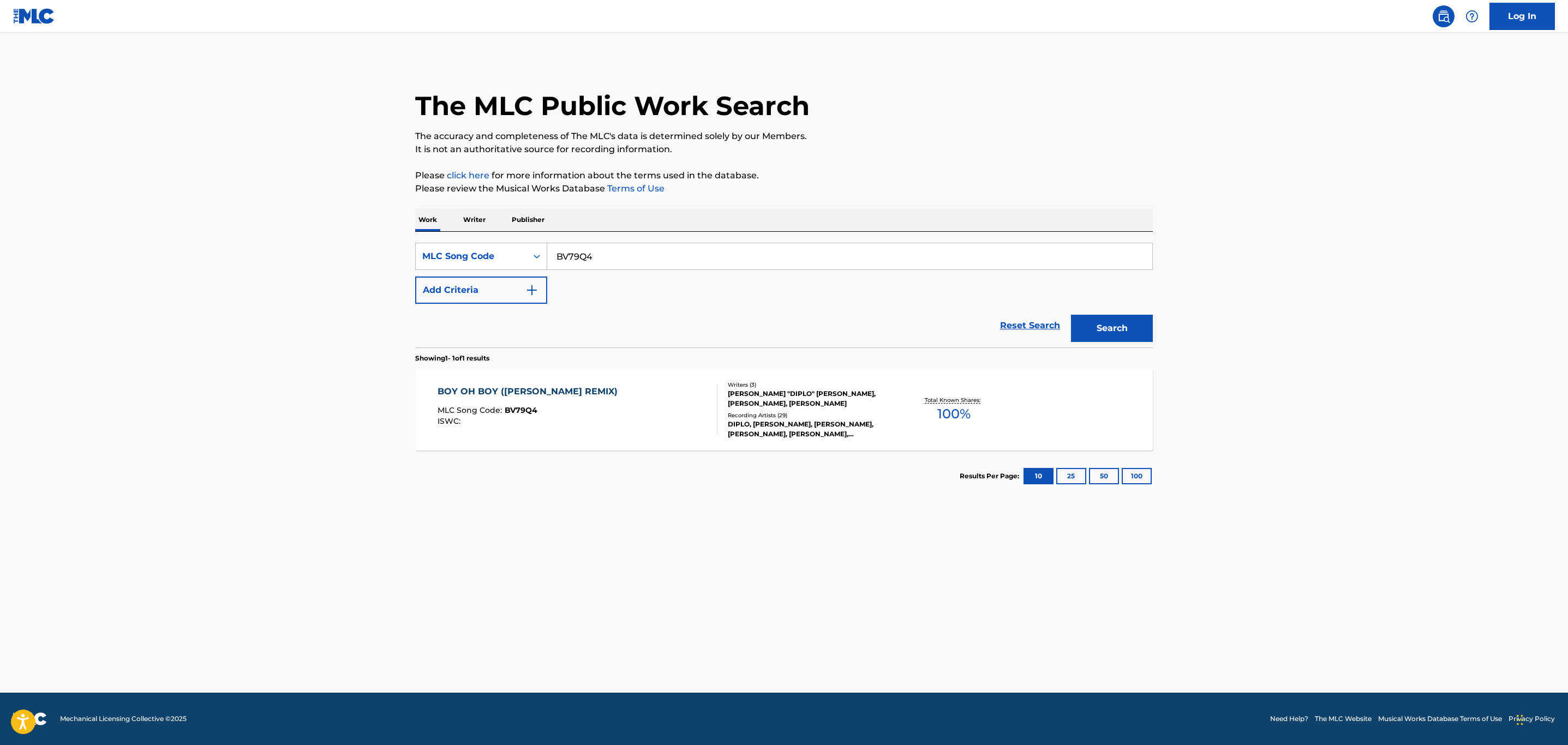
click at [585, 421] on div "BOY OH BOY (THUGLI REMIX) MLC Song Code : BV79Q4 ISWC :" at bounding box center [577, 409] width 280 height 49
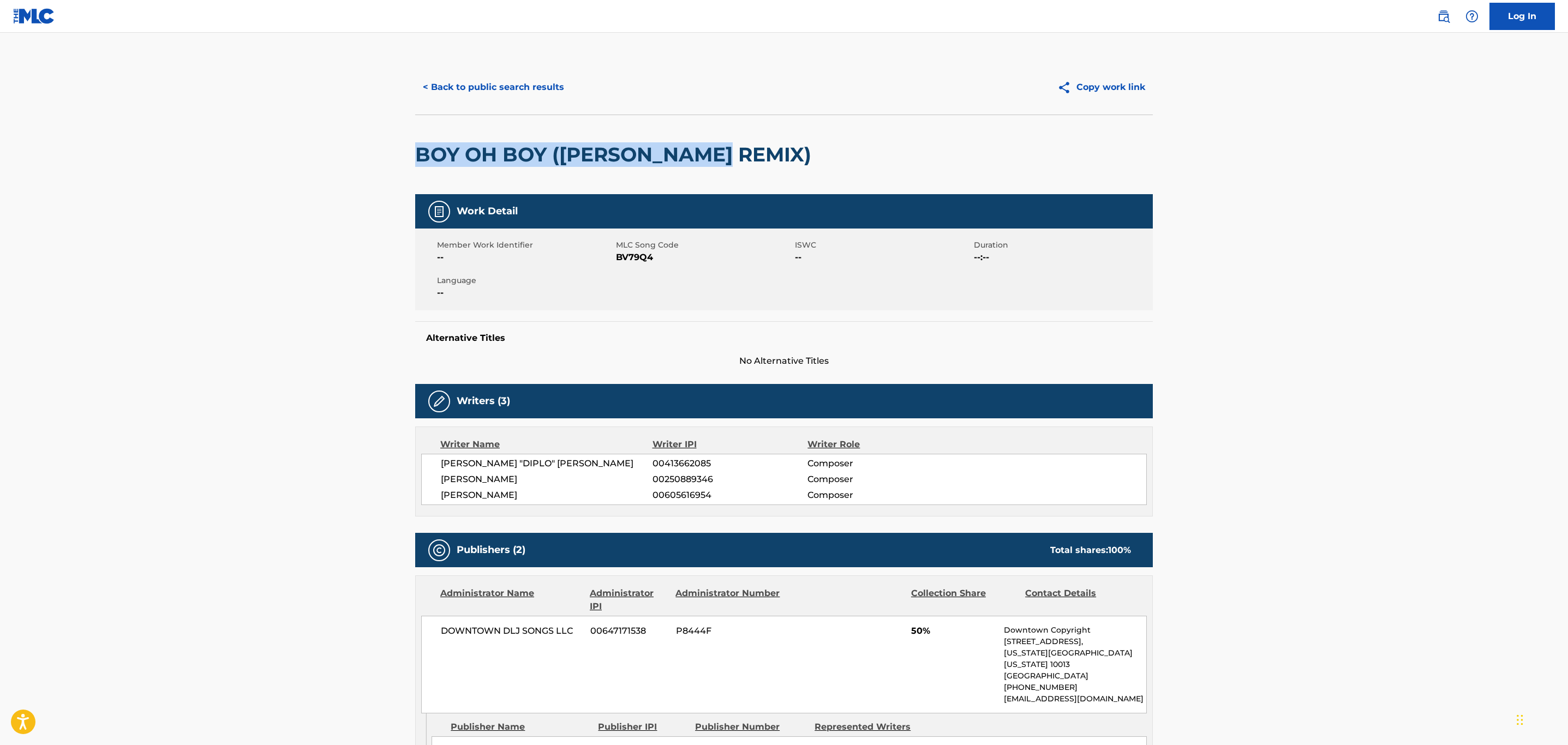
drag, startPoint x: 732, startPoint y: 157, endPoint x: 351, endPoint y: 166, distance: 381.1
click at [351, 166] on main "< Back to public search results Copy work link BOY OH BOY (THUGLI REMIX) Work D…" at bounding box center [784, 660] width 1568 height 1255
copy h2 "BOY OH BOY ([PERSON_NAME] REMIX)"
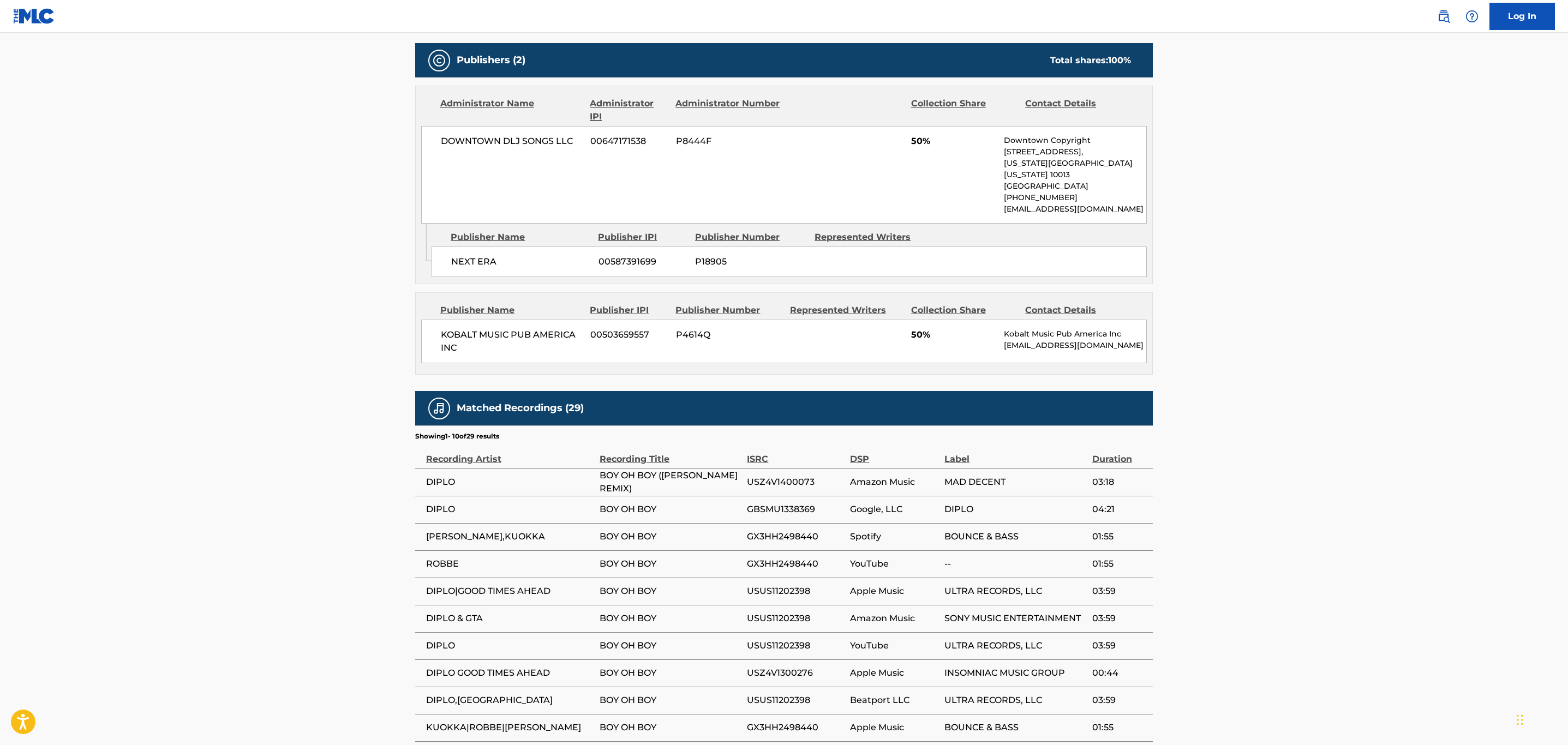
scroll to position [491, 0]
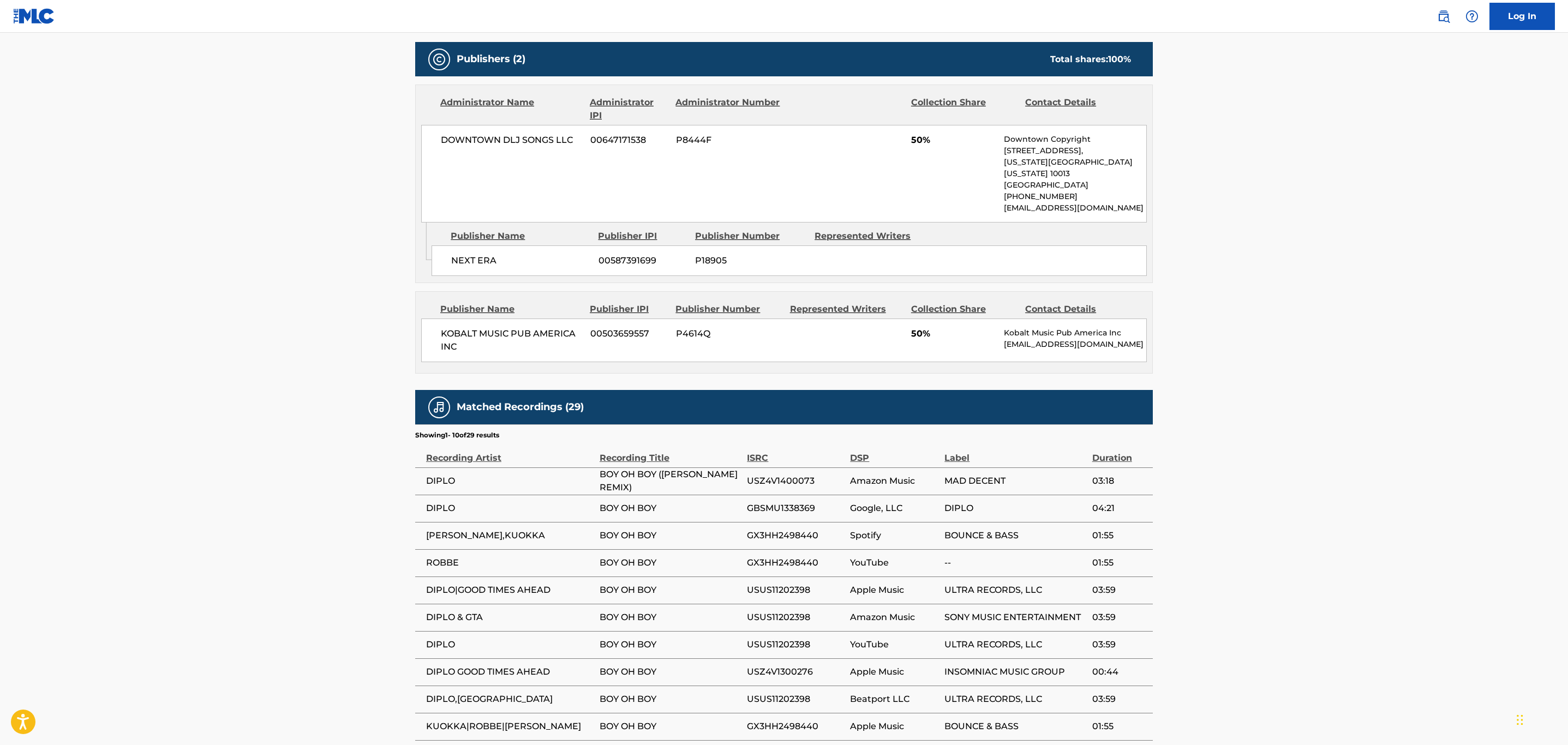
click at [801, 502] on span "GBSMU1338369" at bounding box center [796, 508] width 97 height 13
drag, startPoint x: 801, startPoint y: 502, endPoint x: 764, endPoint y: 526, distance: 44.1
click at [764, 529] on span "GX3HH2498440" at bounding box center [796, 536] width 97 height 13
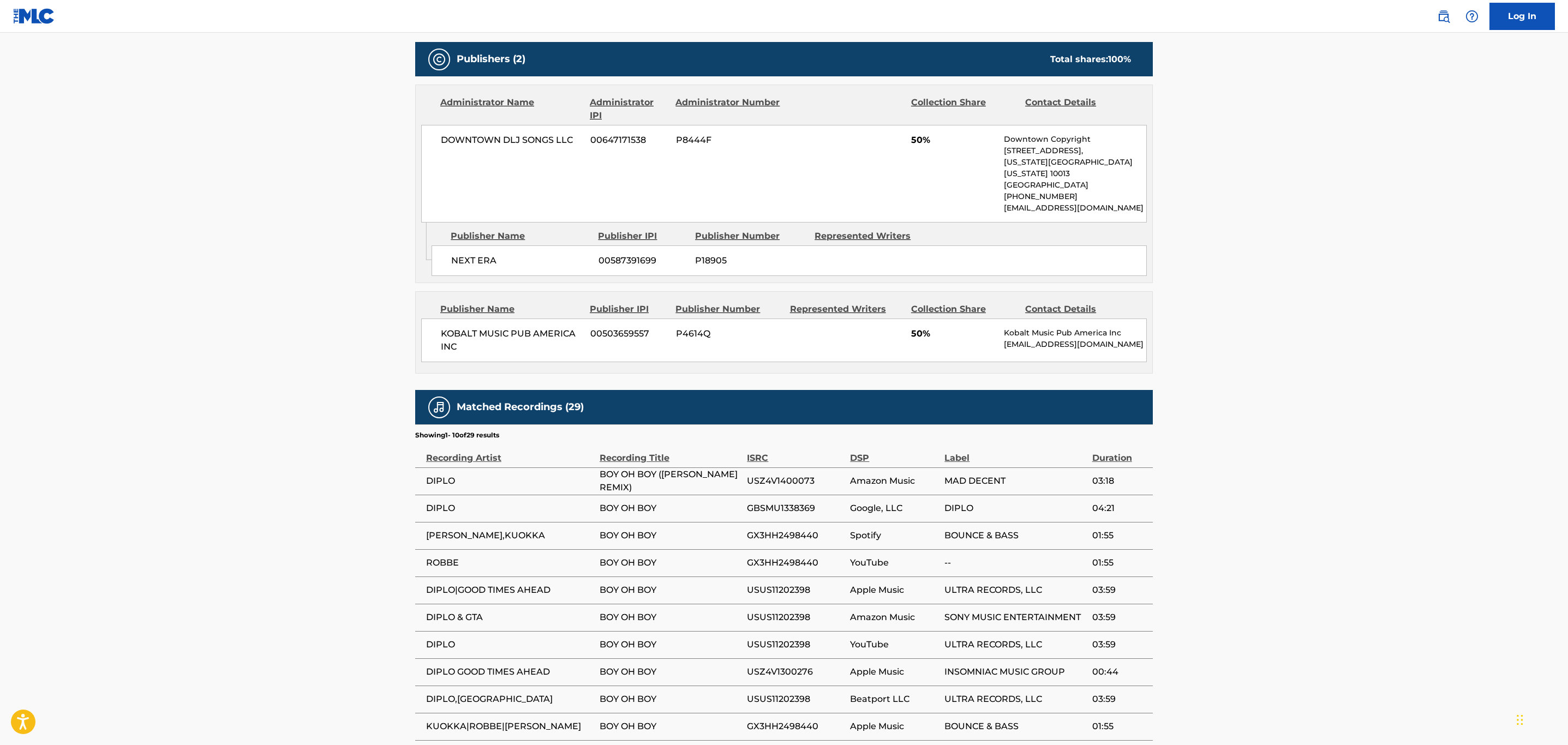
drag, startPoint x: 764, startPoint y: 526, endPoint x: 759, endPoint y: 558, distance: 32.4
click at [759, 558] on span "GX3HH2498440" at bounding box center [796, 562] width 97 height 13
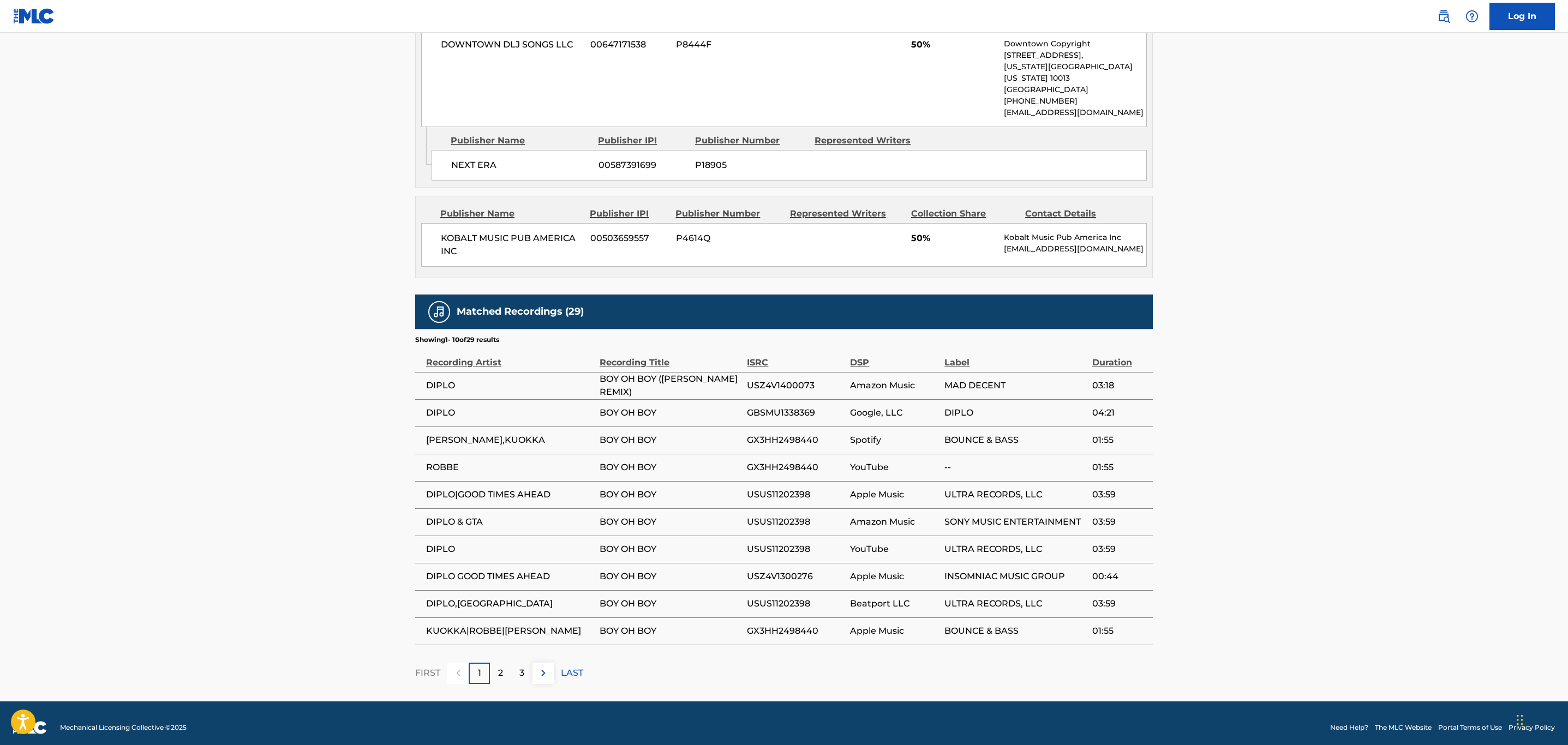
scroll to position [588, 0]
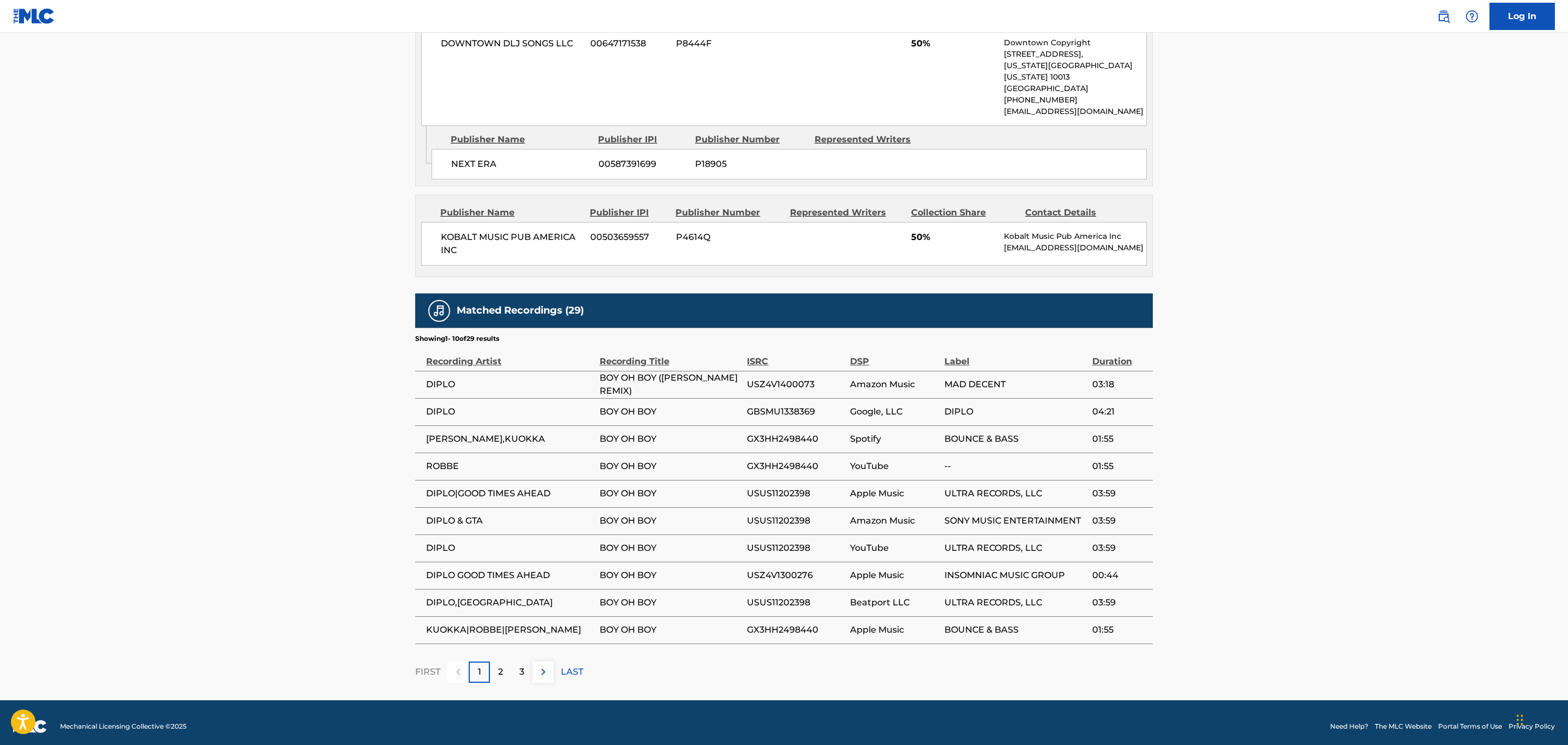
click at [780, 541] on span "USUS11202398" at bounding box center [796, 548] width 97 height 13
copy span "USUS11202398"
click at [543, 665] on img at bounding box center [543, 672] width 13 height 13
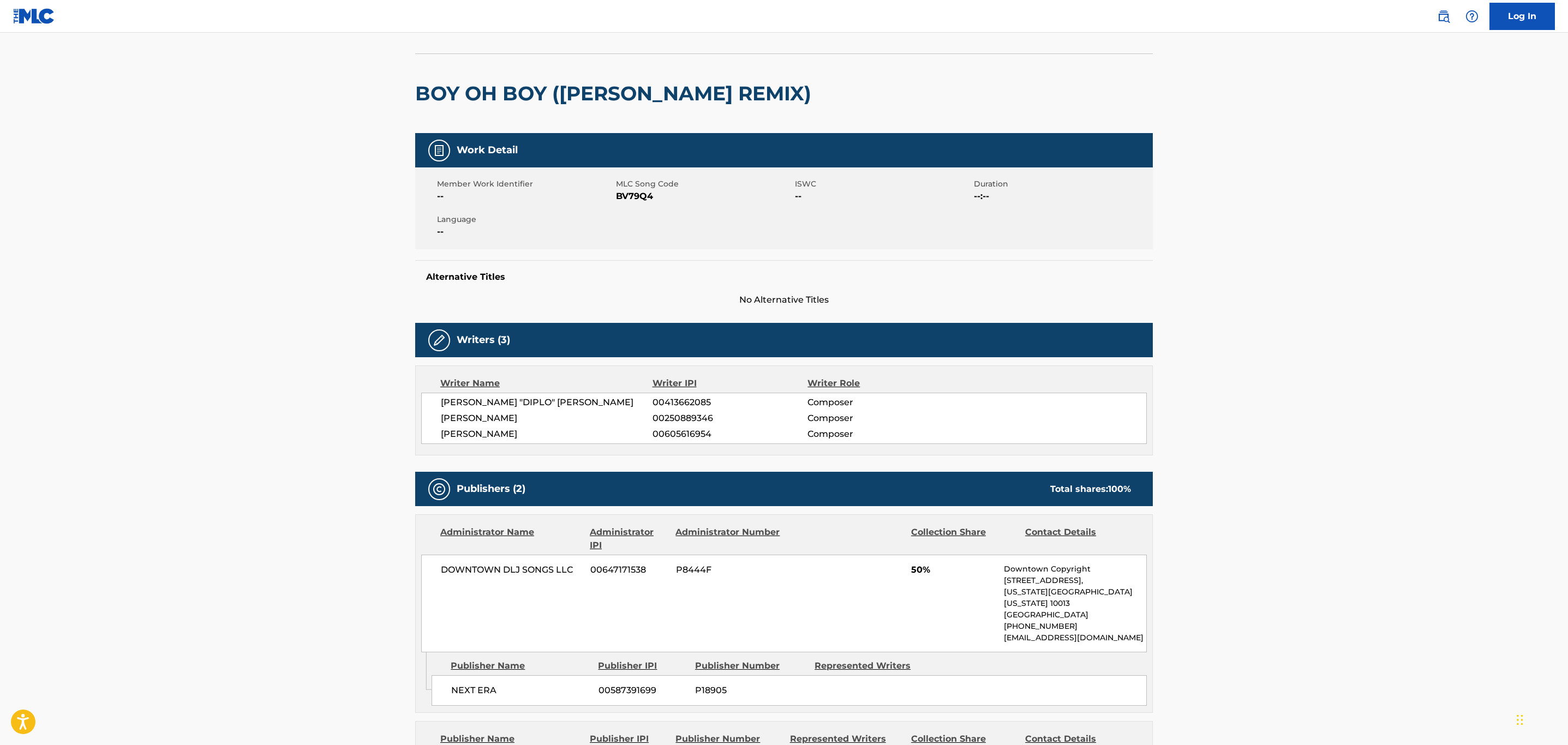
scroll to position [0, 0]
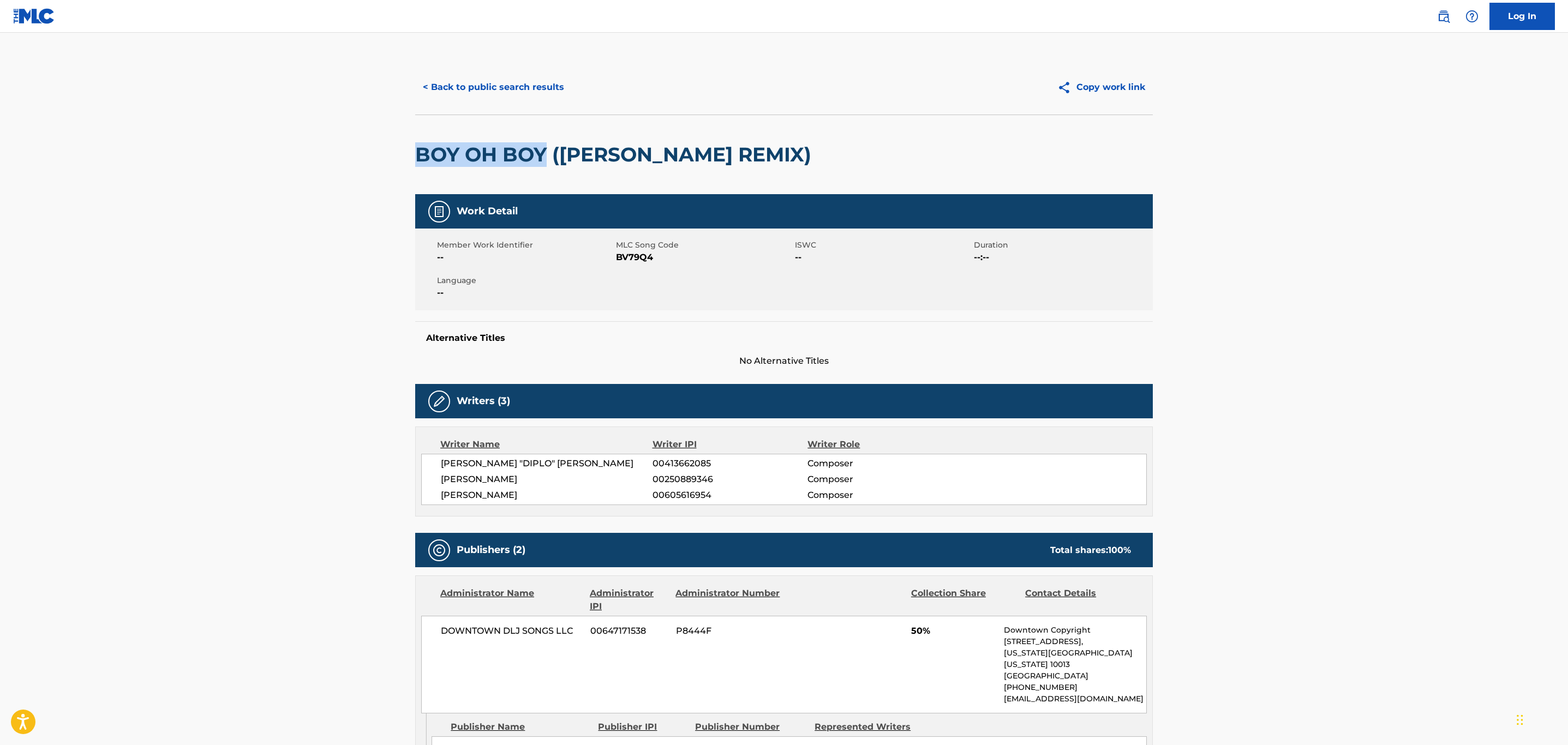
drag, startPoint x: 545, startPoint y: 153, endPoint x: 383, endPoint y: 152, distance: 162.0
click at [383, 152] on main "< Back to public search results Copy work link BOY OH BOY (THUGLI REMIX) Work D…" at bounding box center [784, 660] width 1568 height 1255
copy h2 "BOY OH BOY"
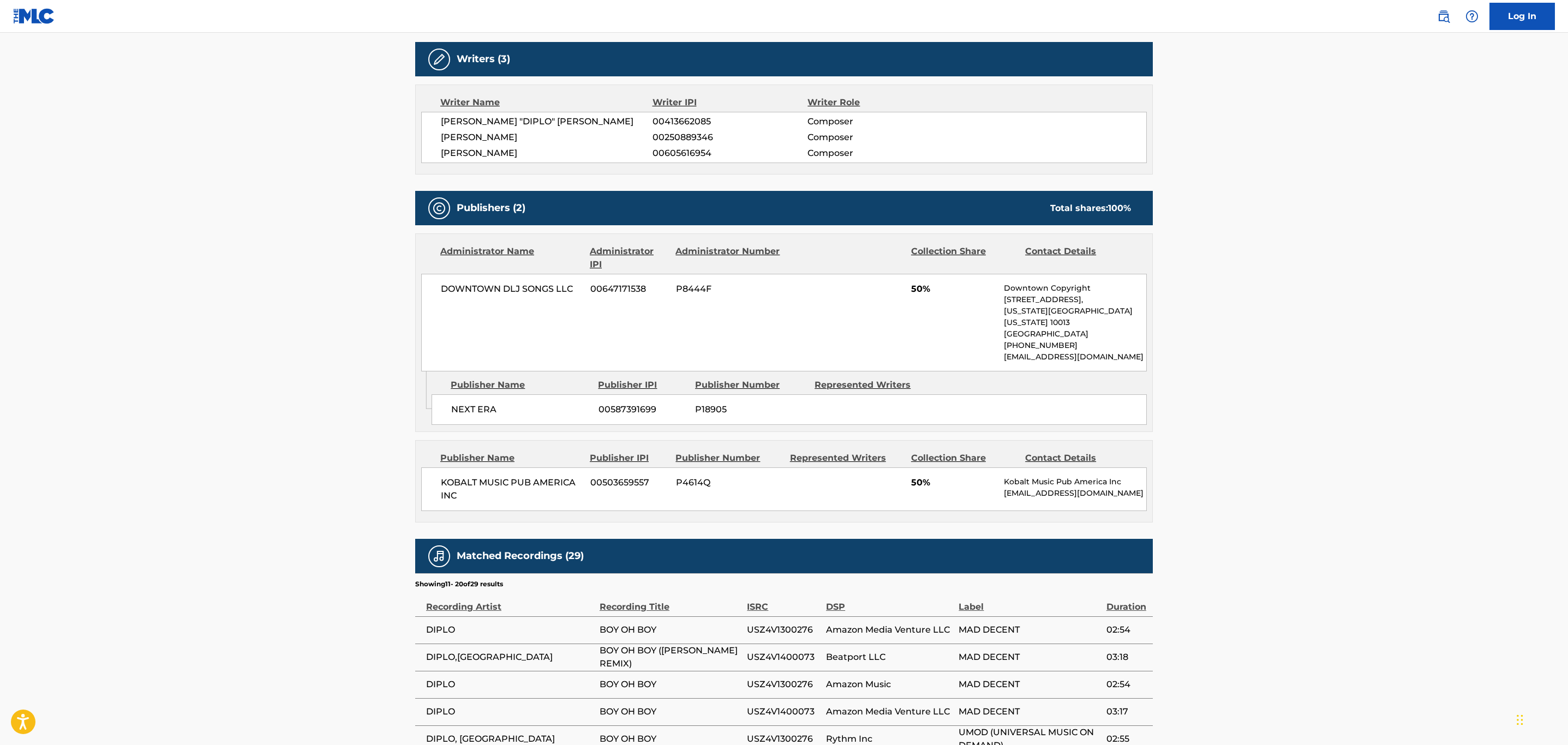
scroll to position [97, 0]
